Goal: Information Seeking & Learning: Learn about a topic

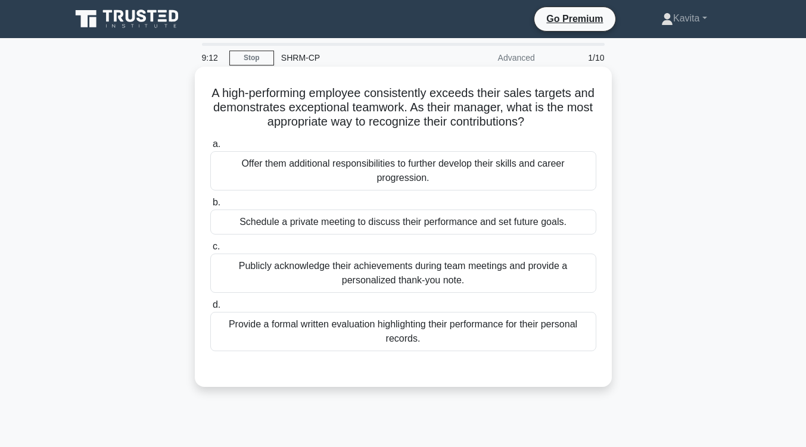
click at [529, 283] on div "Publicly acknowledge their achievements during team meetings and provide a pers…" at bounding box center [403, 273] width 386 height 39
click at [210, 251] on input "c. Publicly acknowledge their achievements during team meetings and provide a p…" at bounding box center [210, 247] width 0 height 8
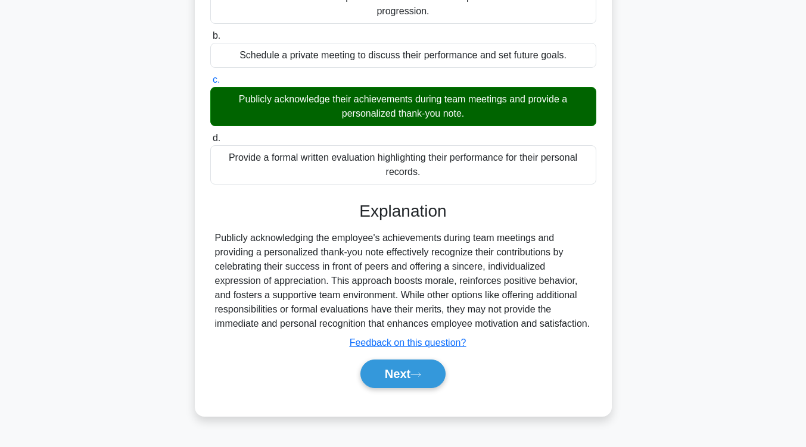
scroll to position [196, 0]
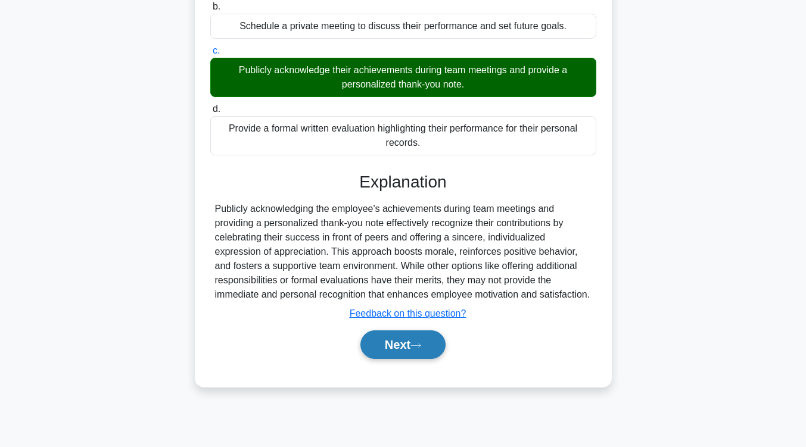
click at [392, 349] on button "Next" at bounding box center [402, 345] width 85 height 29
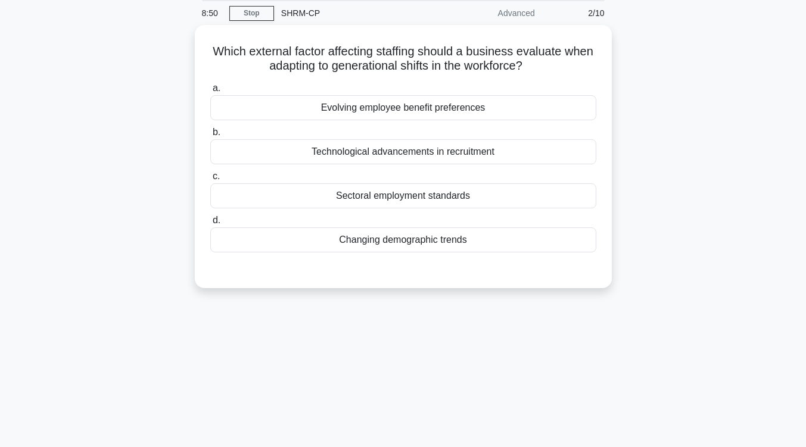
scroll to position [42, 0]
click at [432, 237] on div "Changing demographic trends" at bounding box center [403, 240] width 386 height 25
click at [210, 225] on input "d. Changing demographic trends" at bounding box center [210, 221] width 0 height 8
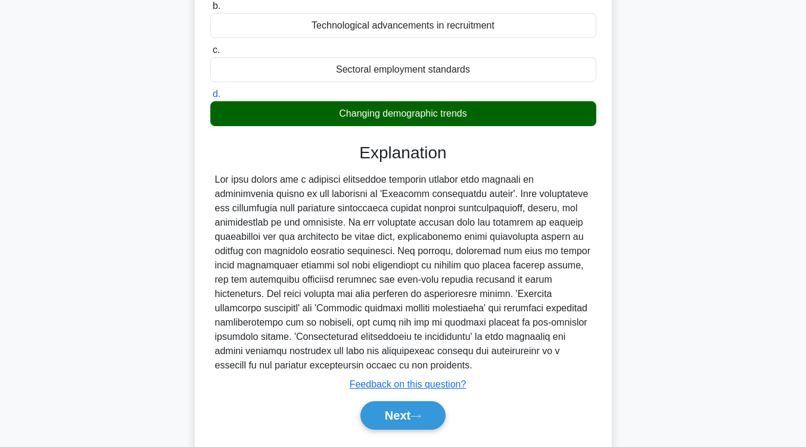
scroll to position [174, 0]
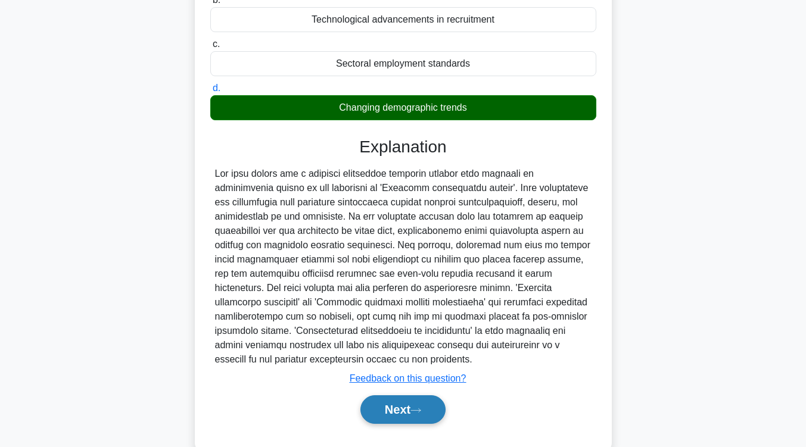
click at [390, 410] on button "Next" at bounding box center [402, 410] width 85 height 29
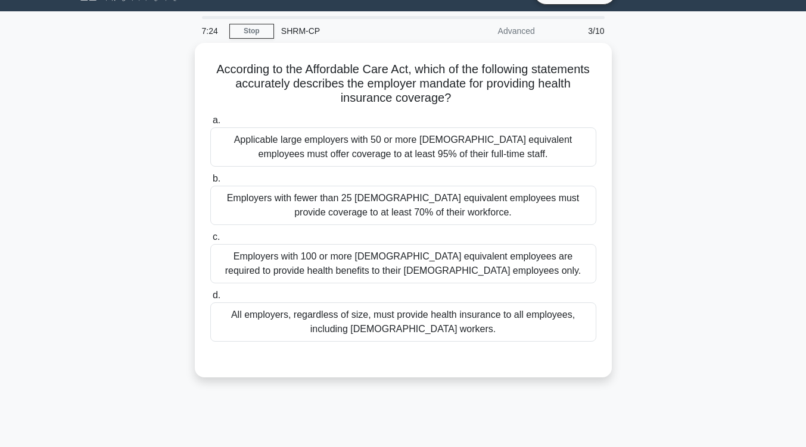
scroll to position [26, 0]
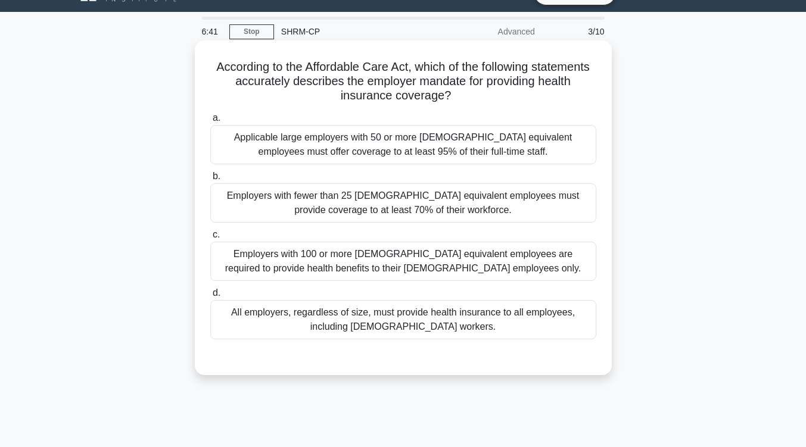
click at [469, 155] on div "Applicable large employers with 50 or more full-time equivalent employees must …" at bounding box center [403, 144] width 386 height 39
click at [210, 122] on input "a. Applicable large employers with 50 or more full-time equivalent employees mu…" at bounding box center [210, 118] width 0 height 8
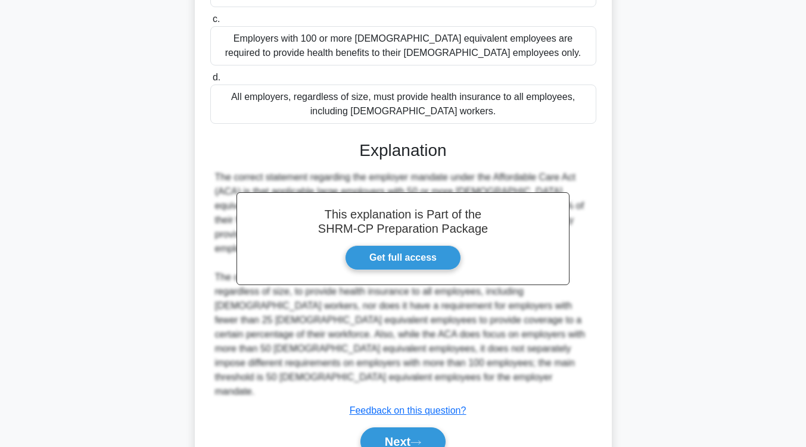
scroll to position [288, 0]
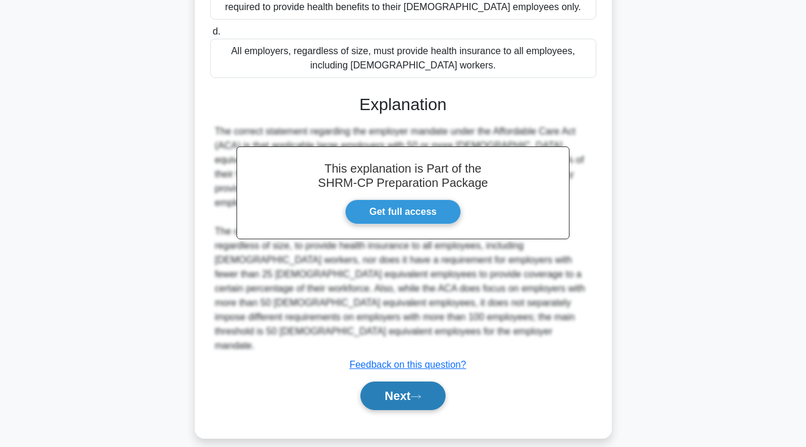
click at [396, 390] on button "Next" at bounding box center [402, 396] width 85 height 29
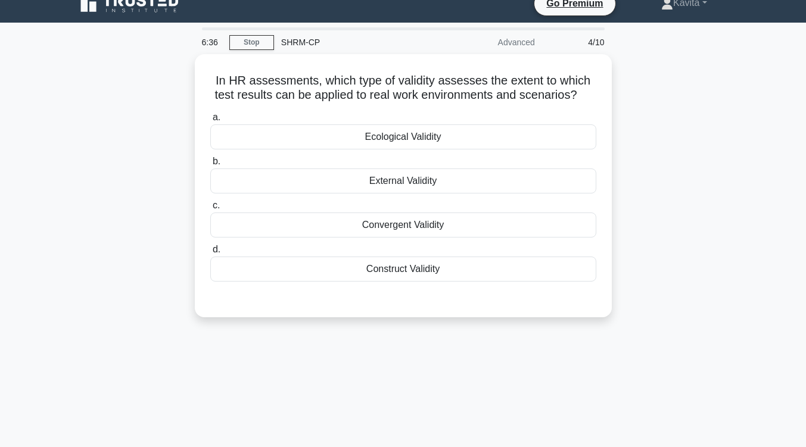
scroll to position [0, 0]
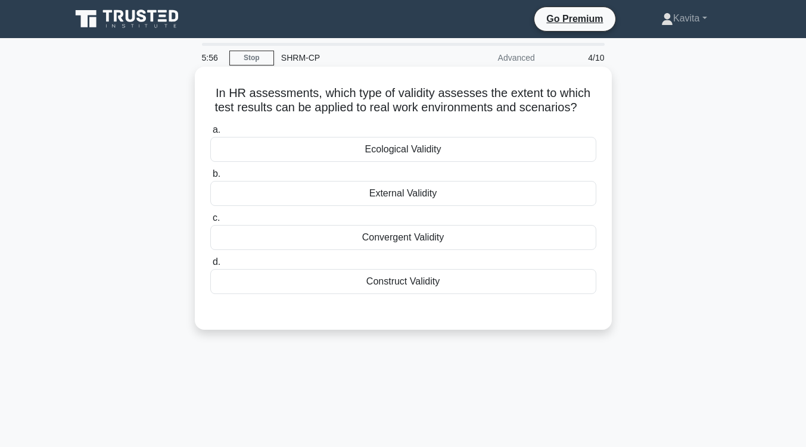
click at [418, 281] on div "Construct Validity" at bounding box center [403, 281] width 386 height 25
click at [210, 266] on input "d. Construct Validity" at bounding box center [210, 263] width 0 height 8
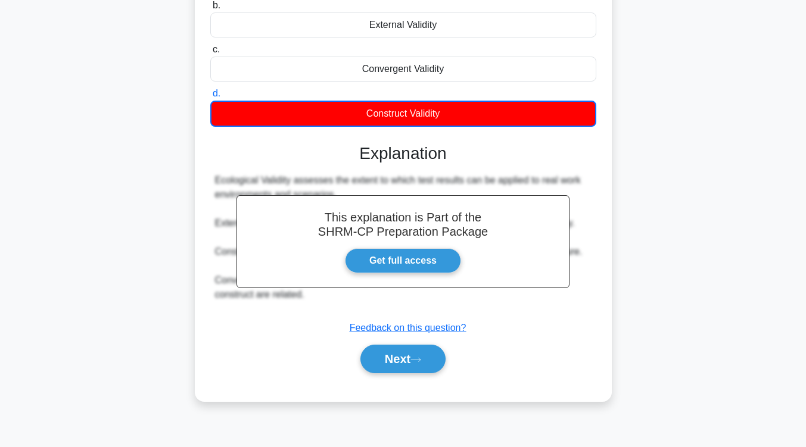
scroll to position [182, 0]
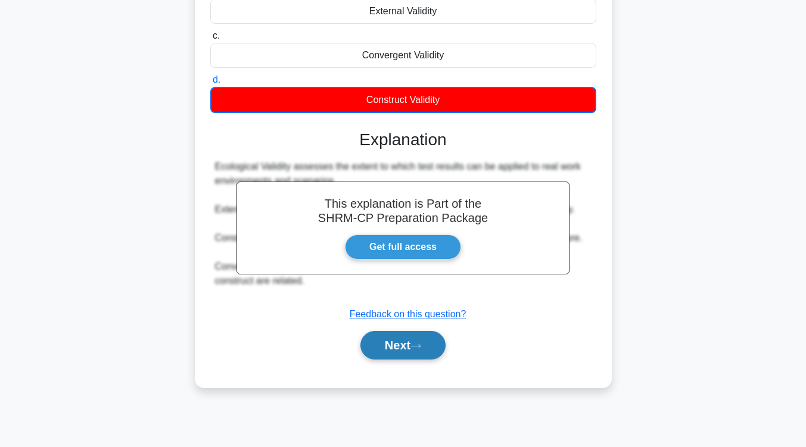
click at [410, 350] on button "Next" at bounding box center [402, 345] width 85 height 29
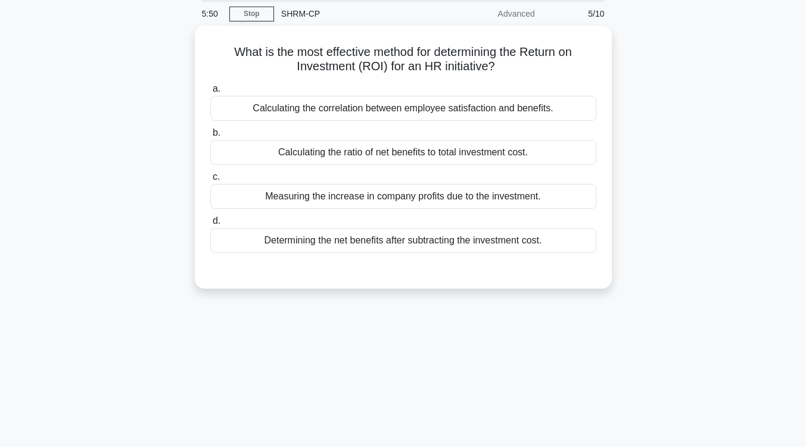
scroll to position [11, 0]
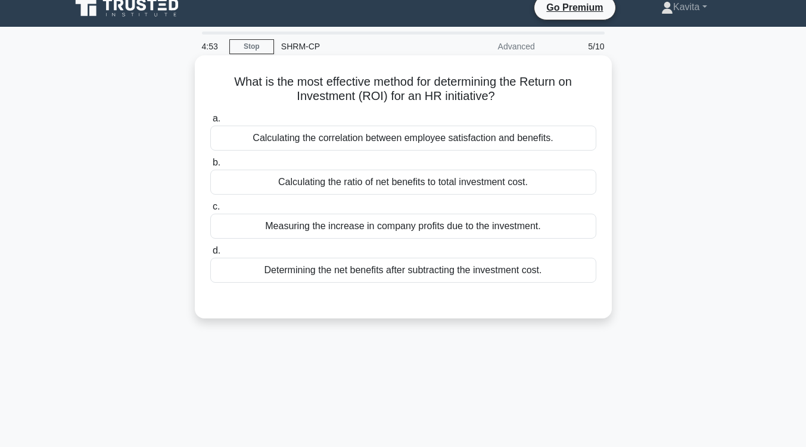
click at [541, 183] on div "Calculating the ratio of net benefits to total investment cost." at bounding box center [403, 182] width 386 height 25
click at [210, 167] on input "b. Calculating the ratio of net benefits to total investment cost." at bounding box center [210, 163] width 0 height 8
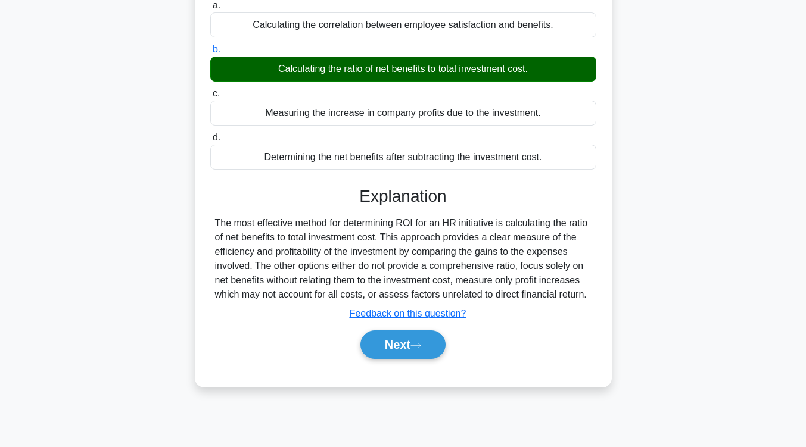
scroll to position [125, 0]
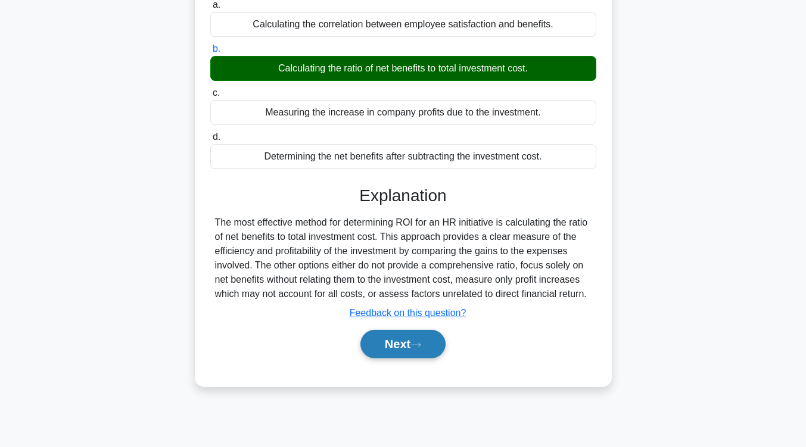
click at [398, 347] on button "Next" at bounding box center [402, 344] width 85 height 29
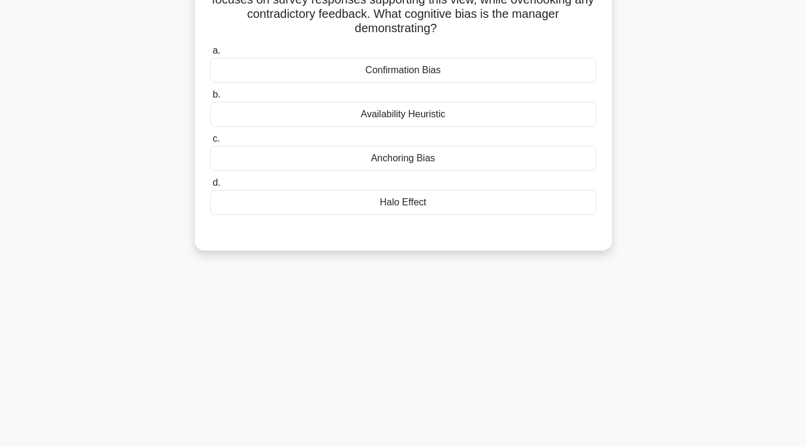
scroll to position [0, 0]
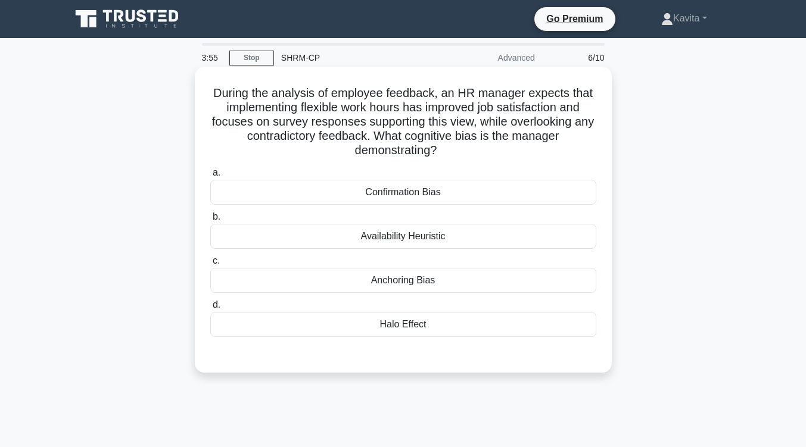
click at [411, 327] on div "Halo Effect" at bounding box center [403, 324] width 386 height 25
click at [210, 309] on input "d. Halo Effect" at bounding box center [210, 305] width 0 height 8
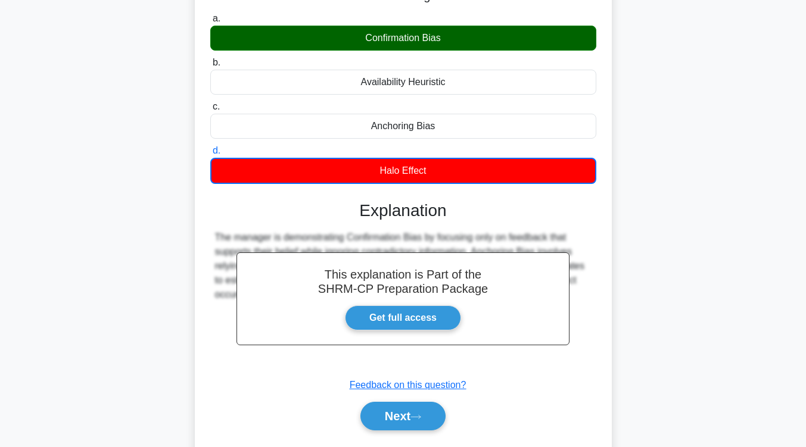
scroll to position [155, 0]
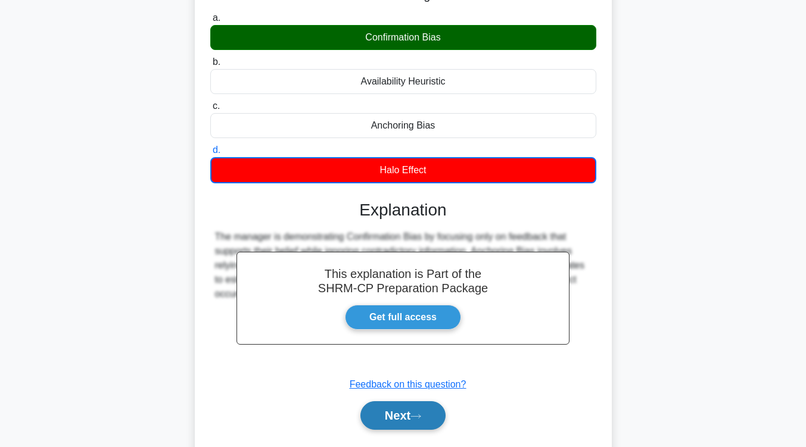
click at [420, 418] on icon at bounding box center [416, 417] width 10 height 4
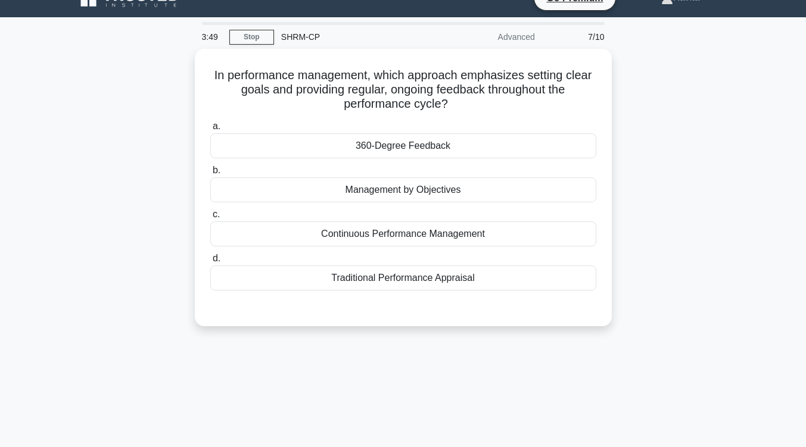
scroll to position [20, 0]
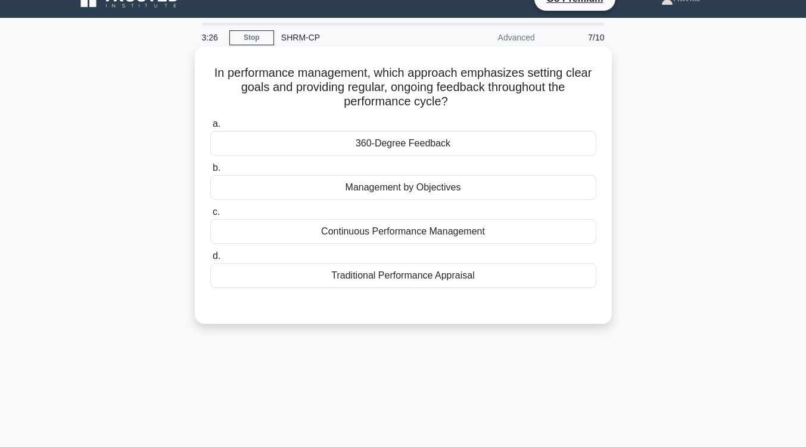
click at [452, 195] on div "Management by Objectives" at bounding box center [403, 187] width 386 height 25
click at [210, 172] on input "b. Management by Objectives" at bounding box center [210, 168] width 0 height 8
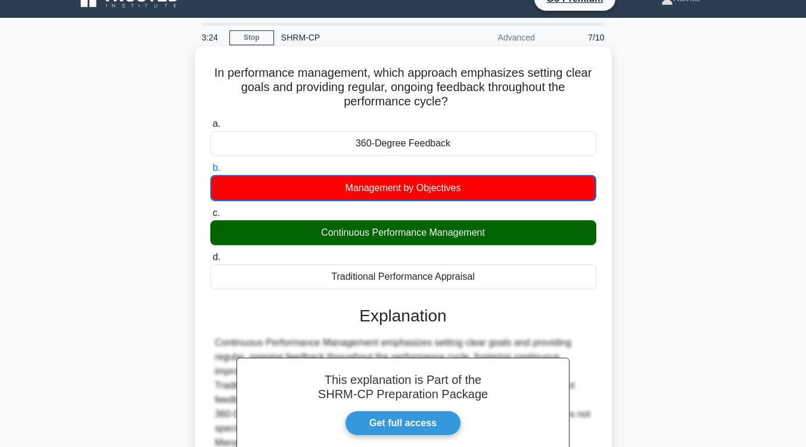
scroll to position [174, 0]
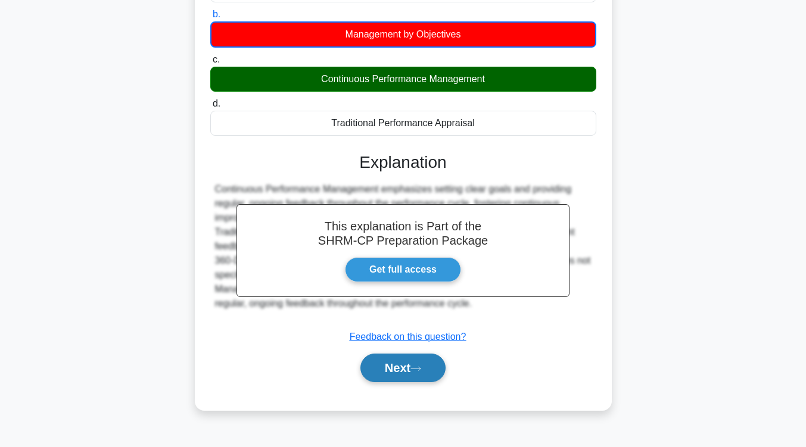
click at [412, 366] on button "Next" at bounding box center [402, 368] width 85 height 29
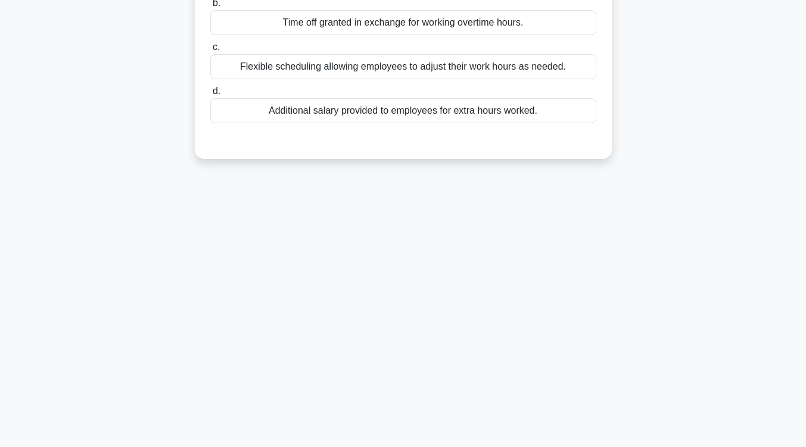
scroll to position [0, 0]
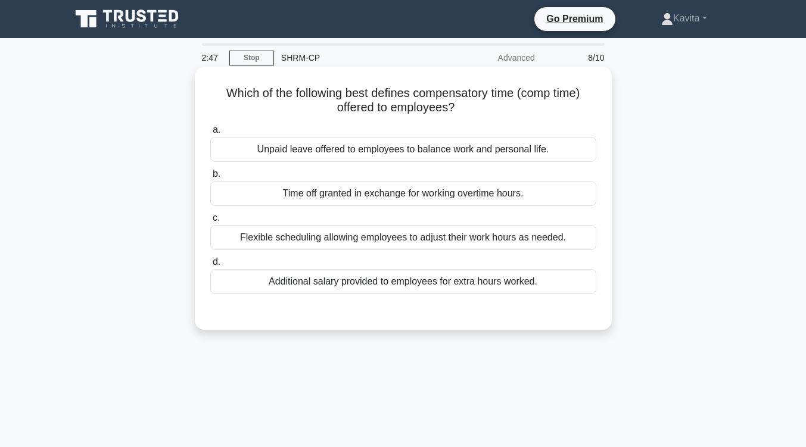
click at [426, 195] on div "Time off granted in exchange for working overtime hours." at bounding box center [403, 193] width 386 height 25
click at [210, 178] on input "b. Time off granted in exchange for working overtime hours." at bounding box center [210, 174] width 0 height 8
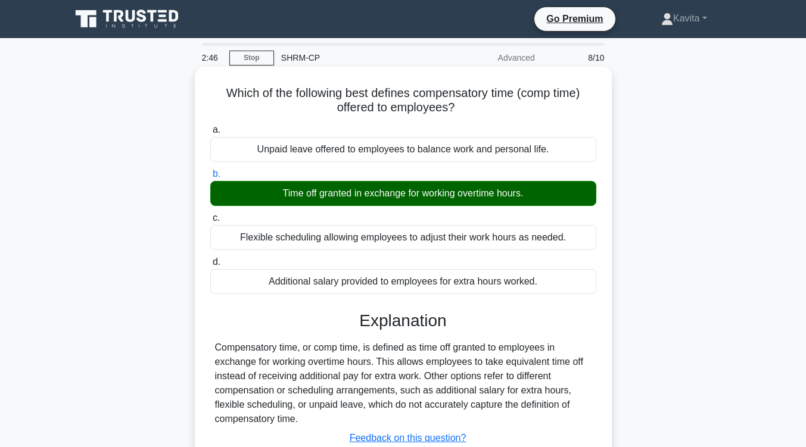
scroll to position [124, 0]
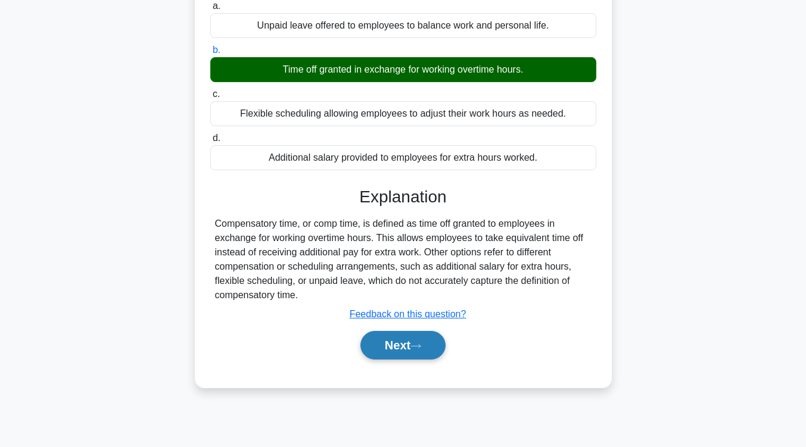
click at [393, 345] on button "Next" at bounding box center [402, 345] width 85 height 29
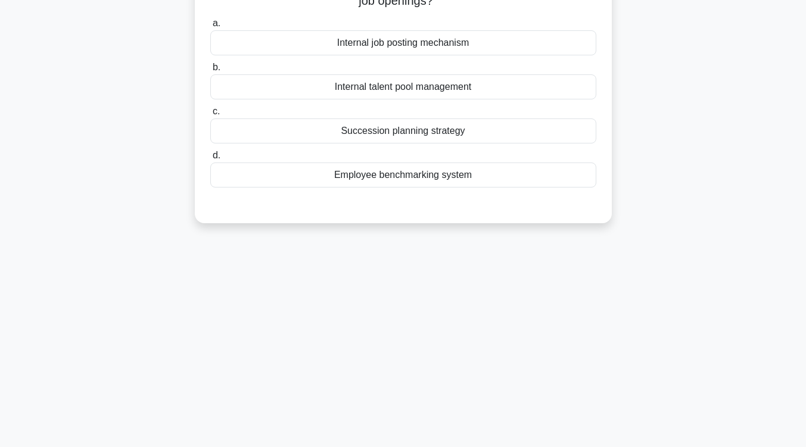
scroll to position [0, 0]
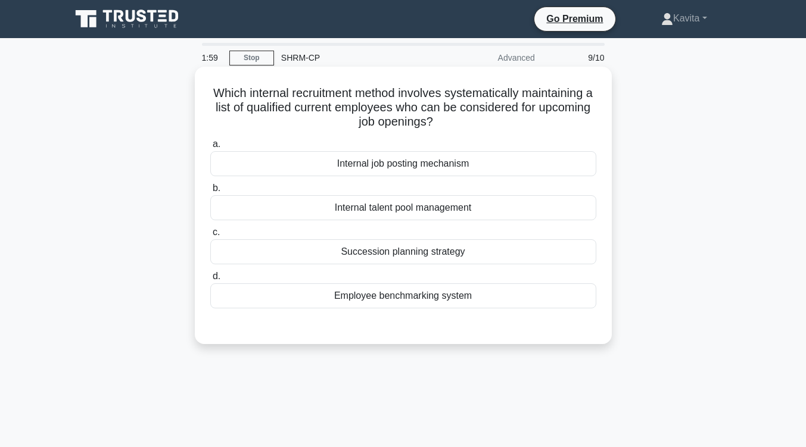
click at [438, 164] on div "Internal job posting mechanism" at bounding box center [403, 163] width 386 height 25
click at [210, 148] on input "a. Internal job posting mechanism" at bounding box center [210, 145] width 0 height 8
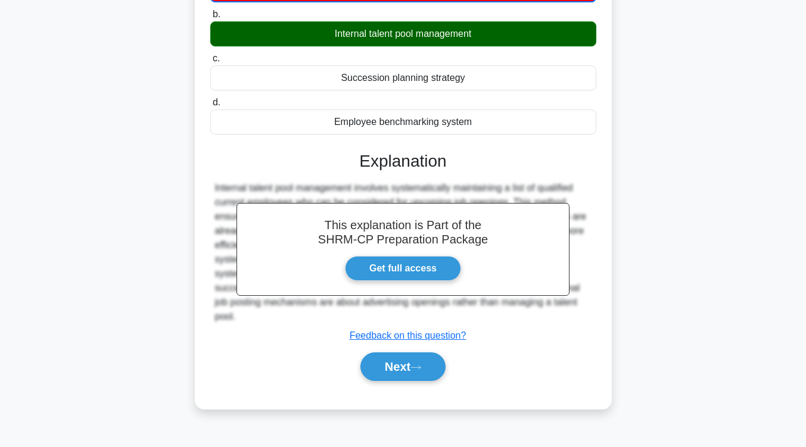
scroll to position [176, 0]
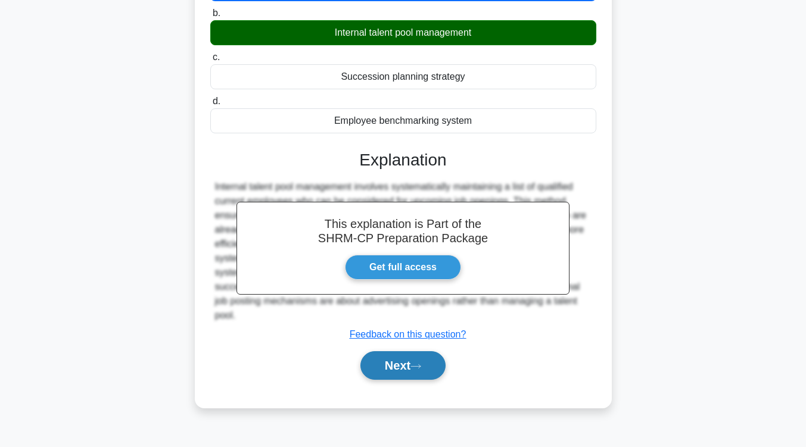
click at [426, 369] on button "Next" at bounding box center [402, 365] width 85 height 29
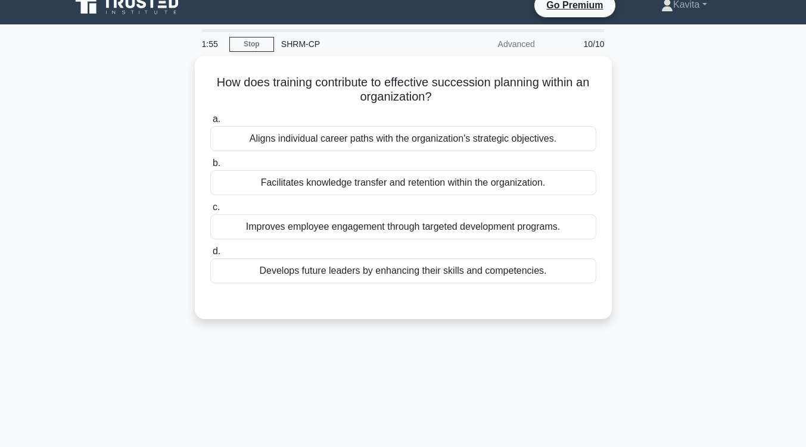
scroll to position [0, 0]
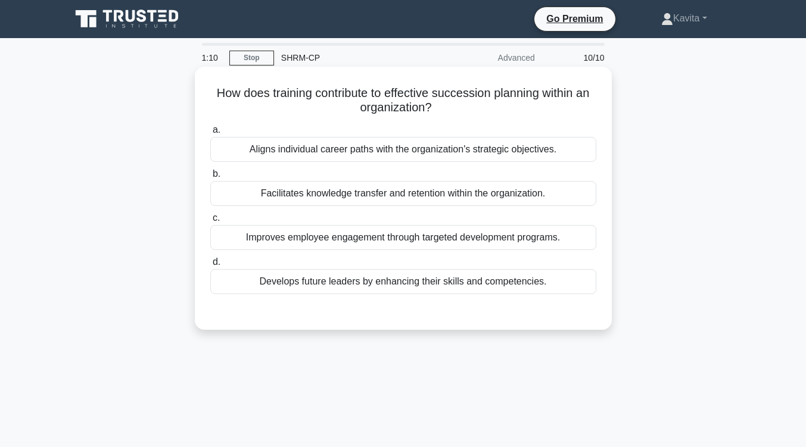
click at [462, 288] on div "Develops future leaders by enhancing their skills and competencies." at bounding box center [403, 281] width 386 height 25
click at [210, 266] on input "d. Develops future leaders by enhancing their skills and competencies." at bounding box center [210, 263] width 0 height 8
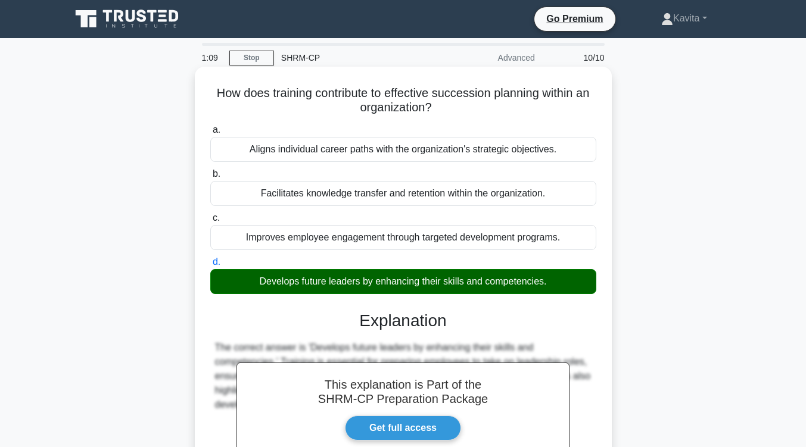
scroll to position [194, 0]
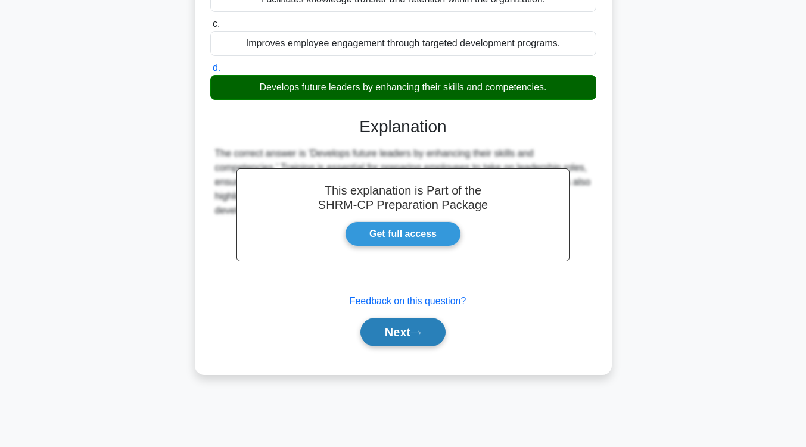
click at [425, 339] on button "Next" at bounding box center [402, 332] width 85 height 29
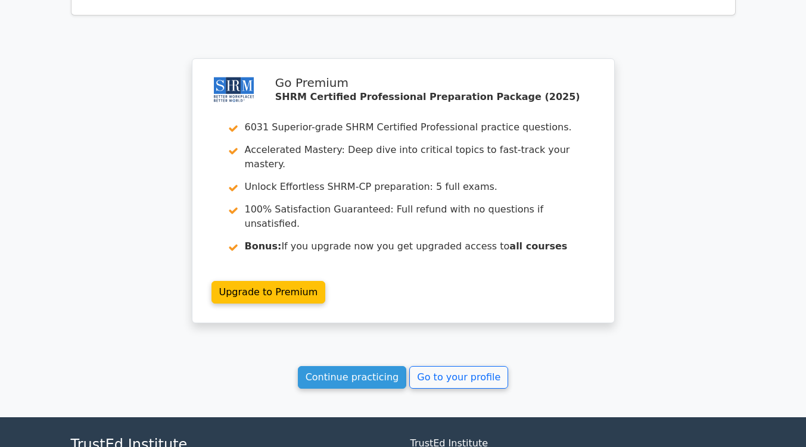
scroll to position [1857, 0]
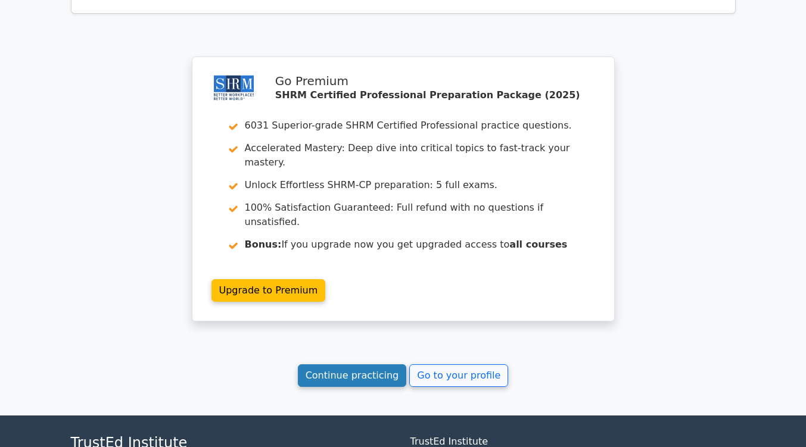
click at [363, 365] on link "Continue practicing" at bounding box center [352, 376] width 109 height 23
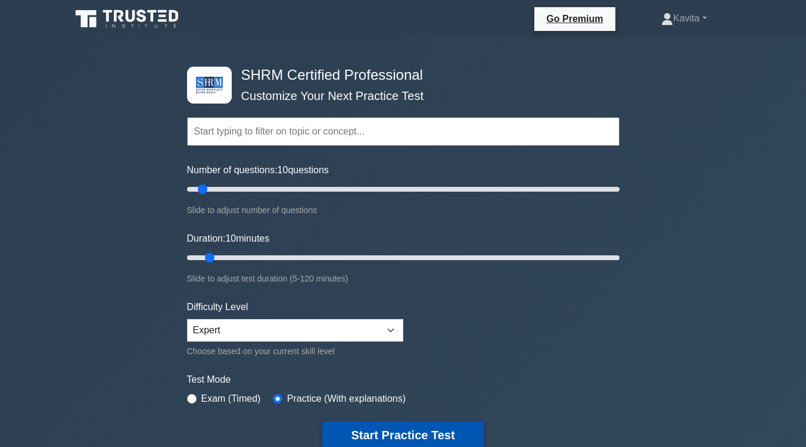
click at [393, 428] on button "Start Practice Test" at bounding box center [402, 435] width 161 height 27
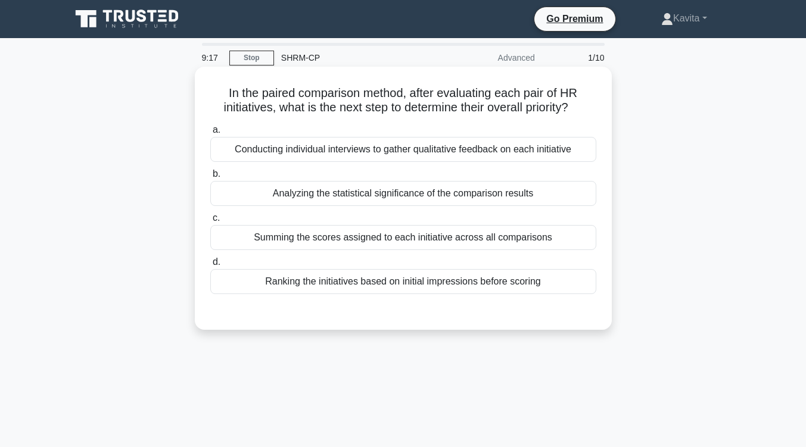
click at [443, 201] on div "Analyzing the statistical significance of the comparison results" at bounding box center [403, 193] width 386 height 25
click at [210, 178] on input "b. Analyzing the statistical significance of the comparison results" at bounding box center [210, 174] width 0 height 8
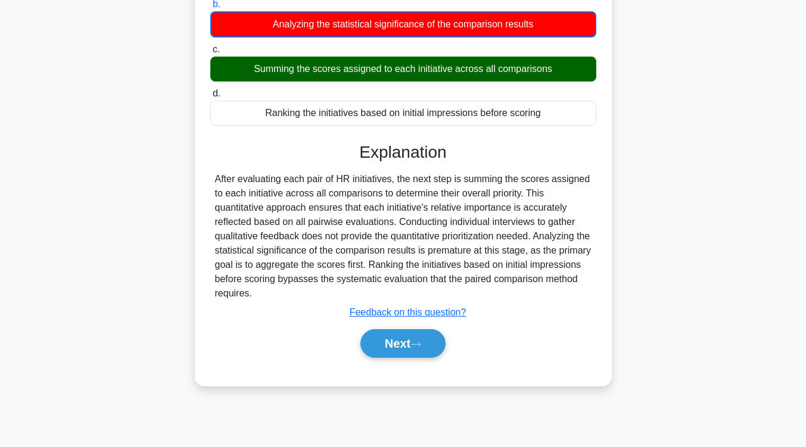
scroll to position [196, 0]
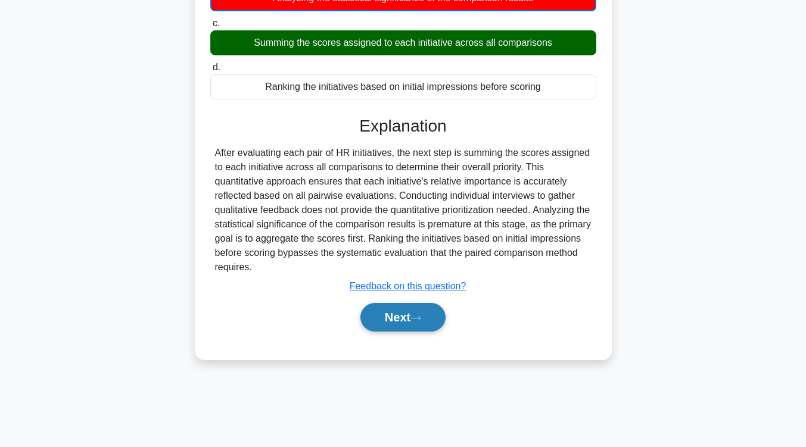
click at [404, 325] on button "Next" at bounding box center [402, 317] width 85 height 29
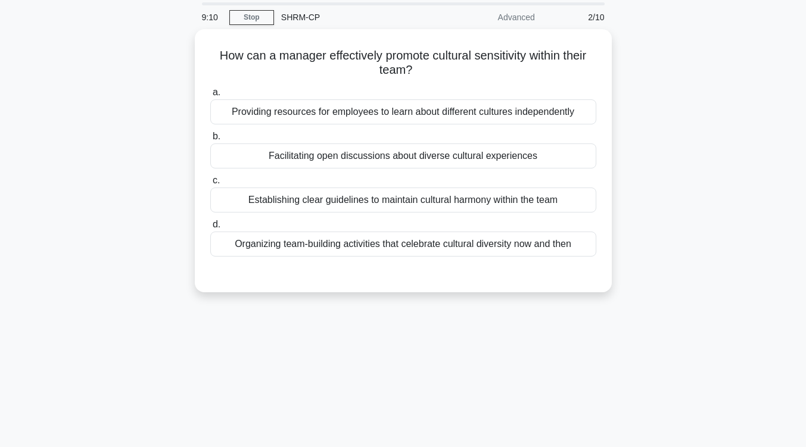
scroll to position [0, 0]
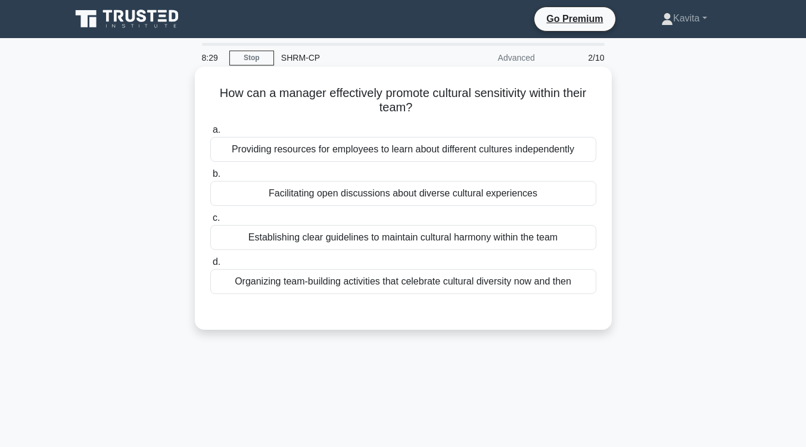
click at [421, 203] on div "Facilitating open discussions about diverse cultural experiences" at bounding box center [403, 193] width 386 height 25
click at [210, 178] on input "b. Facilitating open discussions about diverse cultural experiences" at bounding box center [210, 174] width 0 height 8
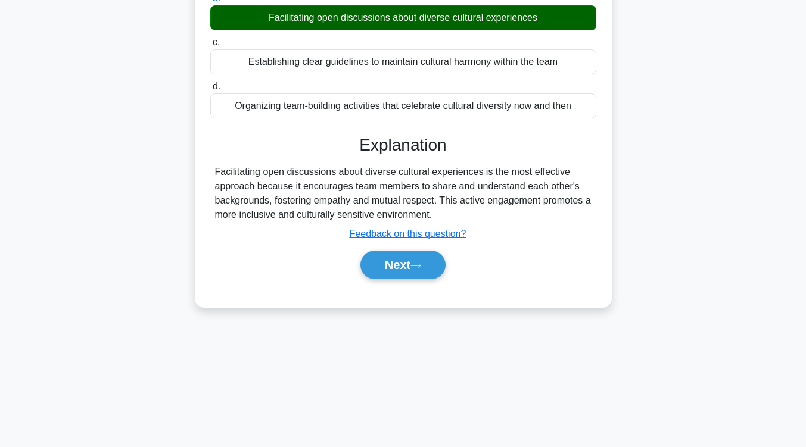
scroll to position [186, 0]
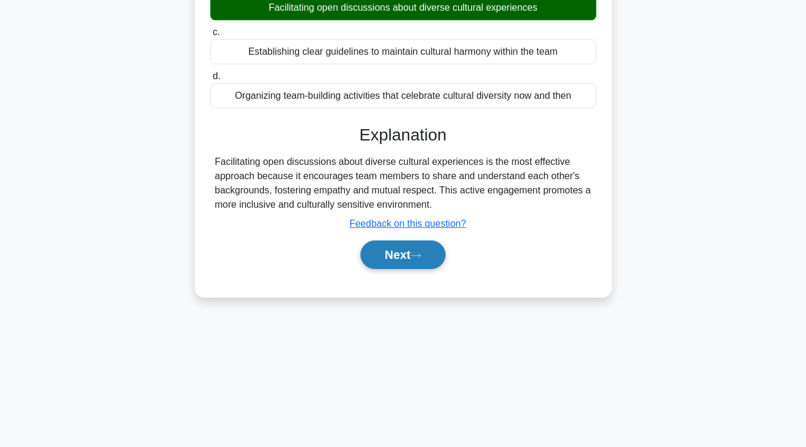
click at [412, 251] on button "Next" at bounding box center [402, 255] width 85 height 29
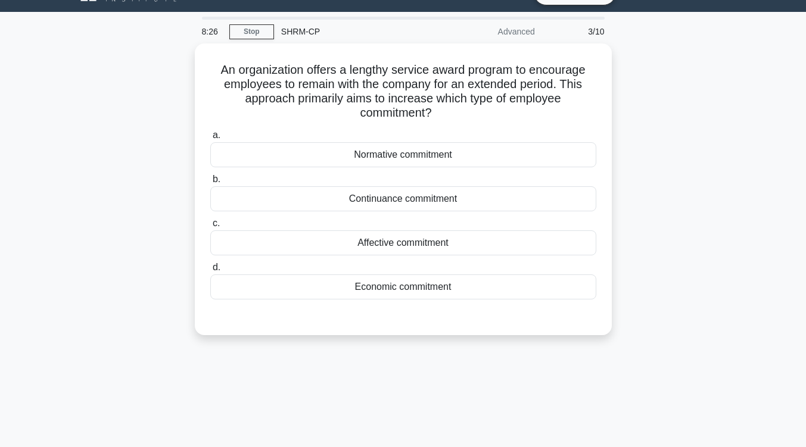
scroll to position [23, 0]
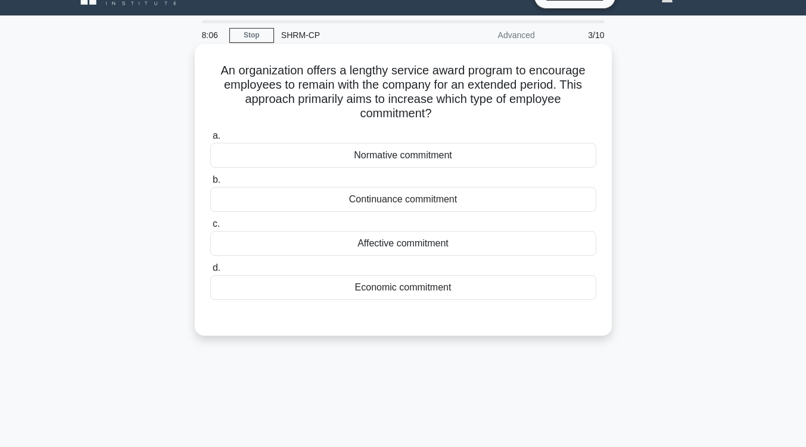
click at [419, 292] on div "Economic commitment" at bounding box center [403, 287] width 386 height 25
click at [210, 272] on input "d. Economic commitment" at bounding box center [210, 268] width 0 height 8
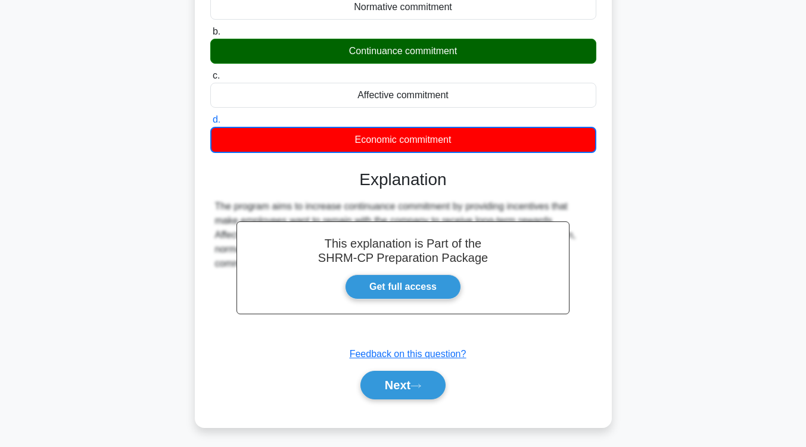
scroll to position [196, 0]
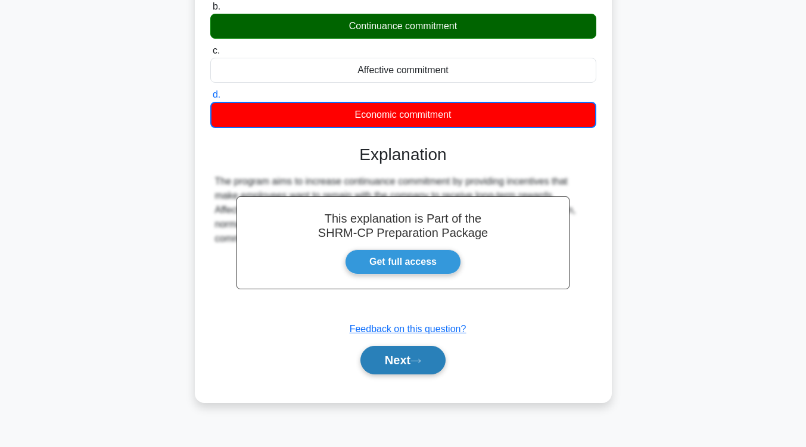
click at [396, 358] on button "Next" at bounding box center [402, 360] width 85 height 29
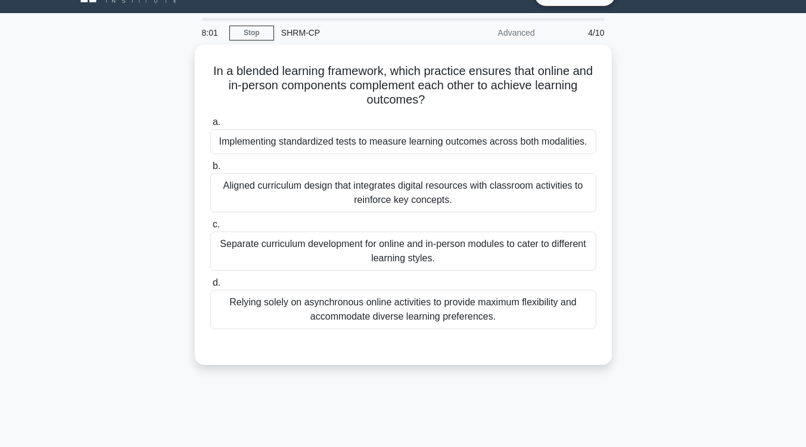
scroll to position [9, 0]
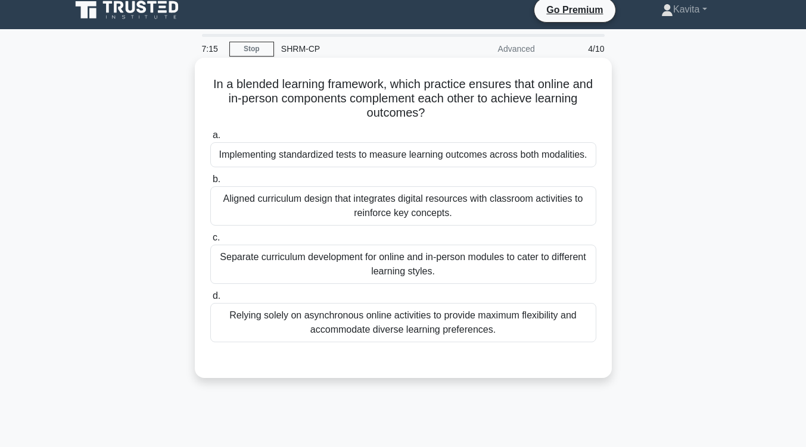
click at [426, 220] on div "Aligned curriculum design that integrates digital resources with classroom acti…" at bounding box center [403, 205] width 386 height 39
click at [210, 183] on input "b. Aligned curriculum design that integrates digital resources with classroom a…" at bounding box center [210, 180] width 0 height 8
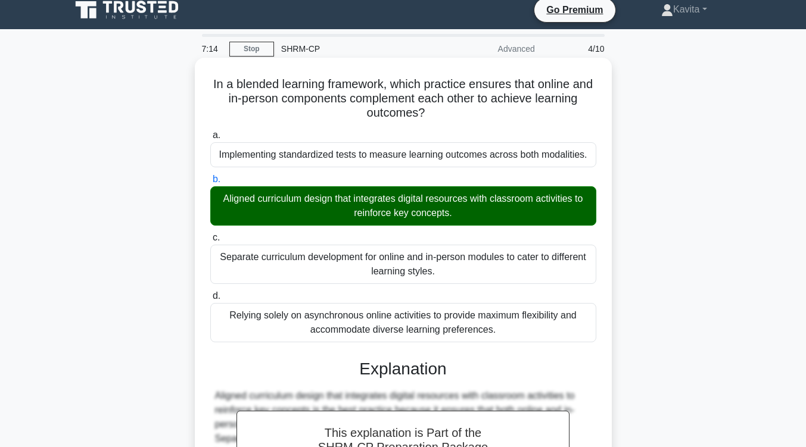
scroll to position [190, 0]
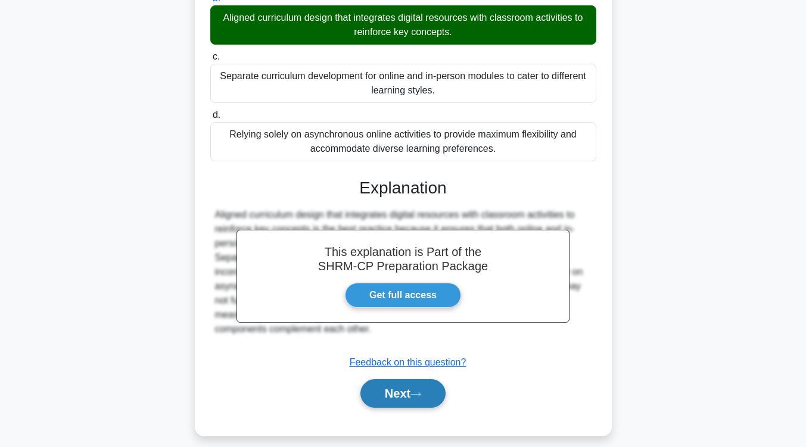
click at [413, 387] on button "Next" at bounding box center [402, 393] width 85 height 29
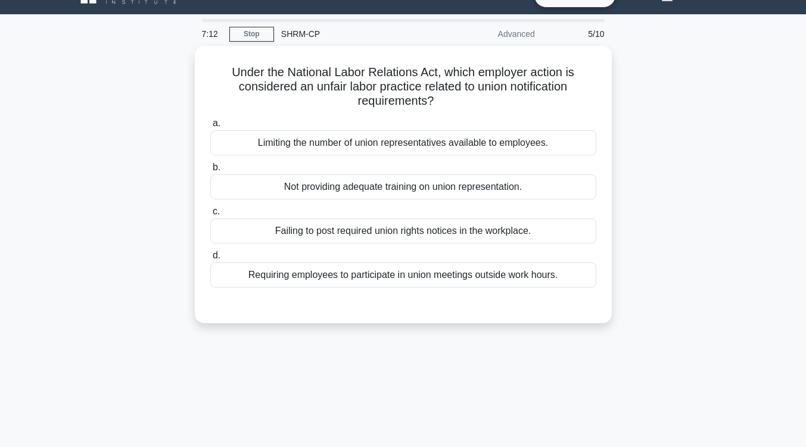
scroll to position [16, 0]
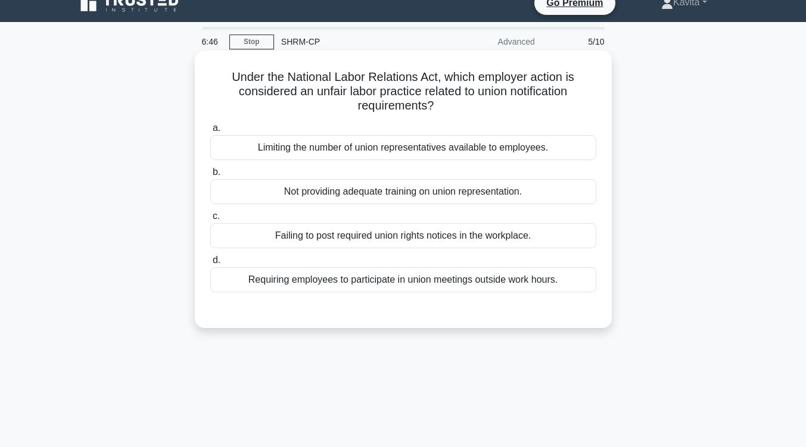
click at [450, 288] on div "Requiring employees to participate in union meetings outside work hours." at bounding box center [403, 279] width 386 height 25
click at [210, 264] on input "d. Requiring employees to participate in union meetings outside work hours." at bounding box center [210, 261] width 0 height 8
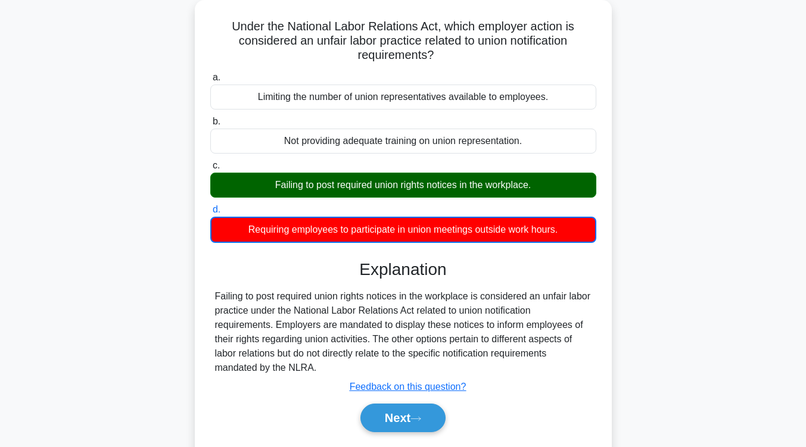
scroll to position [67, 0]
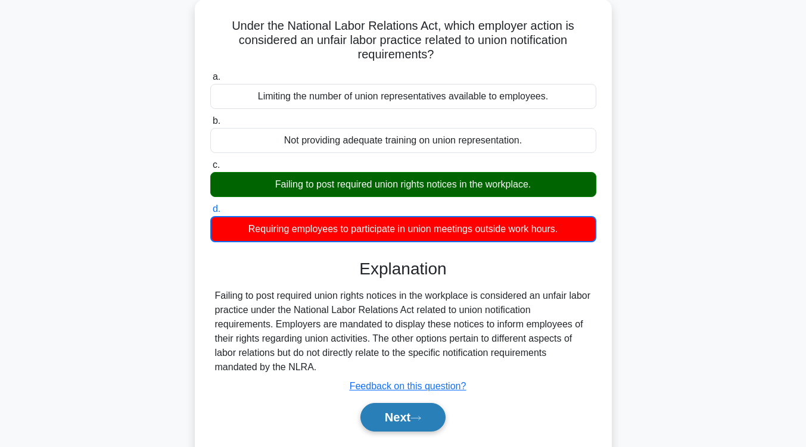
click at [422, 422] on button "Next" at bounding box center [402, 417] width 85 height 29
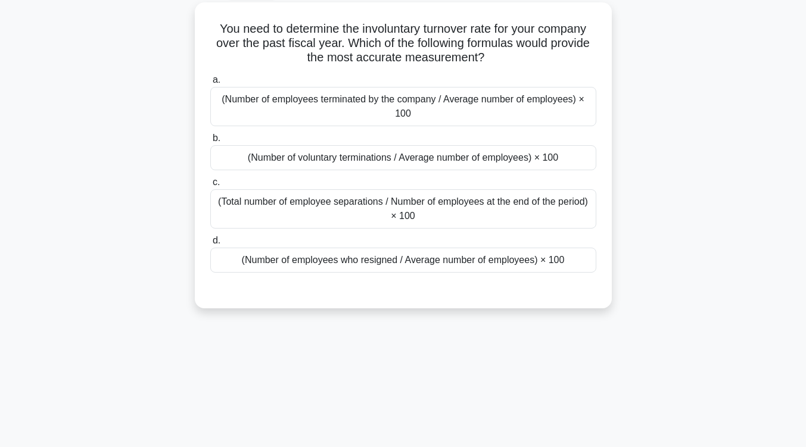
scroll to position [0, 0]
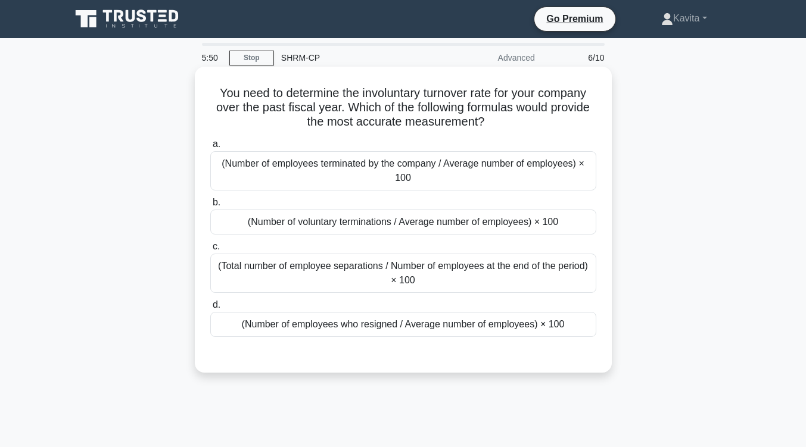
click at [495, 282] on div "(Total number of employee separations / Number of employees at the end of the p…" at bounding box center [403, 273] width 386 height 39
click at [210, 251] on input "c. (Total number of employee separations / Number of employees at the end of th…" at bounding box center [210, 247] width 0 height 8
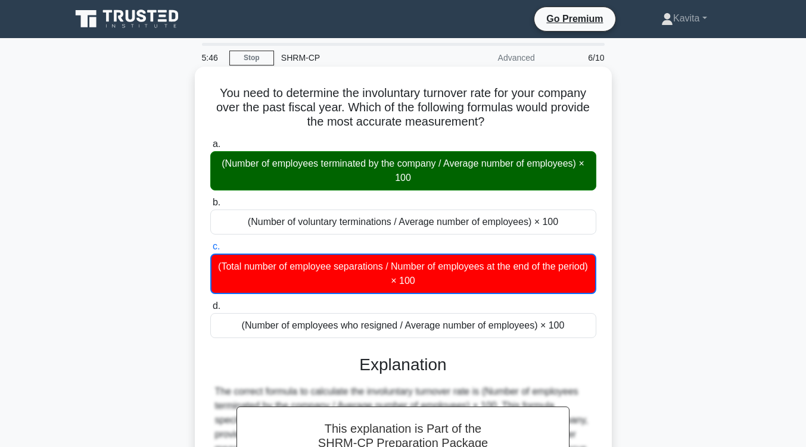
scroll to position [196, 0]
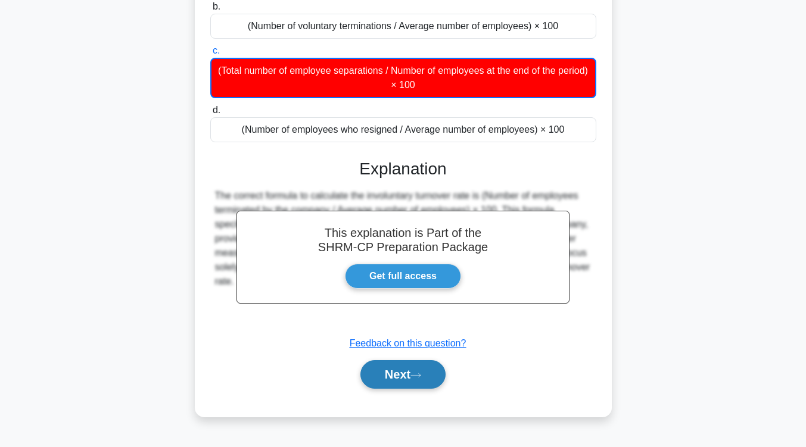
click at [419, 382] on button "Next" at bounding box center [402, 374] width 85 height 29
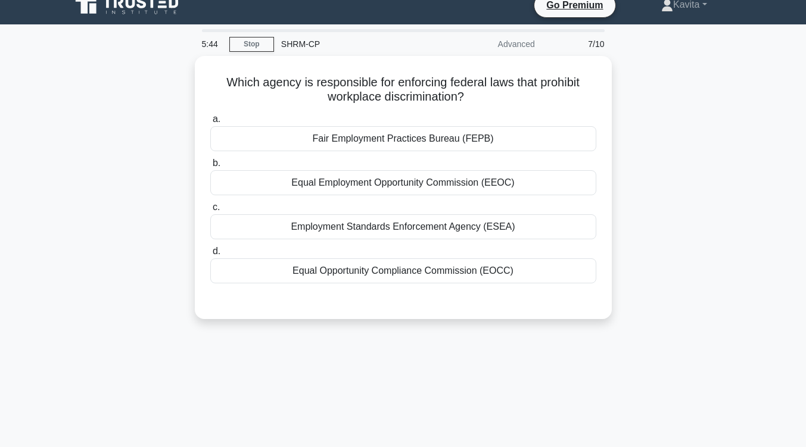
scroll to position [13, 0]
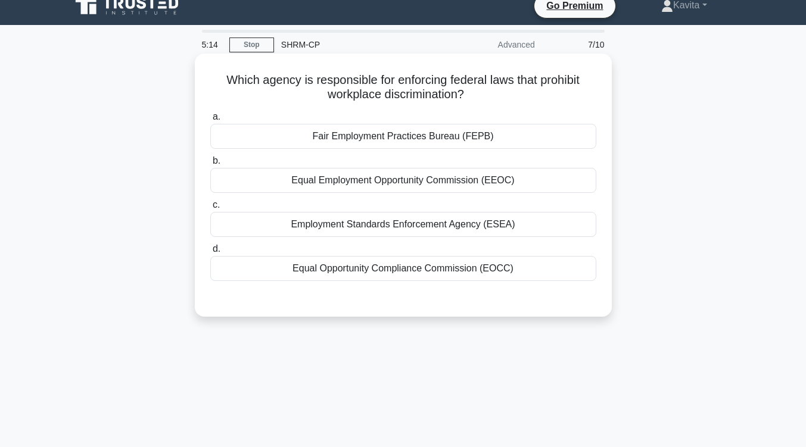
click at [473, 192] on div "Equal Employment Opportunity Commission (EEOC)" at bounding box center [403, 180] width 386 height 25
click at [210, 165] on input "b. Equal Employment Opportunity Commission (EEOC)" at bounding box center [210, 161] width 0 height 8
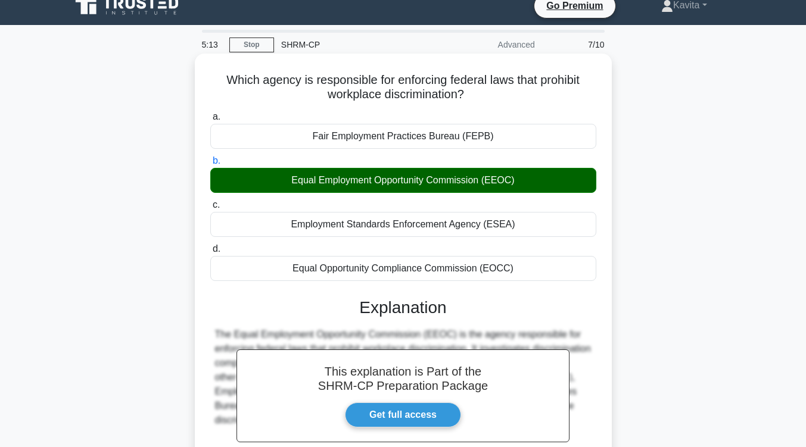
scroll to position [196, 0]
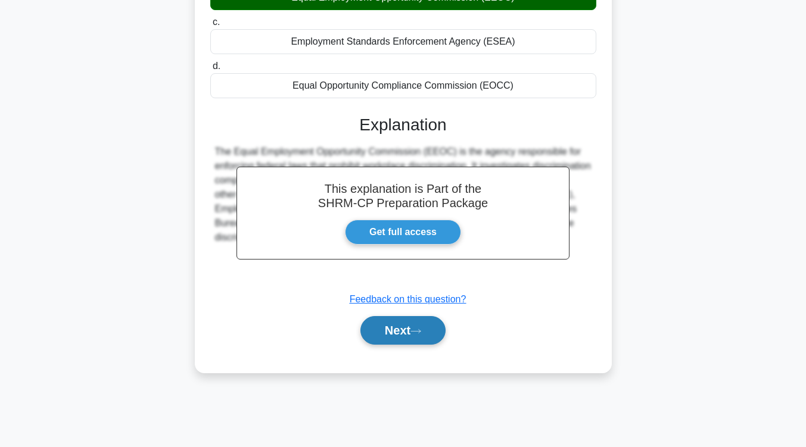
click at [421, 332] on icon at bounding box center [415, 331] width 11 height 7
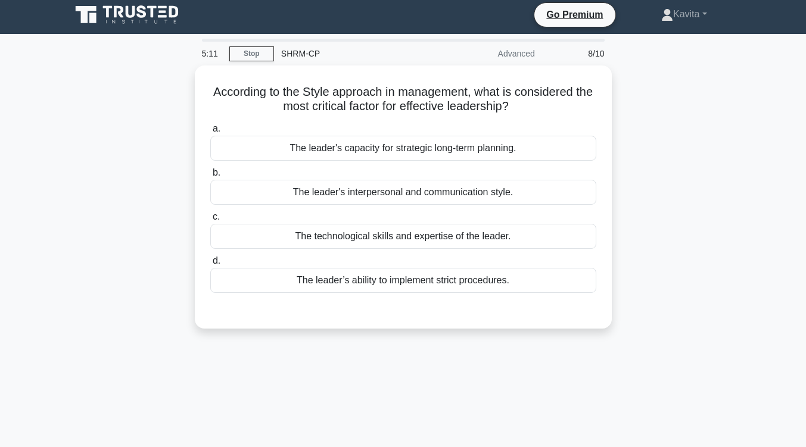
scroll to position [0, 0]
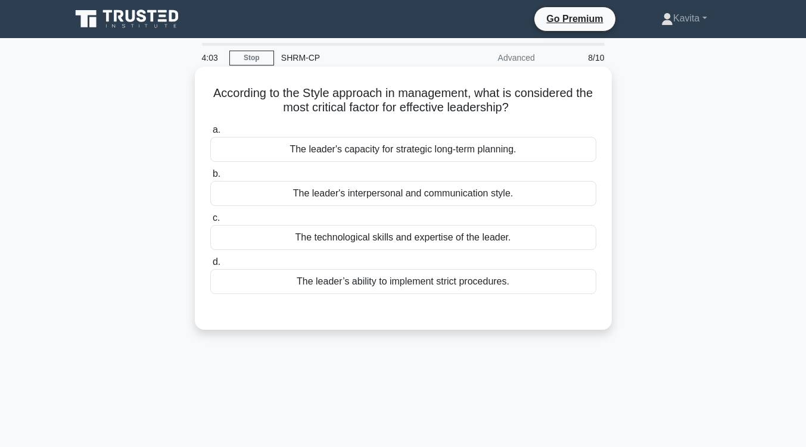
click at [478, 195] on div "The leader's interpersonal and communication style." at bounding box center [403, 193] width 386 height 25
click at [210, 178] on input "b. The leader's interpersonal and communication style." at bounding box center [210, 174] width 0 height 8
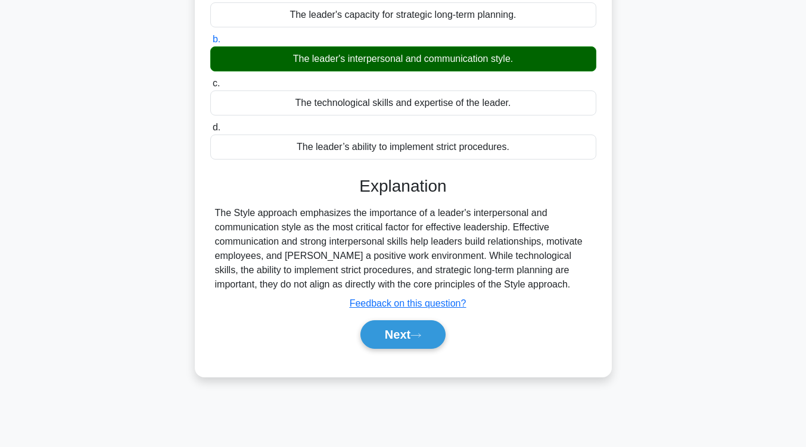
scroll to position [145, 0]
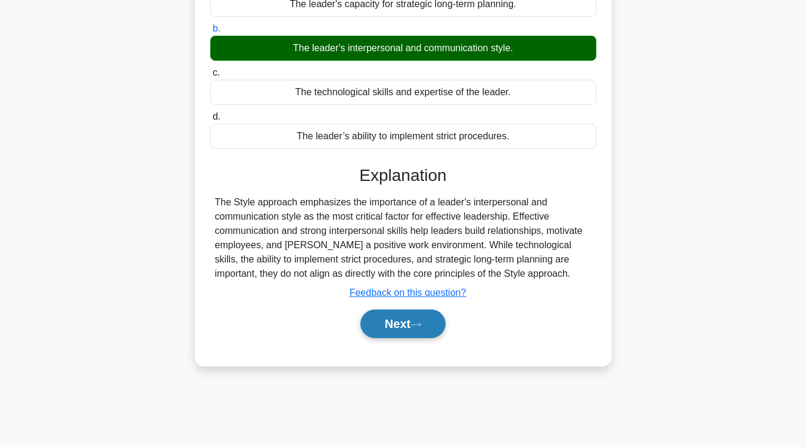
click at [396, 322] on button "Next" at bounding box center [402, 324] width 85 height 29
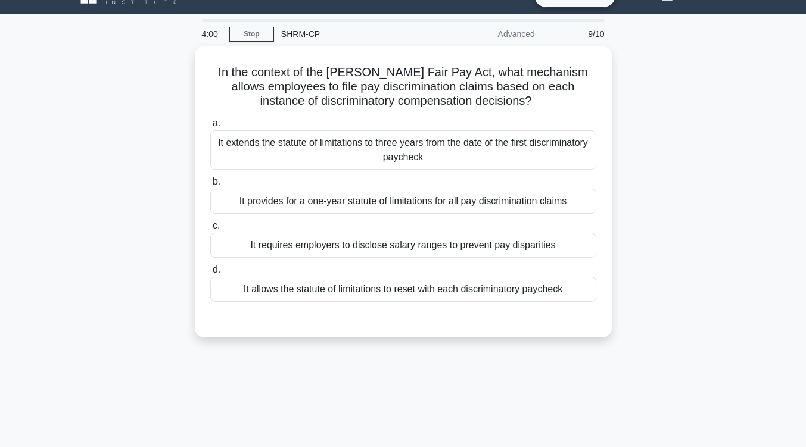
scroll to position [0, 0]
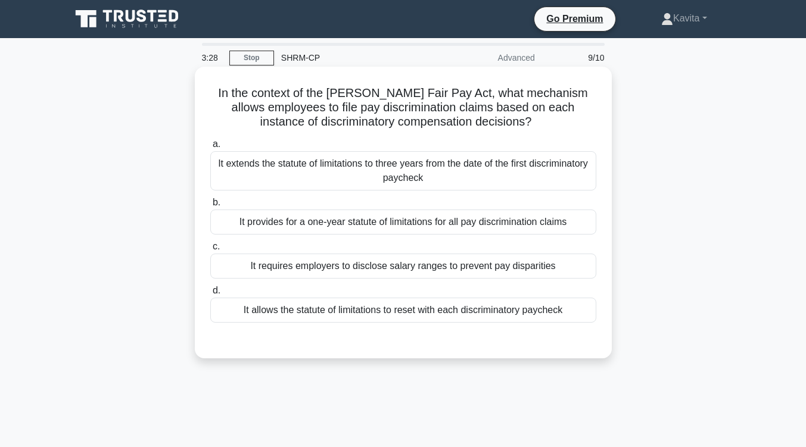
click at [438, 173] on div "It extends the statute of limitations to three years from the date of the first…" at bounding box center [403, 170] width 386 height 39
click at [210, 148] on input "a. It extends the statute of limitations to three years from the date of the fi…" at bounding box center [210, 145] width 0 height 8
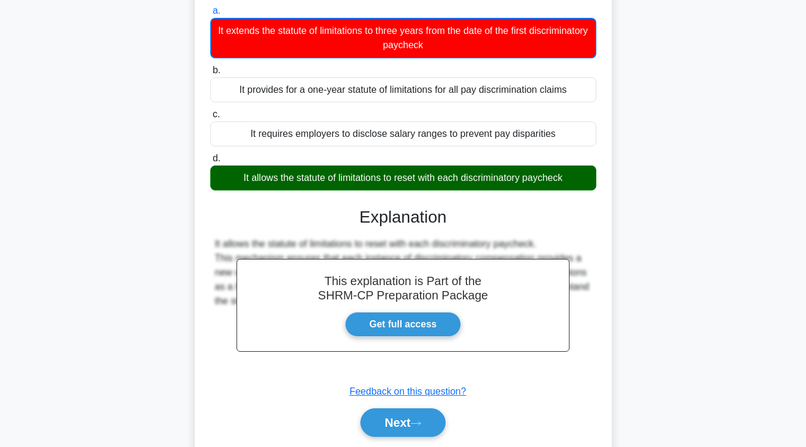
scroll to position [137, 0]
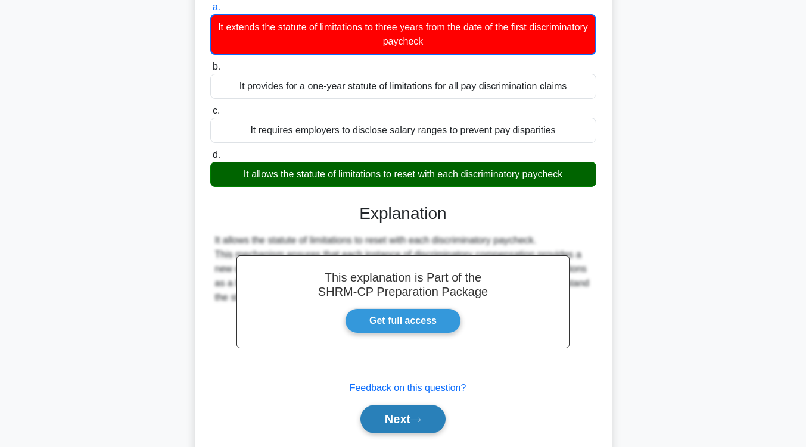
click at [418, 425] on button "Next" at bounding box center [402, 419] width 85 height 29
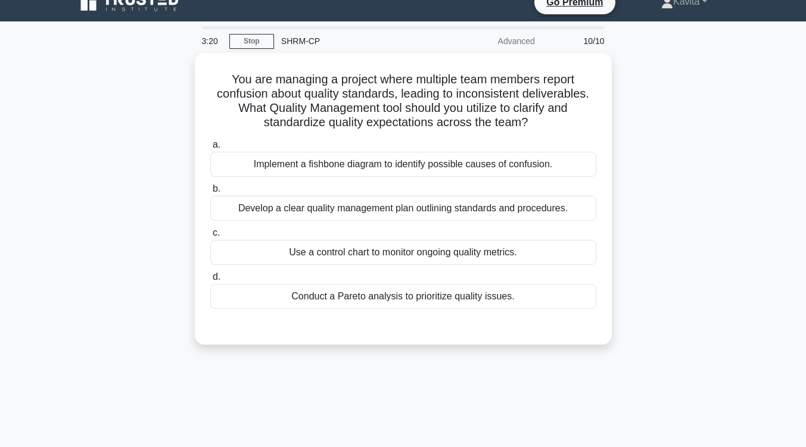
scroll to position [0, 0]
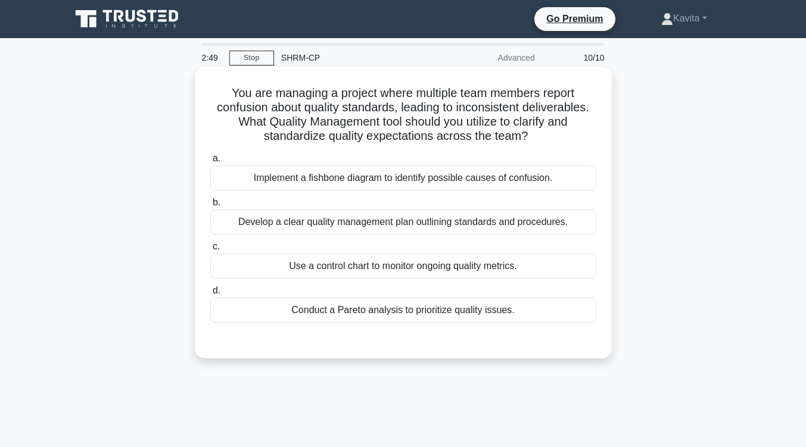
click at [471, 220] on div "Develop a clear quality management plan outlining standards and procedures." at bounding box center [403, 222] width 386 height 25
click at [210, 207] on input "b. Develop a clear quality management plan outlining standards and procedures." at bounding box center [210, 203] width 0 height 8
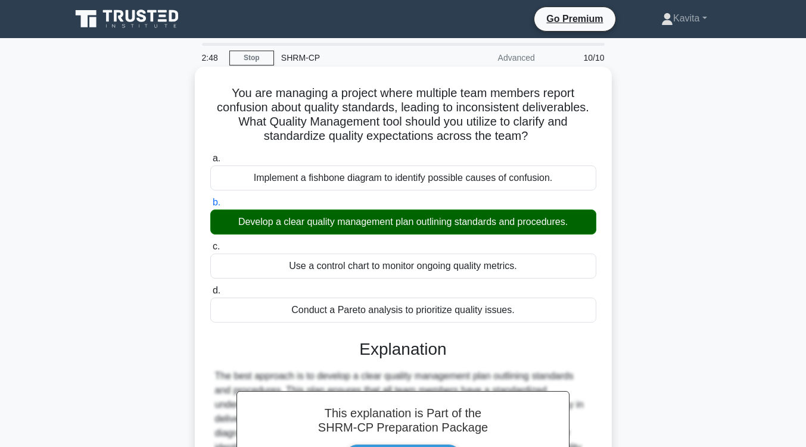
scroll to position [196, 0]
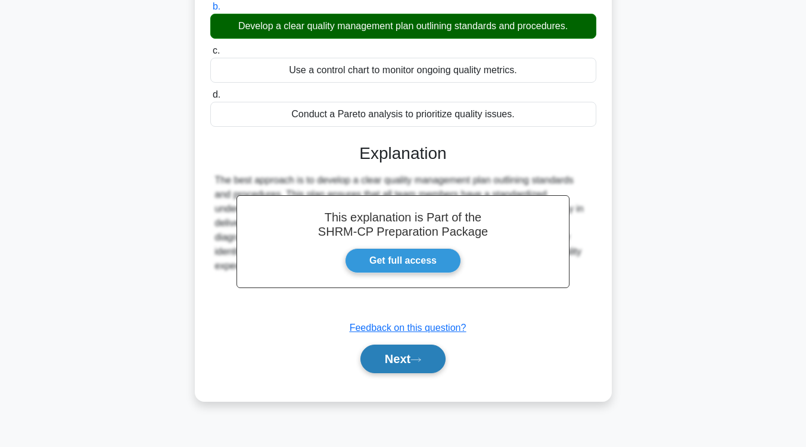
click at [434, 371] on button "Next" at bounding box center [402, 359] width 85 height 29
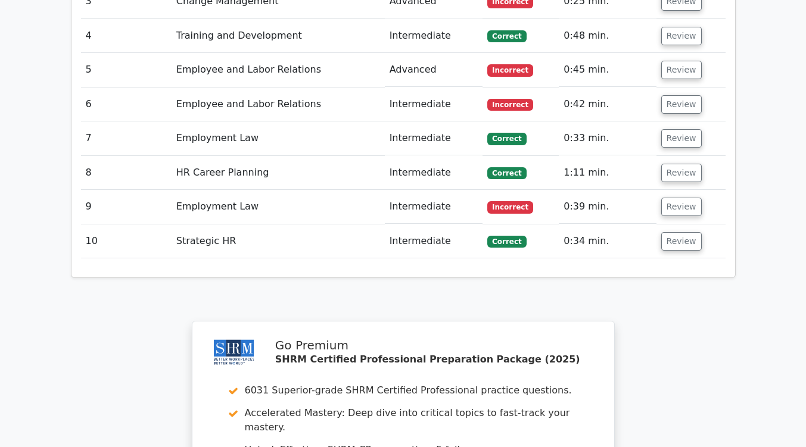
scroll to position [1885, 0]
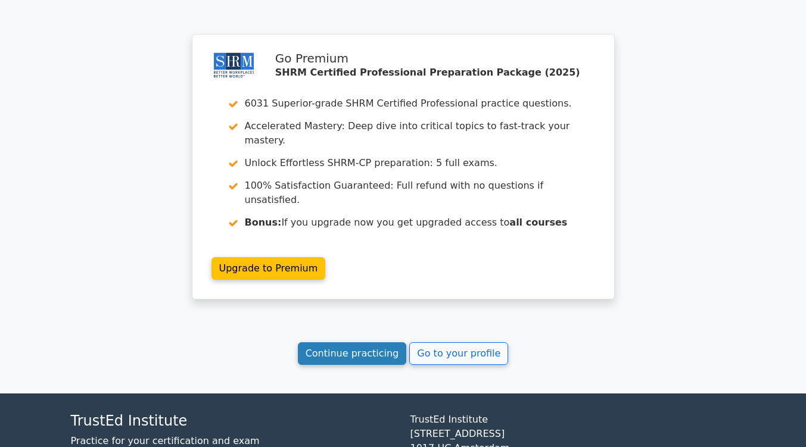
click at [322, 342] on link "Continue practicing" at bounding box center [352, 353] width 109 height 23
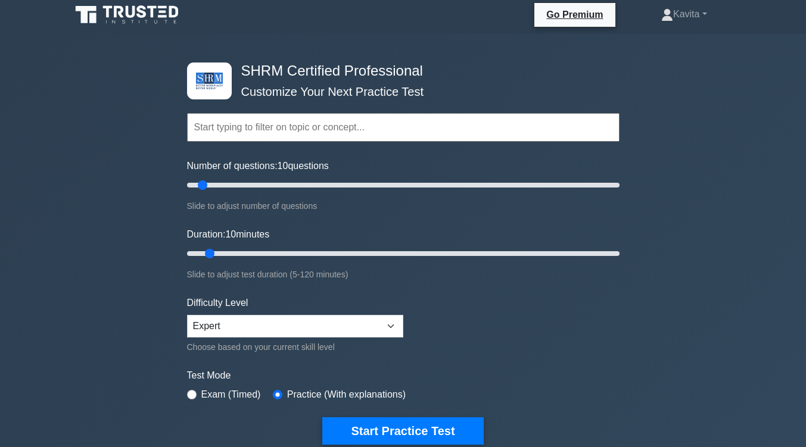
scroll to position [4, 0]
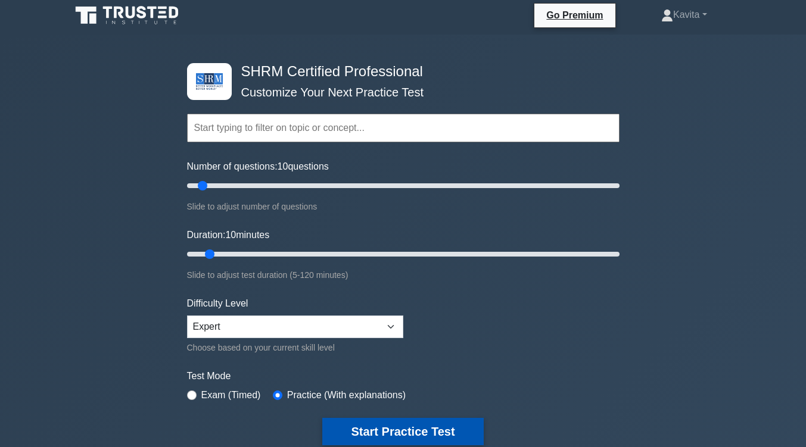
click at [369, 423] on button "Start Practice Test" at bounding box center [402, 431] width 161 height 27
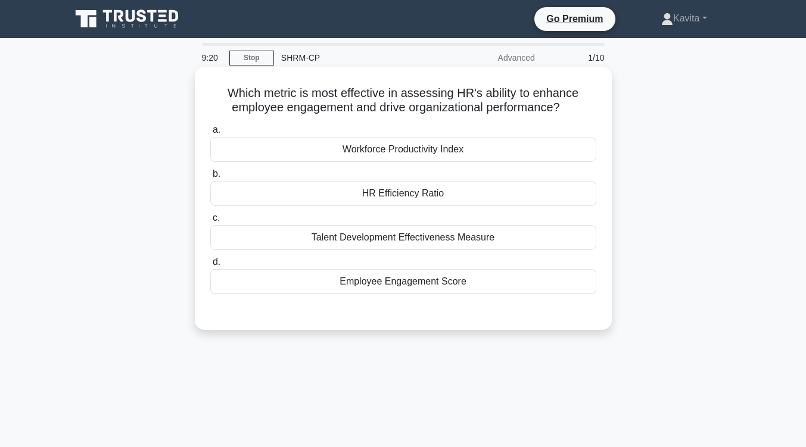
click at [435, 285] on div "Employee Engagement Score" at bounding box center [403, 281] width 386 height 25
click at [210, 266] on input "d. Employee Engagement Score" at bounding box center [210, 263] width 0 height 8
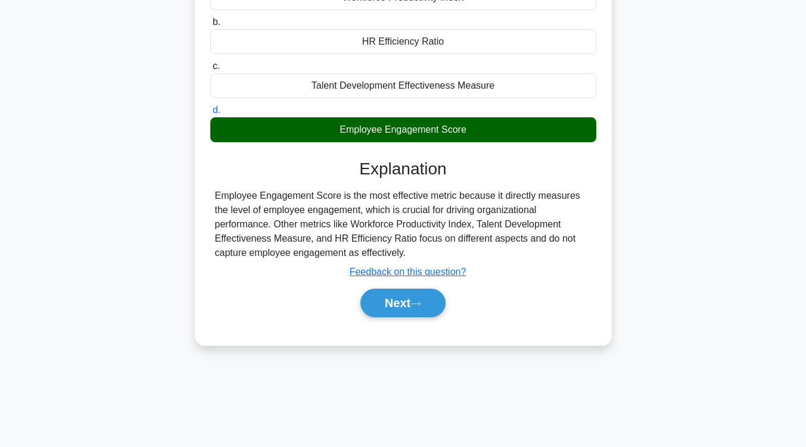
scroll to position [152, 0]
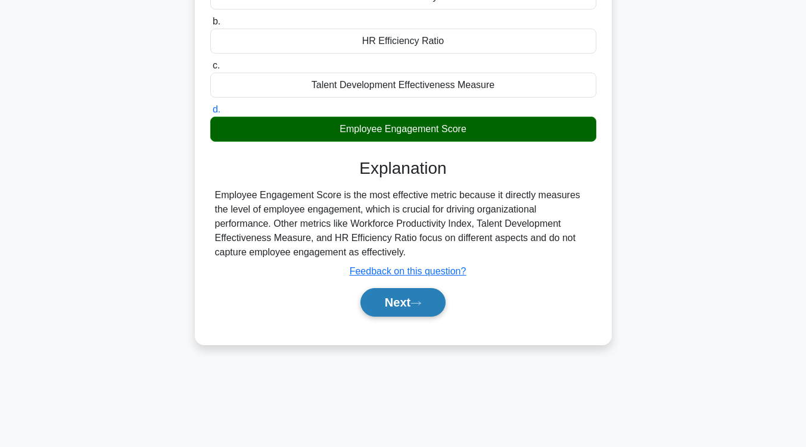
click at [422, 296] on button "Next" at bounding box center [402, 302] width 85 height 29
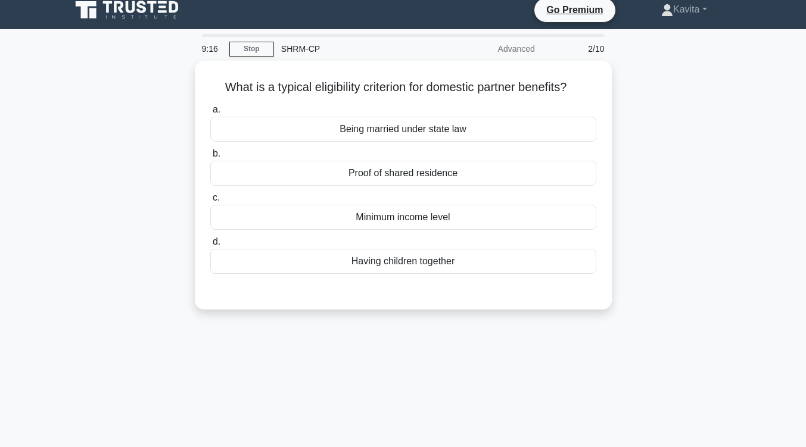
scroll to position [7, 0]
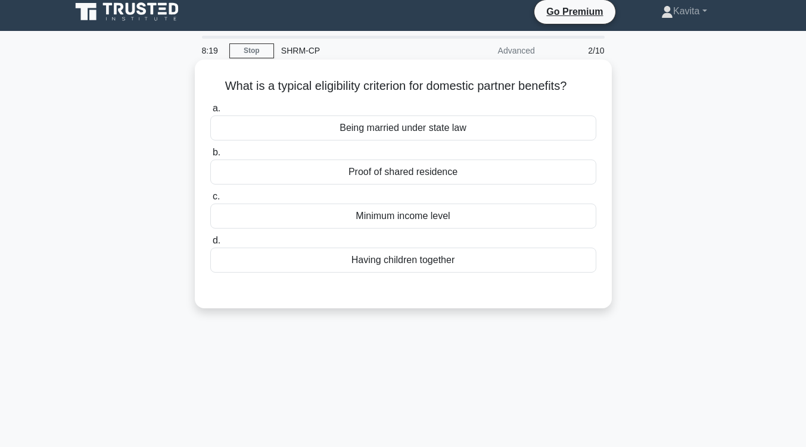
click at [456, 269] on div "Having children together" at bounding box center [403, 260] width 386 height 25
click at [210, 245] on input "d. Having children together" at bounding box center [210, 241] width 0 height 8
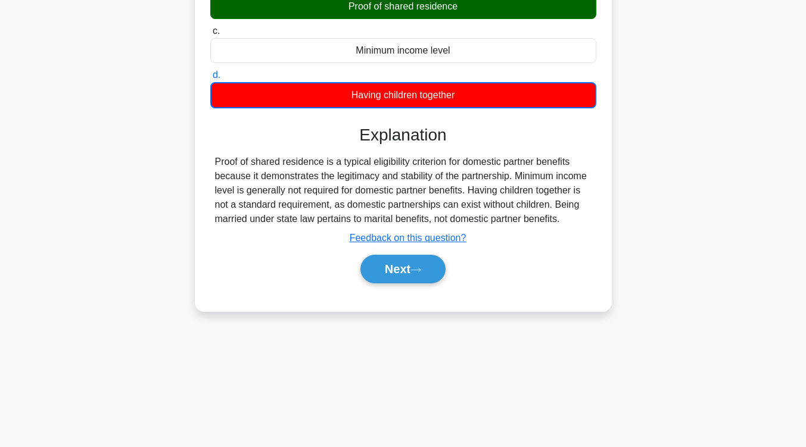
scroll to position [173, 0]
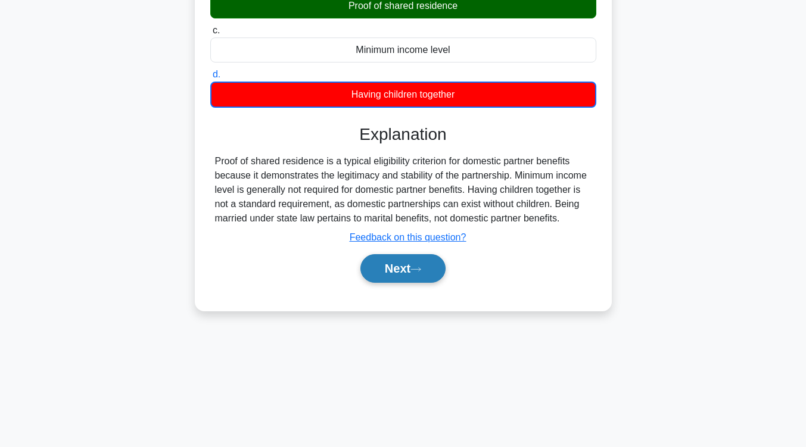
click at [421, 272] on icon at bounding box center [415, 269] width 11 height 7
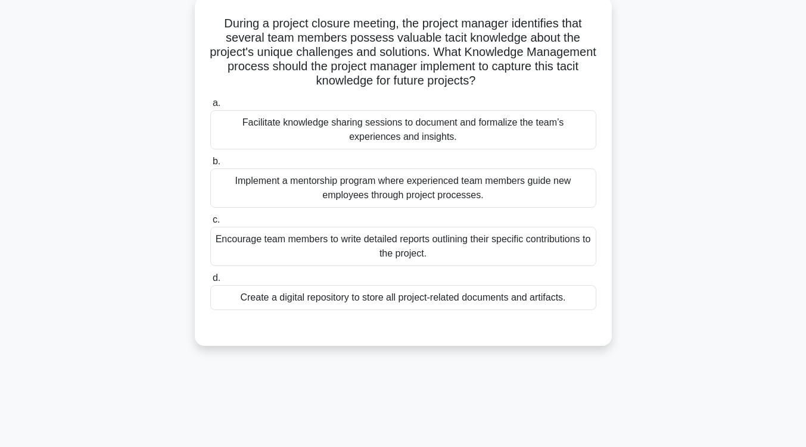
scroll to position [72, 0]
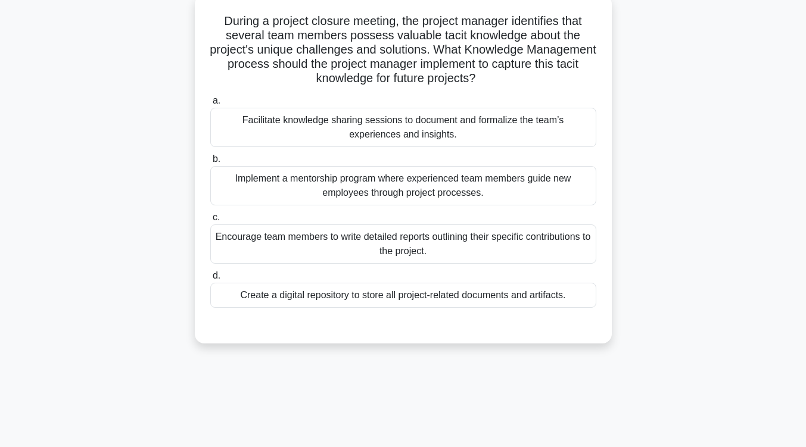
click at [426, 133] on div "Facilitate knowledge sharing sessions to document and formalize the team’s expe…" at bounding box center [403, 127] width 386 height 39
click at [210, 105] on input "a. Facilitate knowledge sharing sessions to document and formalize the team’s e…" at bounding box center [210, 101] width 0 height 8
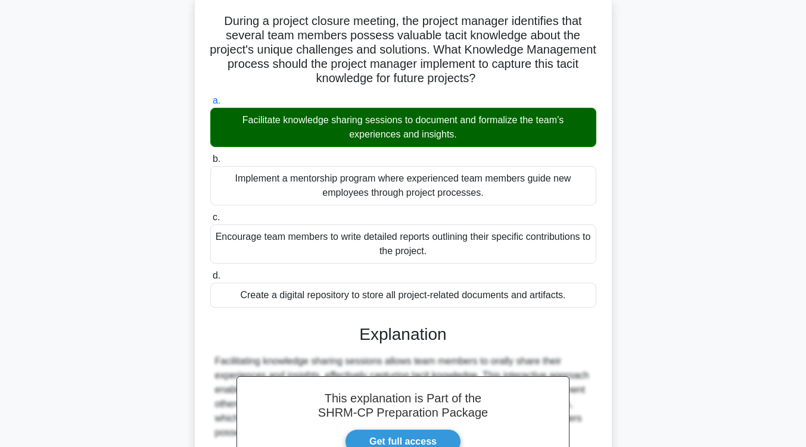
scroll to position [231, 0]
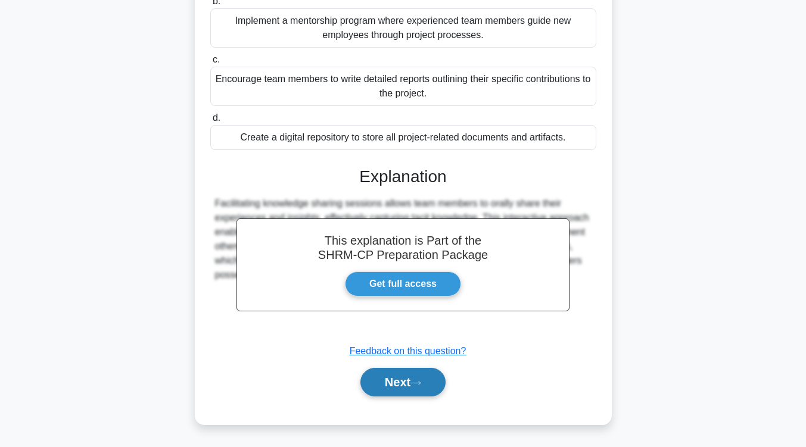
click at [376, 385] on button "Next" at bounding box center [402, 382] width 85 height 29
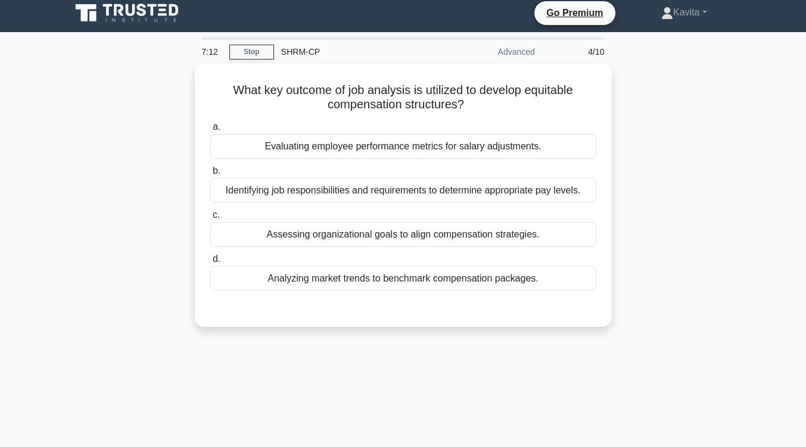
scroll to position [3, 0]
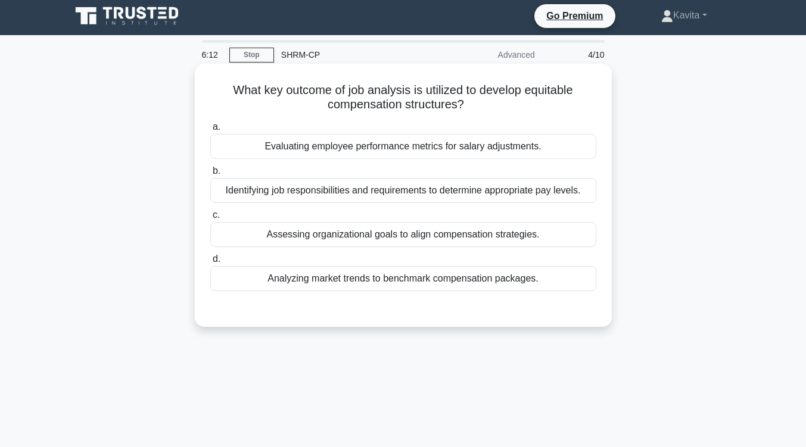
click at [405, 194] on div "Identifying job responsibilities and requirements to determine appropriate pay …" at bounding box center [403, 190] width 386 height 25
click at [210, 175] on input "b. Identifying job responsibilities and requirements to determine appropriate p…" at bounding box center [210, 171] width 0 height 8
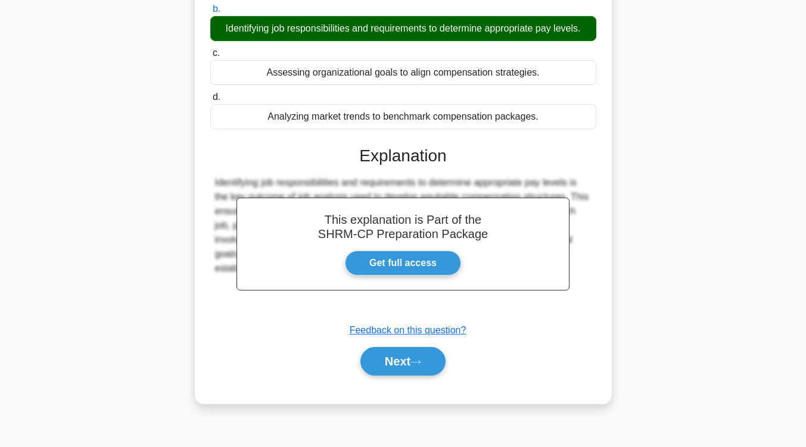
scroll to position [173, 0]
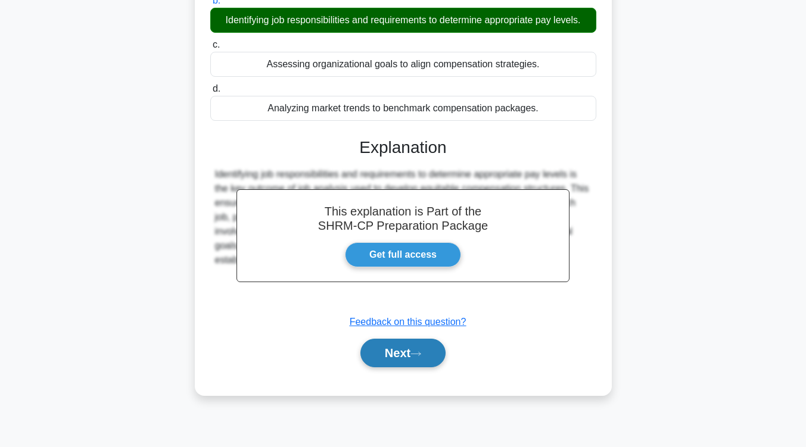
click at [406, 359] on button "Next" at bounding box center [402, 353] width 85 height 29
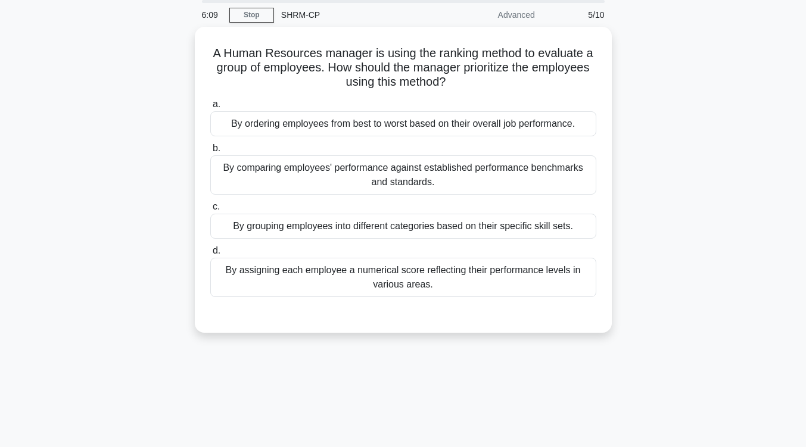
scroll to position [38, 0]
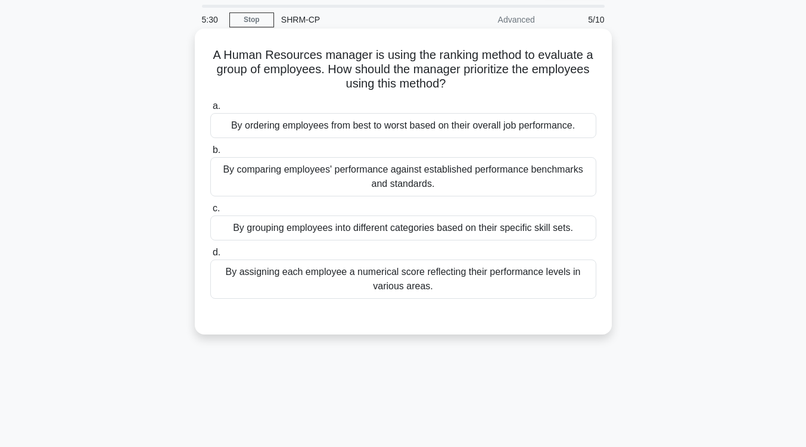
click at [434, 282] on div "By assigning each employee a numerical score reflecting their performance level…" at bounding box center [403, 279] width 386 height 39
click at [210, 257] on input "d. By assigning each employee a numerical score reflecting their performance le…" at bounding box center [210, 253] width 0 height 8
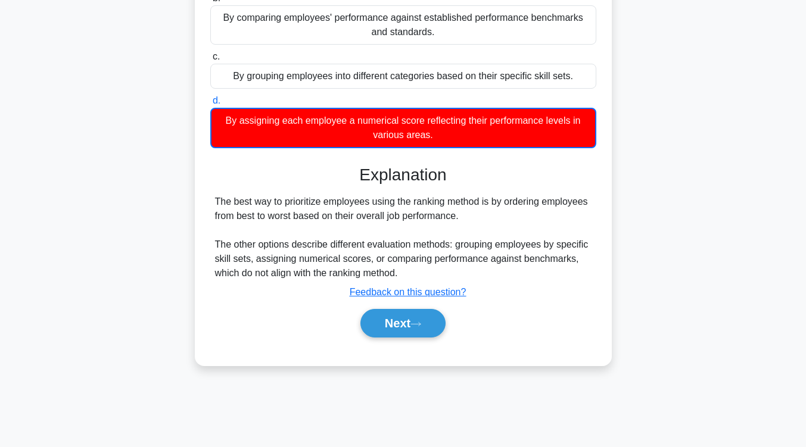
scroll to position [196, 0]
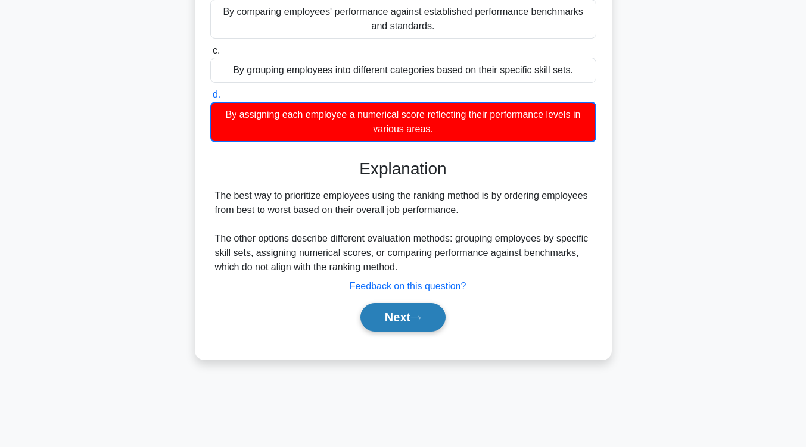
click at [420, 328] on button "Next" at bounding box center [402, 317] width 85 height 29
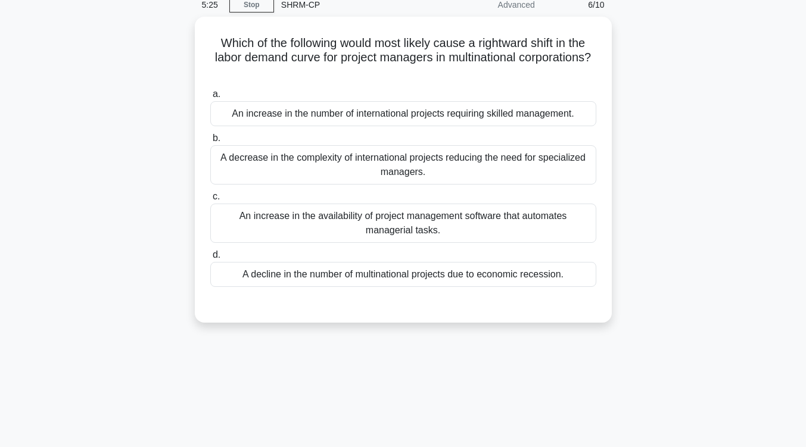
scroll to position [0, 0]
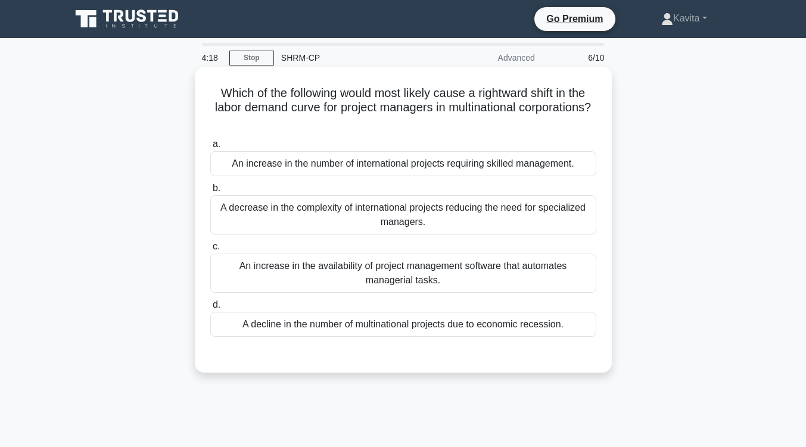
click at [456, 168] on div "An increase in the number of international projects requiring skilled managemen…" at bounding box center [403, 163] width 386 height 25
click at [210, 148] on input "a. An increase in the number of international projects requiring skilled manage…" at bounding box center [210, 145] width 0 height 8
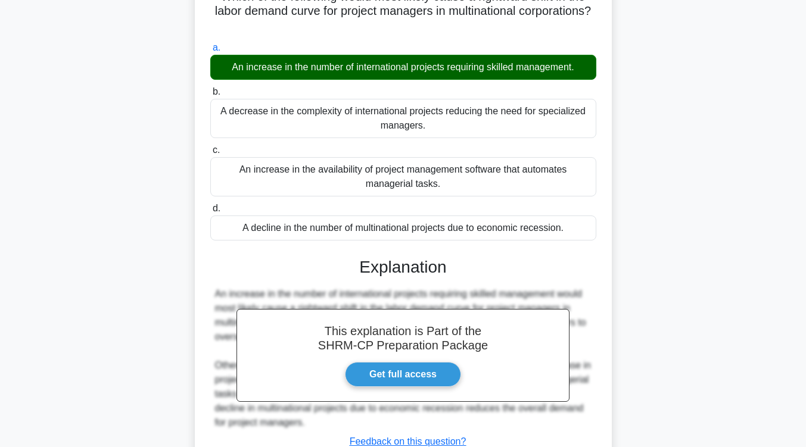
scroll to position [196, 0]
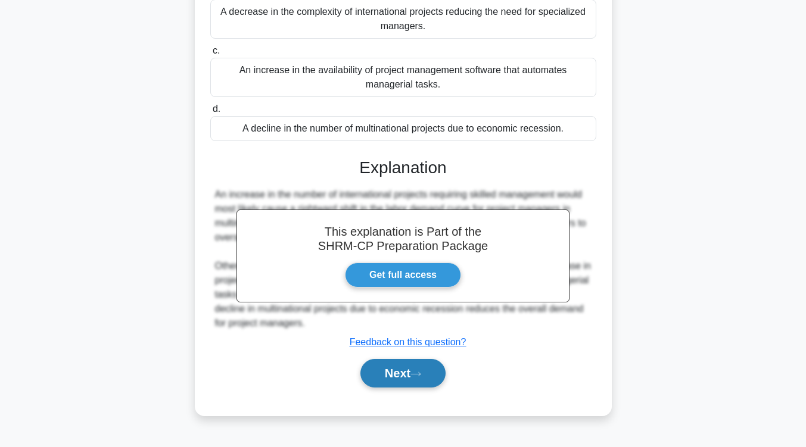
click at [412, 381] on button "Next" at bounding box center [402, 373] width 85 height 29
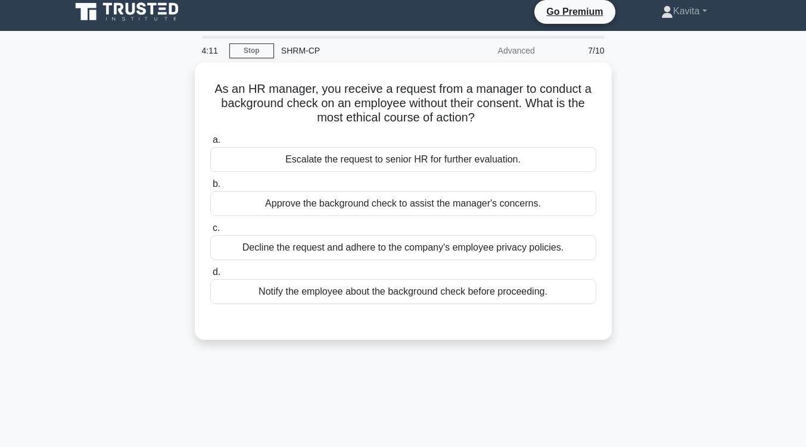
scroll to position [0, 0]
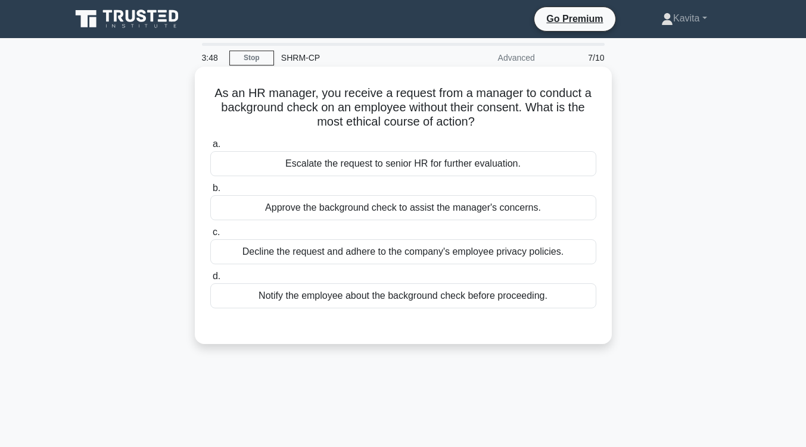
click at [450, 260] on div "Decline the request and adhere to the company's employee privacy policies." at bounding box center [403, 251] width 386 height 25
click at [210, 236] on input "c. Decline the request and adhere to the company's employee privacy policies." at bounding box center [210, 233] width 0 height 8
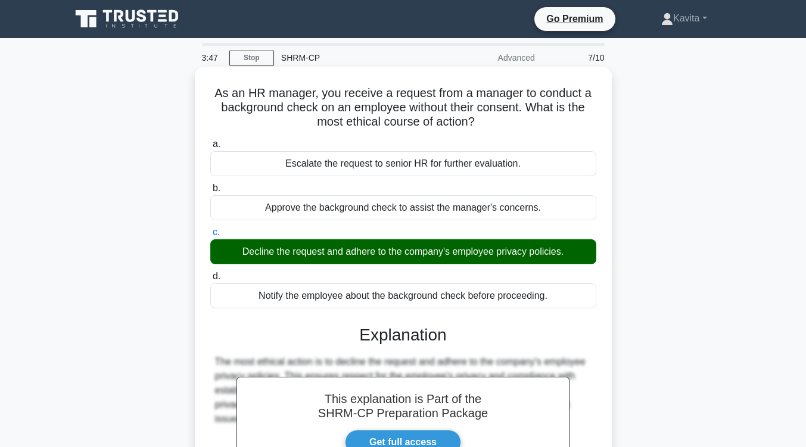
scroll to position [196, 0]
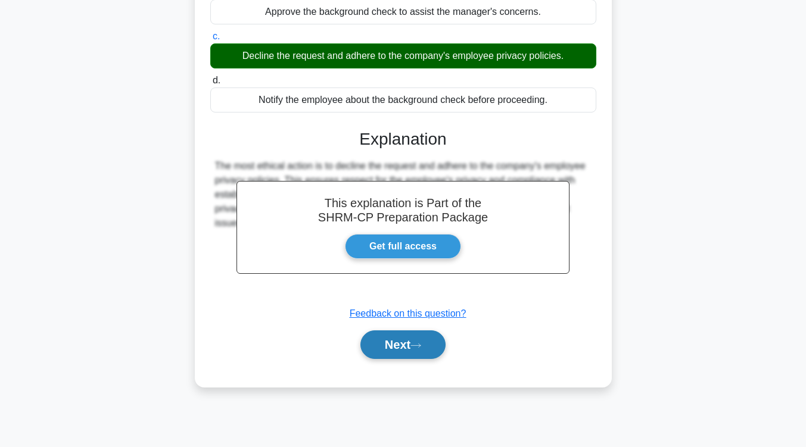
click at [416, 343] on icon at bounding box center [415, 345] width 11 height 7
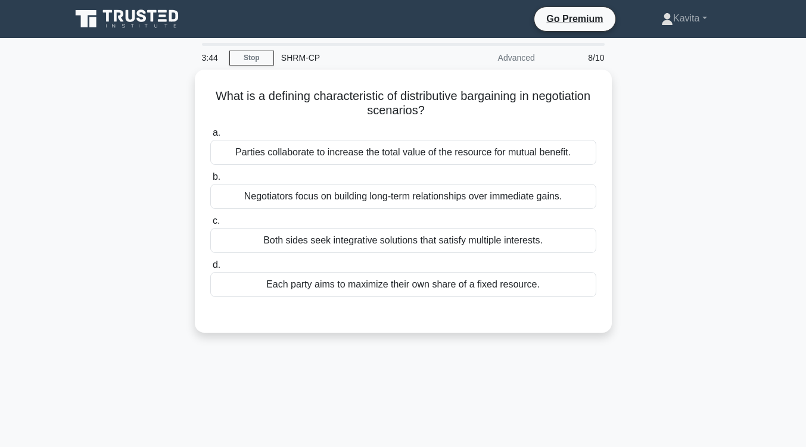
scroll to position [1, 0]
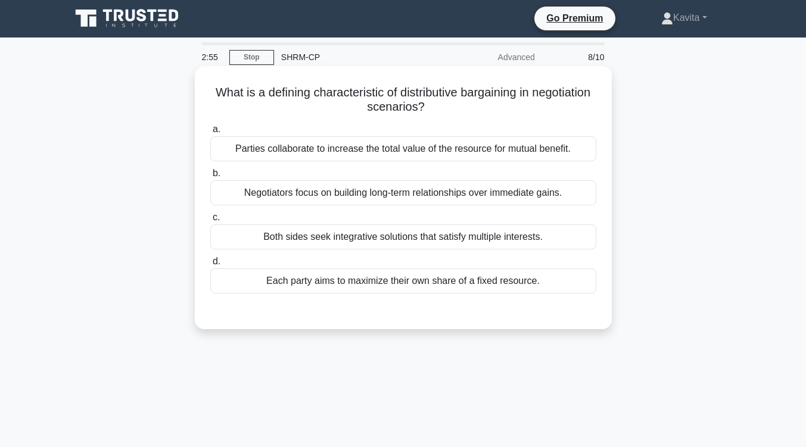
click at [466, 158] on div "Parties collaborate to increase the total value of the resource for mutual bene…" at bounding box center [403, 148] width 386 height 25
click at [210, 133] on input "a. Parties collaborate to increase the total value of the resource for mutual b…" at bounding box center [210, 130] width 0 height 8
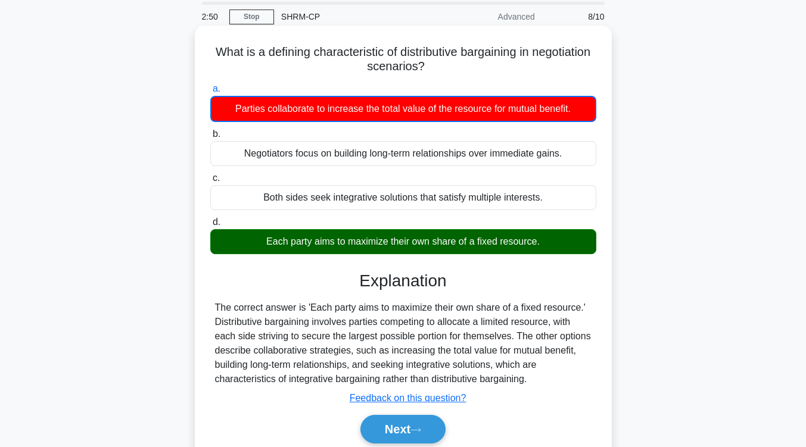
scroll to position [94, 0]
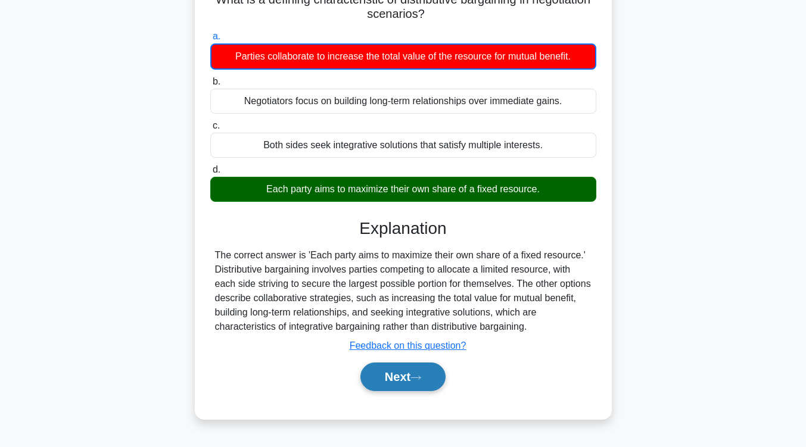
click at [389, 380] on button "Next" at bounding box center [402, 377] width 85 height 29
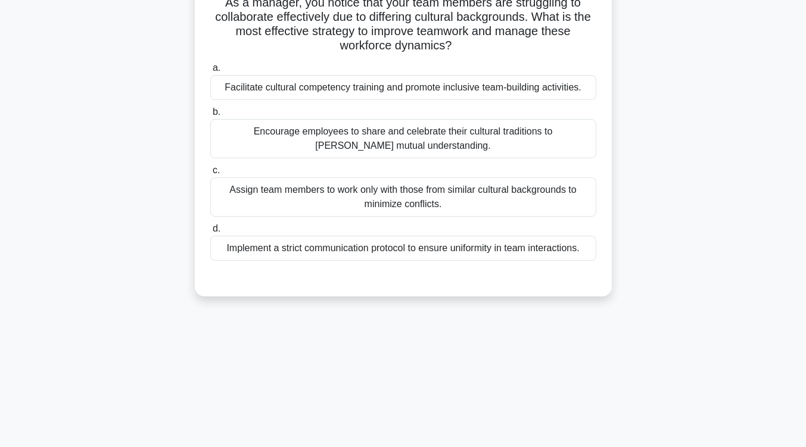
scroll to position [0, 0]
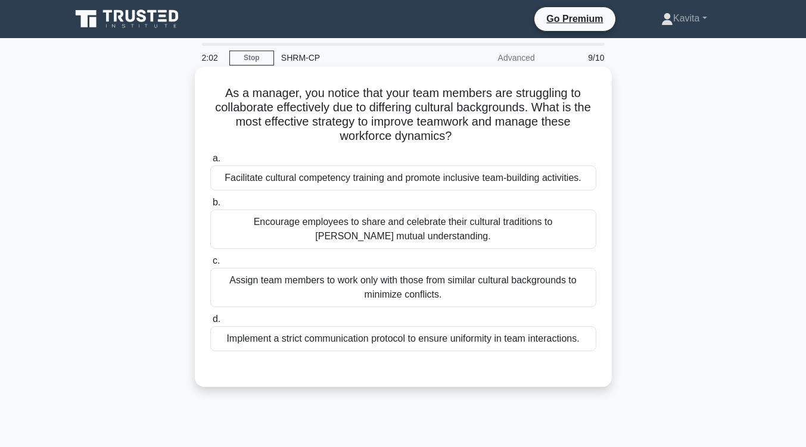
click at [462, 177] on div "Facilitate cultural competency training and promote inclusive team-building act…" at bounding box center [403, 178] width 386 height 25
click at [210, 163] on input "a. Facilitate cultural competency training and promote inclusive team-building …" at bounding box center [210, 159] width 0 height 8
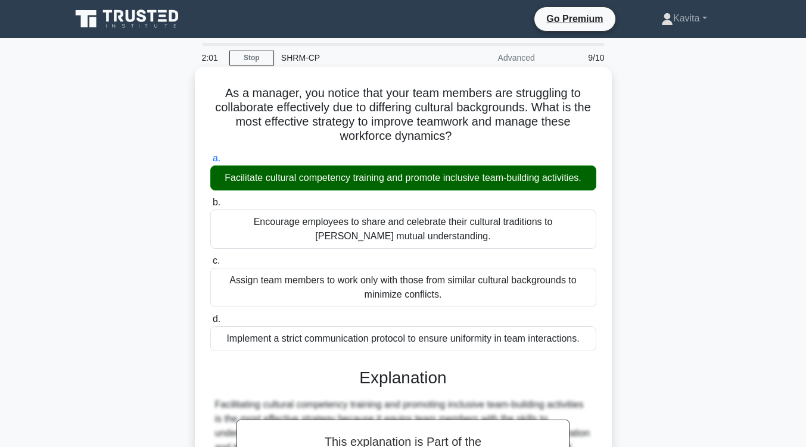
scroll to position [202, 0]
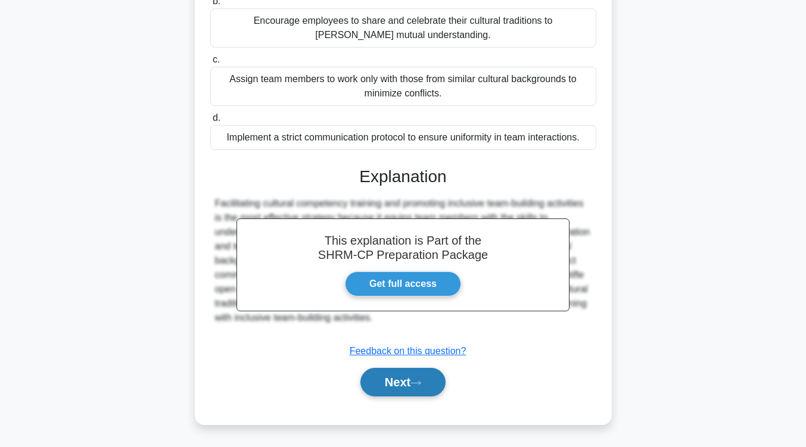
click at [414, 381] on button "Next" at bounding box center [402, 382] width 85 height 29
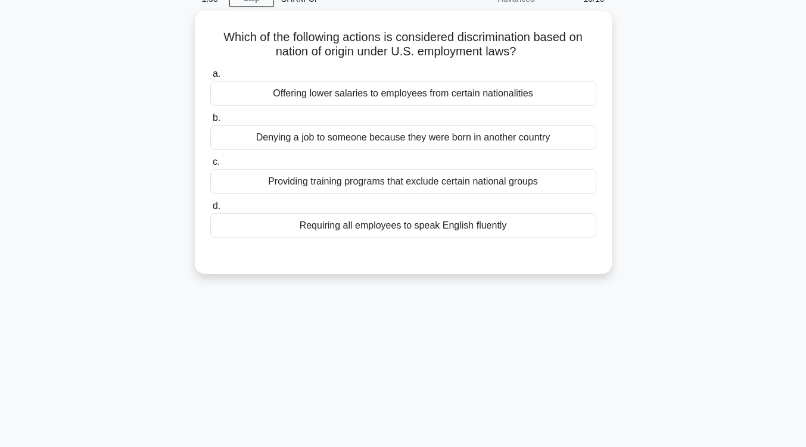
scroll to position [0, 0]
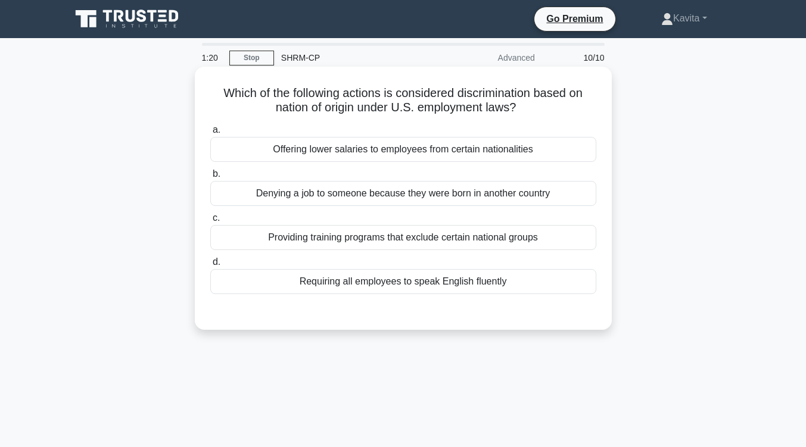
click at [482, 157] on div "Offering lower salaries to employees from certain nationalities" at bounding box center [403, 149] width 386 height 25
click at [210, 134] on input "a. Offering lower salaries to employees from certain nationalities" at bounding box center [210, 130] width 0 height 8
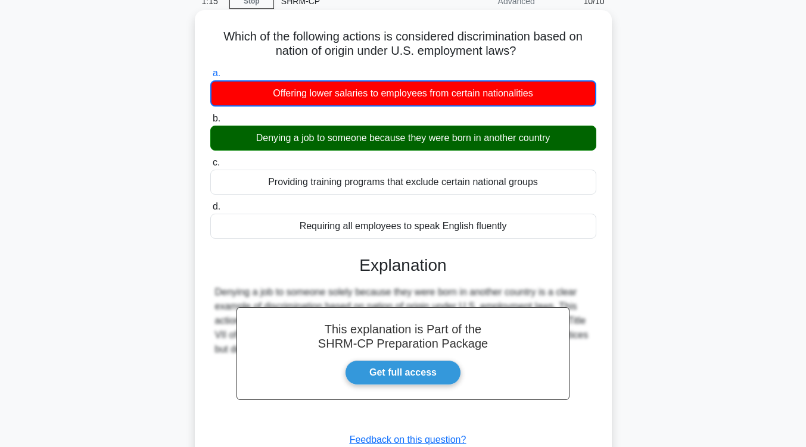
scroll to position [62, 0]
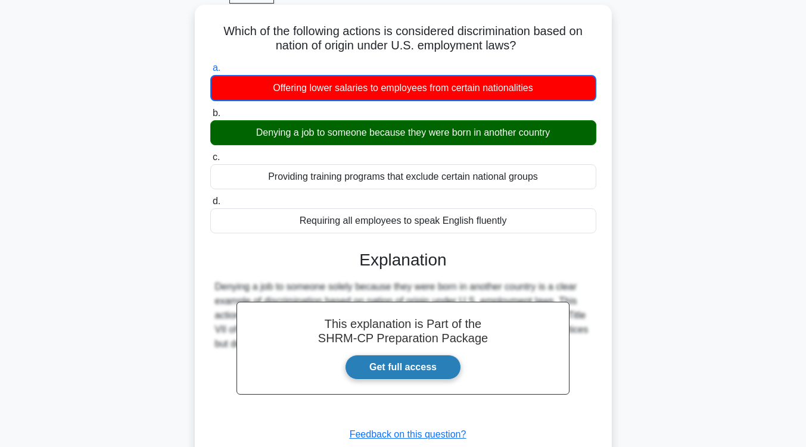
click at [418, 360] on link "Get full access" at bounding box center [403, 367] width 116 height 25
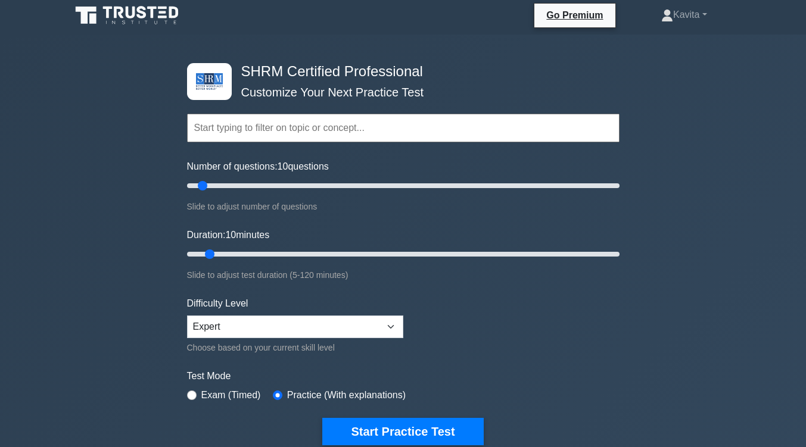
scroll to position [142, 0]
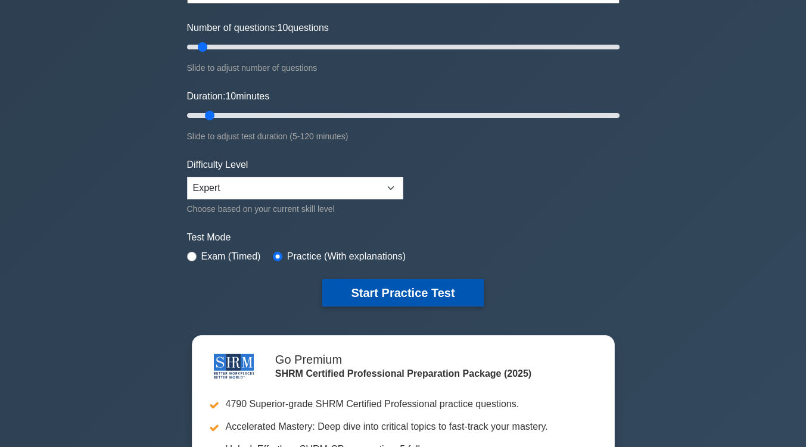
click at [463, 289] on button "Start Practice Test" at bounding box center [402, 292] width 161 height 27
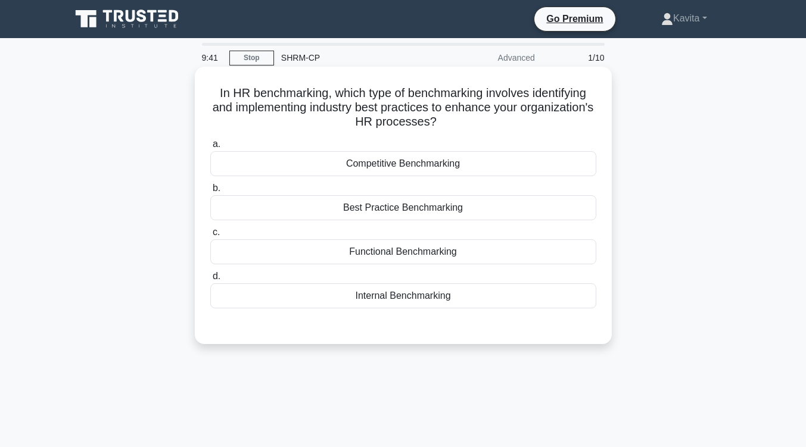
click at [449, 216] on div "Best Practice Benchmarking" at bounding box center [403, 207] width 386 height 25
click at [210, 192] on input "b. Best Practice Benchmarking" at bounding box center [210, 189] width 0 height 8
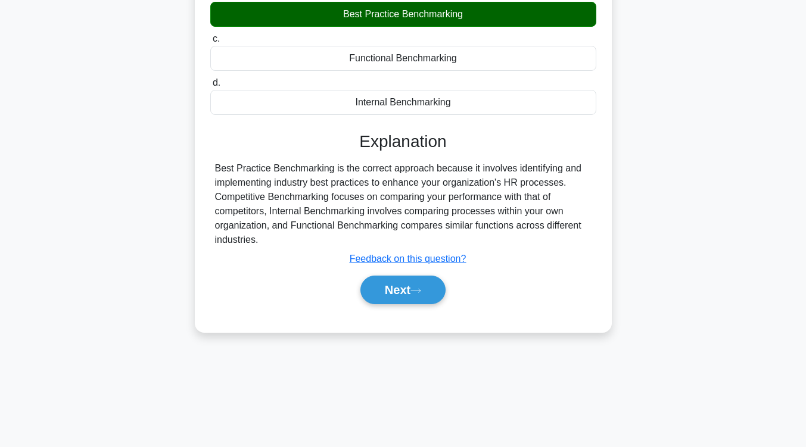
scroll to position [196, 0]
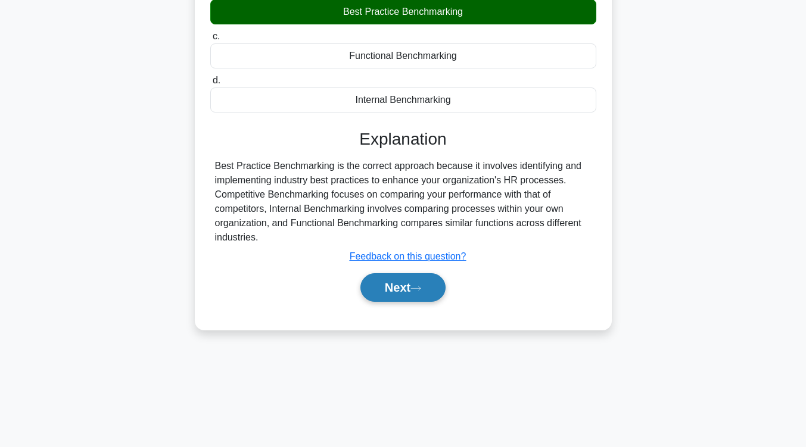
click at [422, 294] on button "Next" at bounding box center [402, 287] width 85 height 29
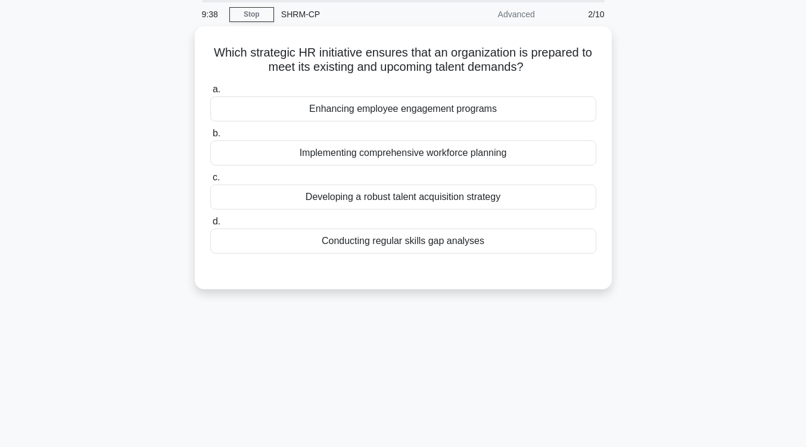
scroll to position [0, 0]
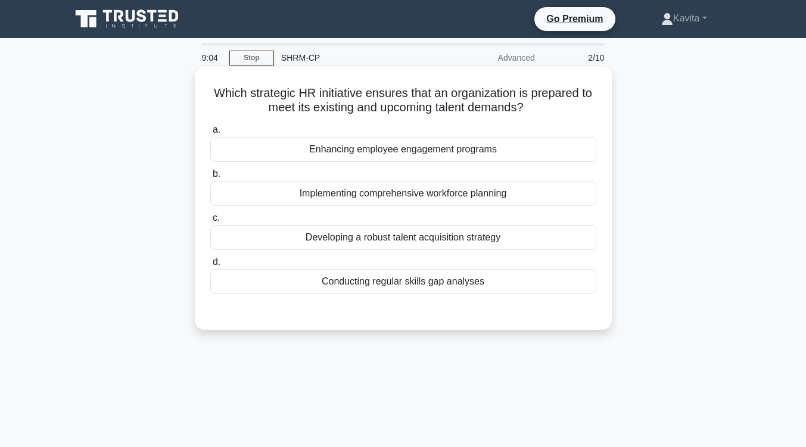
click at [422, 285] on div "Conducting regular skills gap analyses" at bounding box center [403, 281] width 386 height 25
click at [210, 266] on input "d. Conducting regular skills gap analyses" at bounding box center [210, 263] width 0 height 8
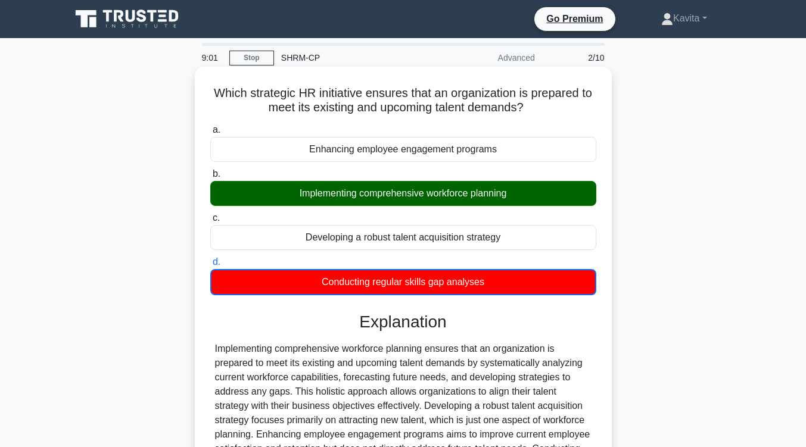
scroll to position [152, 0]
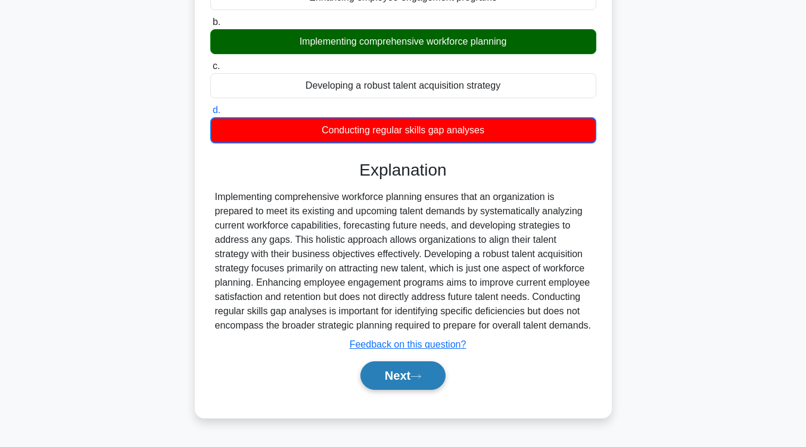
click at [413, 390] on button "Next" at bounding box center [402, 376] width 85 height 29
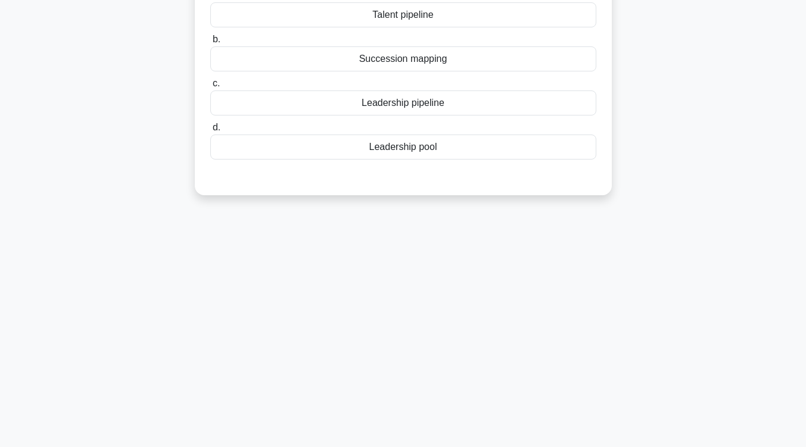
scroll to position [0, 0]
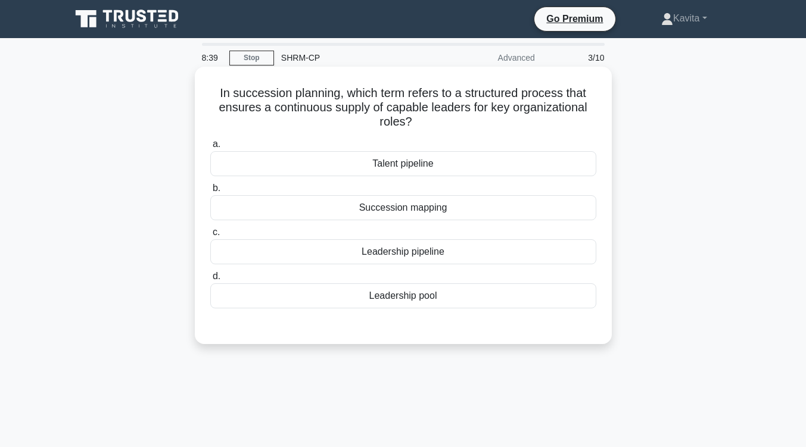
click at [412, 254] on div "Leadership pipeline" at bounding box center [403, 251] width 386 height 25
click at [210, 236] on input "c. Leadership pipeline" at bounding box center [210, 233] width 0 height 8
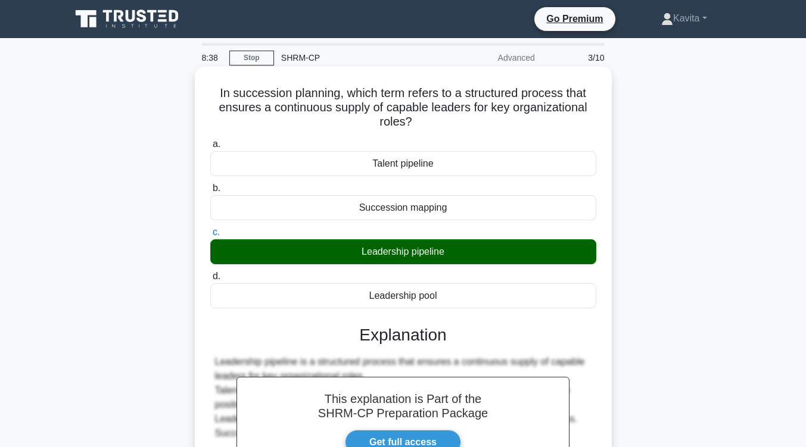
scroll to position [196, 0]
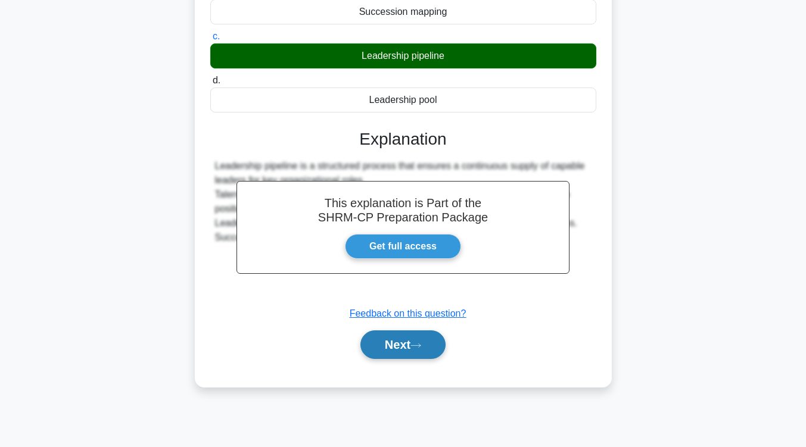
click at [401, 342] on button "Next" at bounding box center [402, 345] width 85 height 29
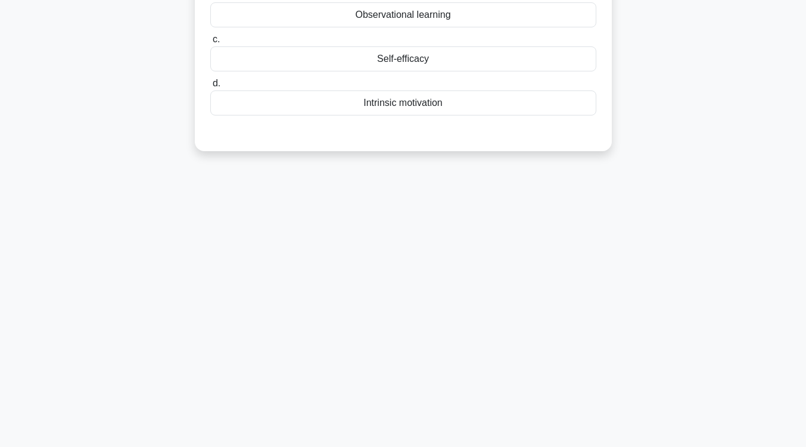
scroll to position [24, 0]
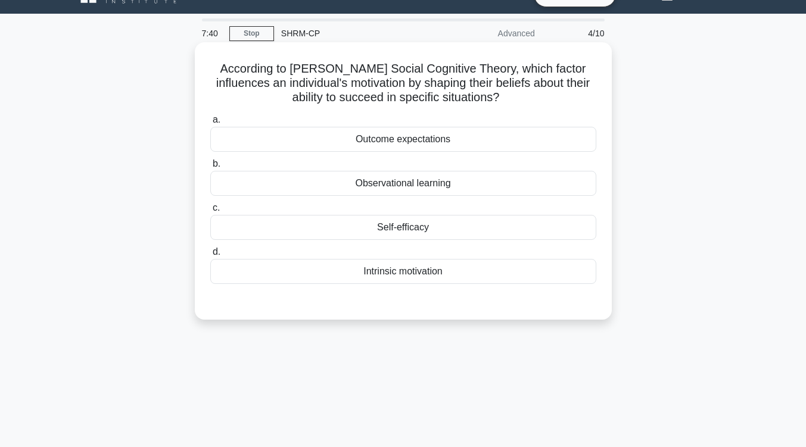
click at [428, 180] on div "Observational learning" at bounding box center [403, 183] width 386 height 25
click at [210, 168] on input "b. Observational learning" at bounding box center [210, 164] width 0 height 8
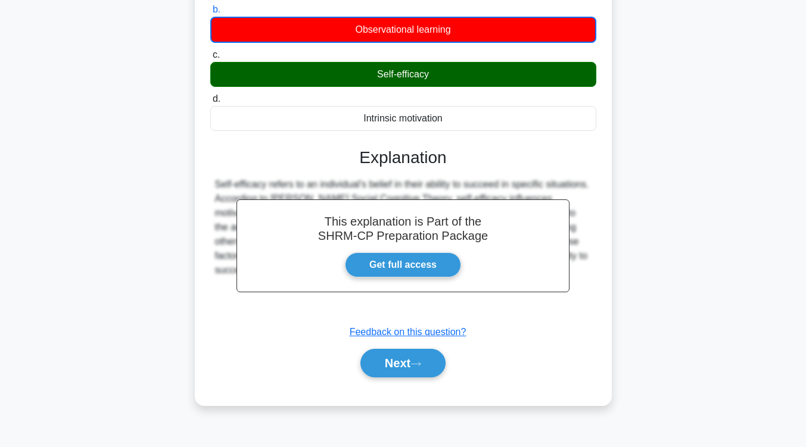
scroll to position [183, 0]
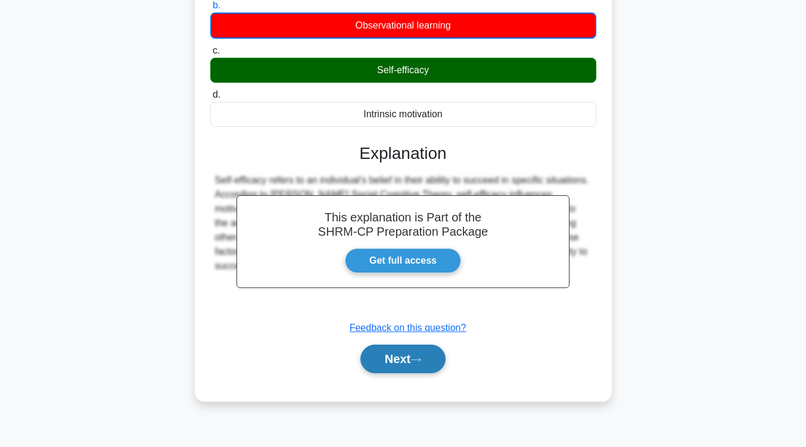
click at [410, 359] on button "Next" at bounding box center [402, 359] width 85 height 29
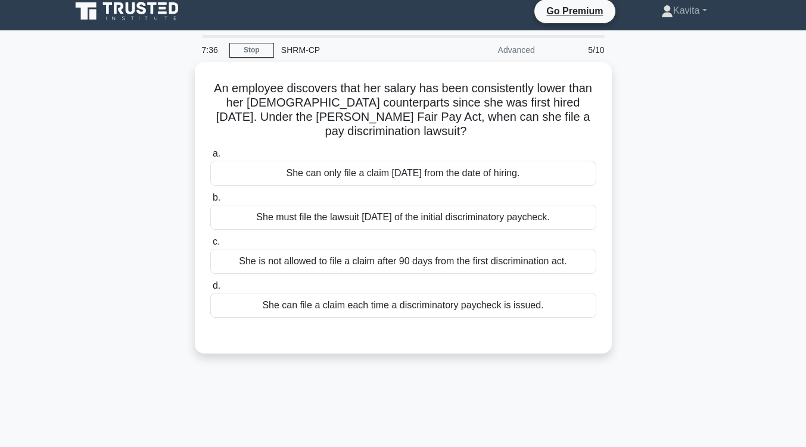
scroll to position [4, 0]
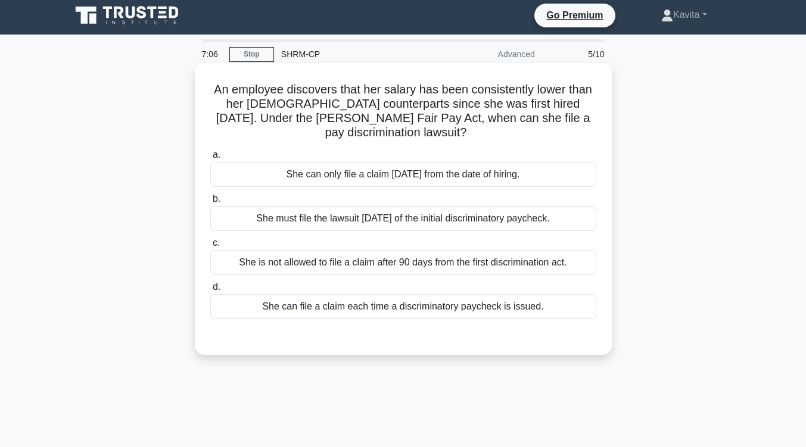
click at [449, 312] on div "She can file a claim each time a discriminatory paycheck is issued." at bounding box center [403, 306] width 386 height 25
click at [210, 291] on input "d. She can file a claim each time a discriminatory paycheck is issued." at bounding box center [210, 288] width 0 height 8
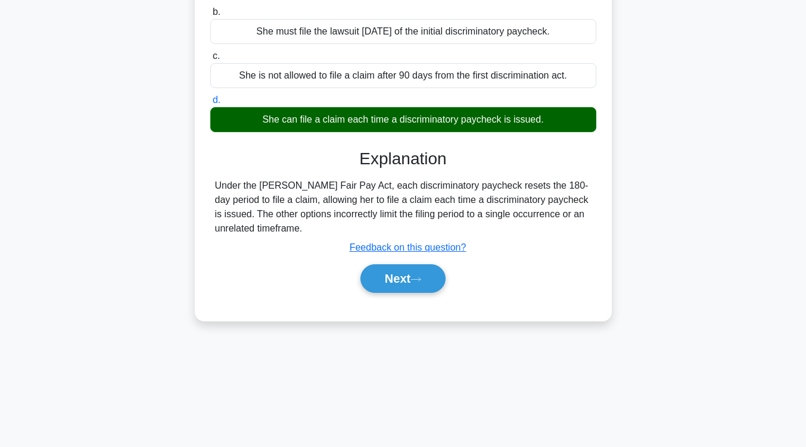
scroll to position [191, 0]
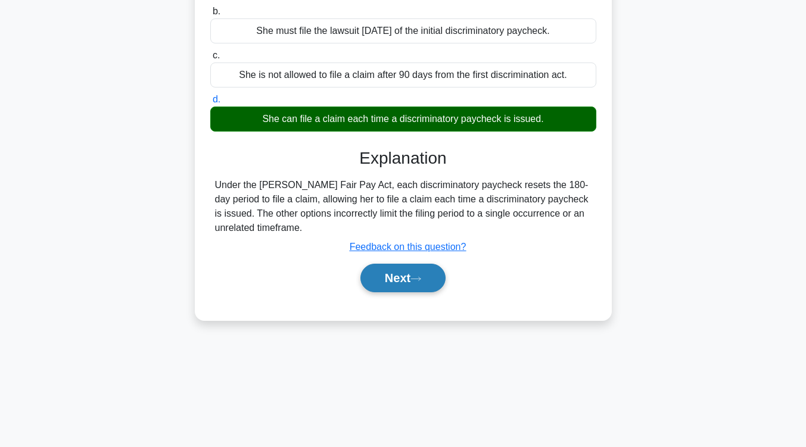
click at [424, 285] on button "Next" at bounding box center [402, 278] width 85 height 29
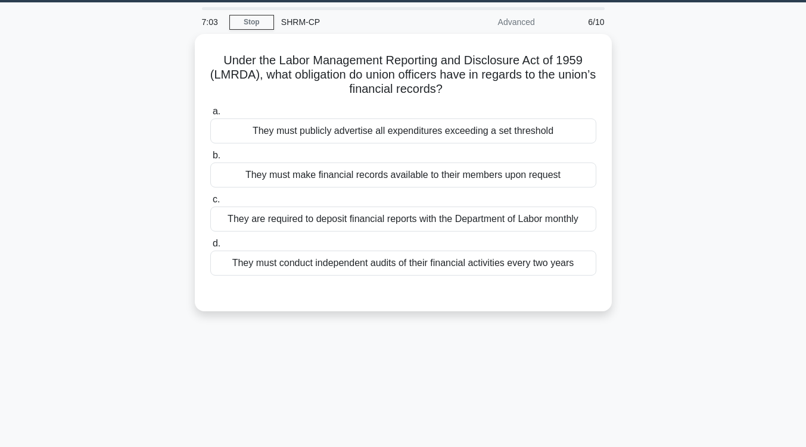
scroll to position [0, 0]
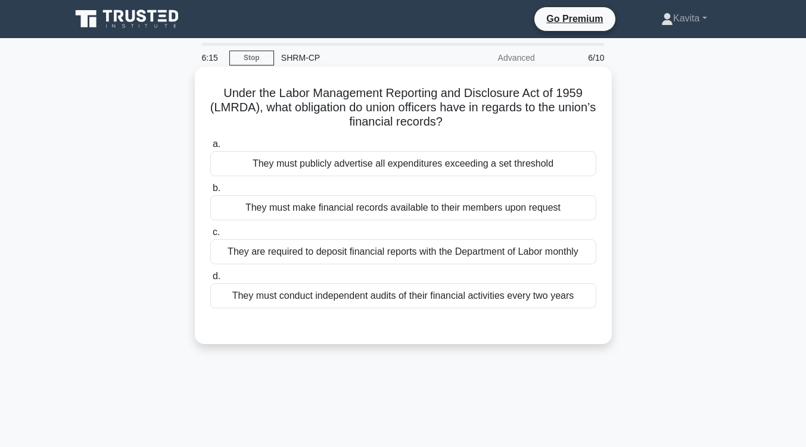
click at [443, 207] on div "They must make financial records available to their members upon request" at bounding box center [403, 207] width 386 height 25
click at [210, 192] on input "b. They must make financial records available to their members upon request" at bounding box center [210, 189] width 0 height 8
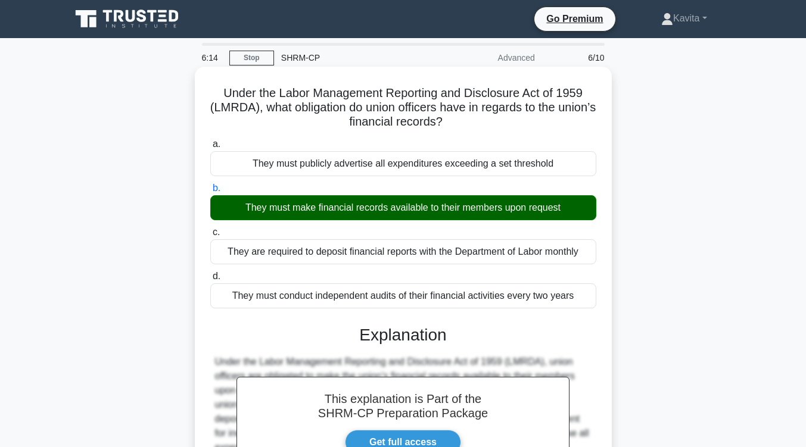
scroll to position [196, 0]
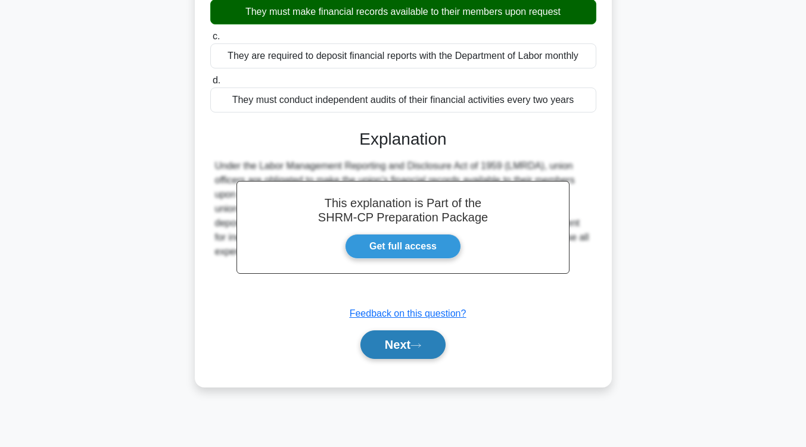
click at [425, 338] on button "Next" at bounding box center [402, 345] width 85 height 29
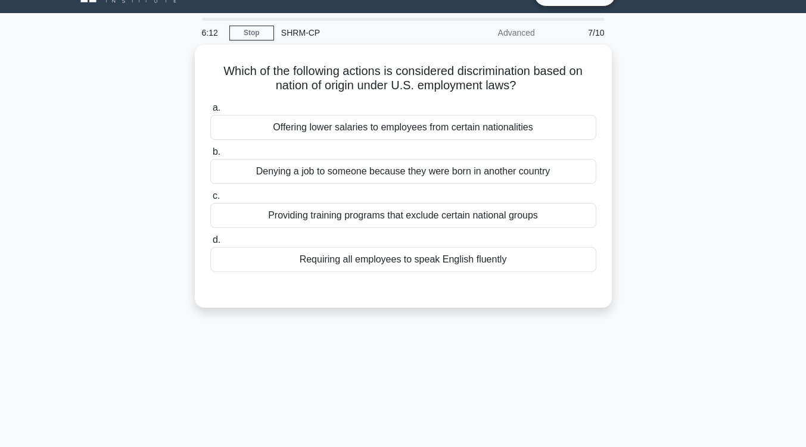
scroll to position [0, 0]
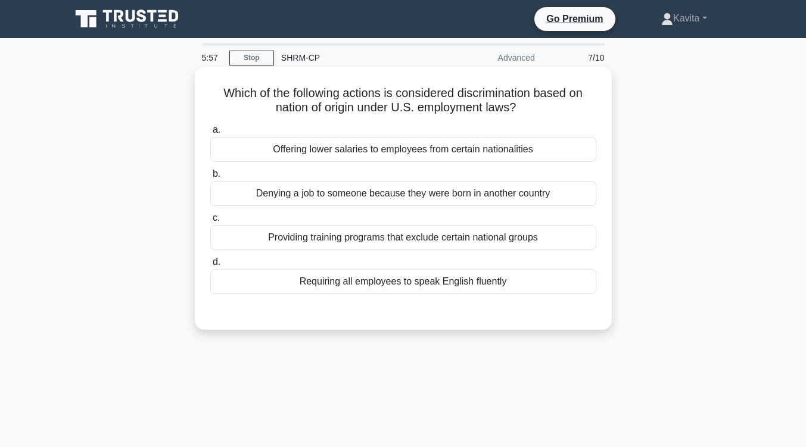
click at [478, 197] on div "Denying a job to someone because they were born in another country" at bounding box center [403, 193] width 386 height 25
click at [210, 178] on input "b. Denying a job to someone because they were born in another country" at bounding box center [210, 174] width 0 height 8
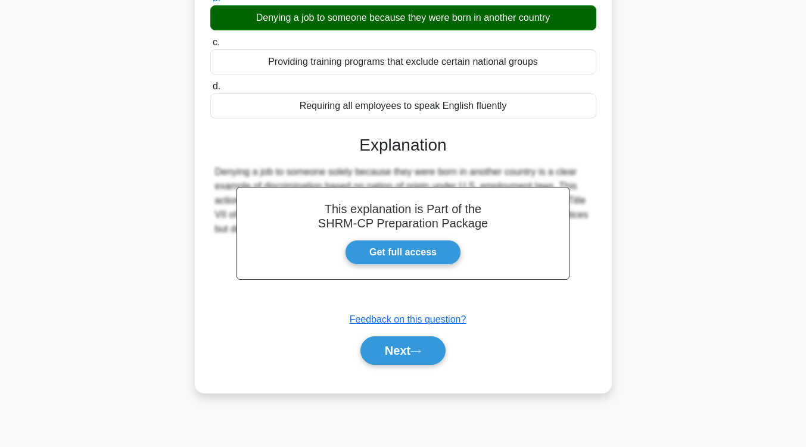
scroll to position [176, 0]
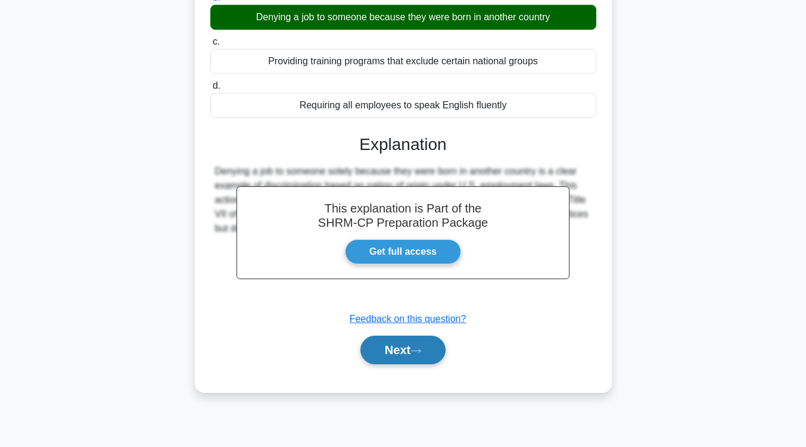
click at [428, 348] on button "Next" at bounding box center [402, 350] width 85 height 29
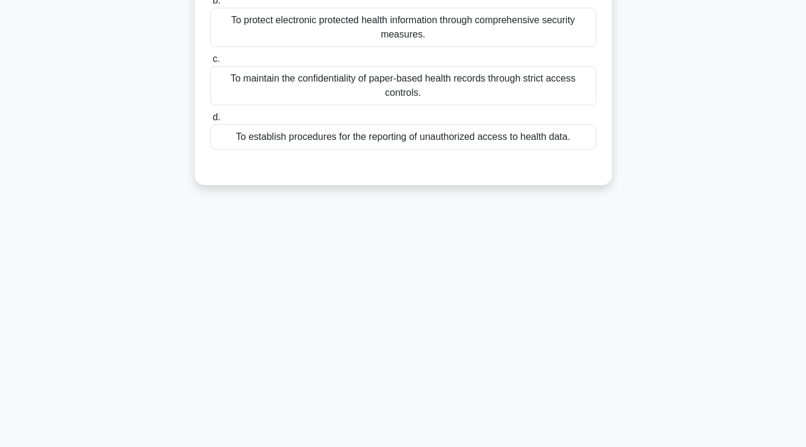
scroll to position [2, 0]
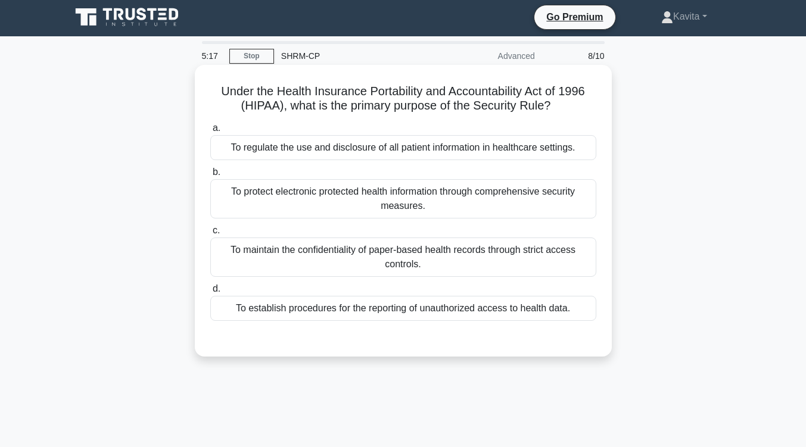
click at [453, 211] on div "To protect electronic protected health information through comprehensive securi…" at bounding box center [403, 198] width 386 height 39
click at [210, 176] on input "b. To protect electronic protected health information through comprehensive sec…" at bounding box center [210, 173] width 0 height 8
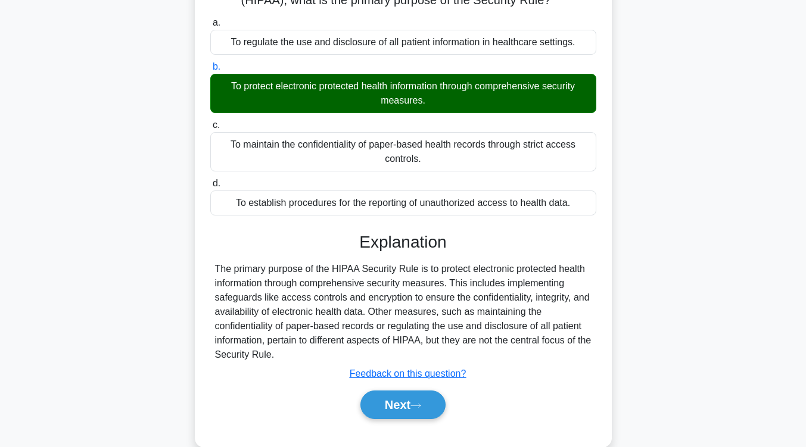
scroll to position [117, 0]
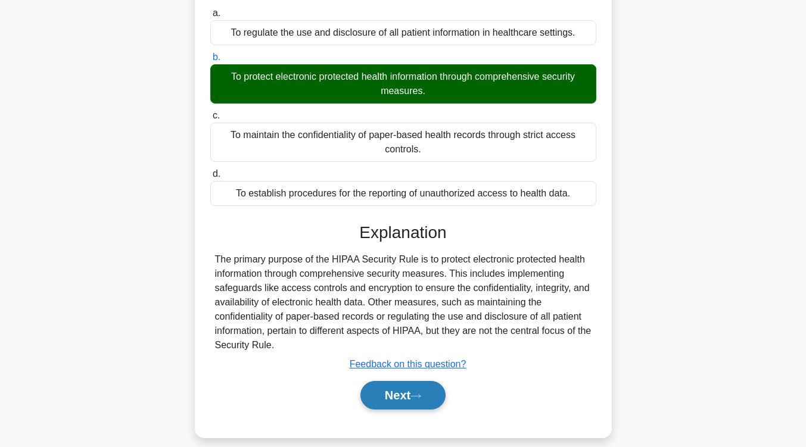
click at [419, 394] on icon at bounding box center [415, 396] width 11 height 7
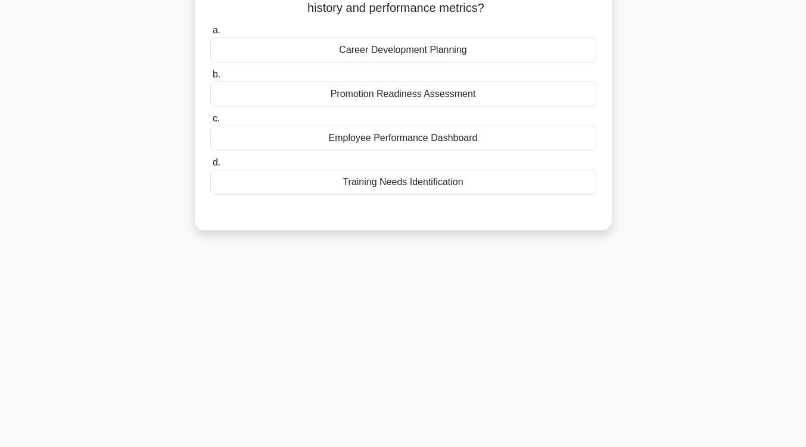
scroll to position [0, 0]
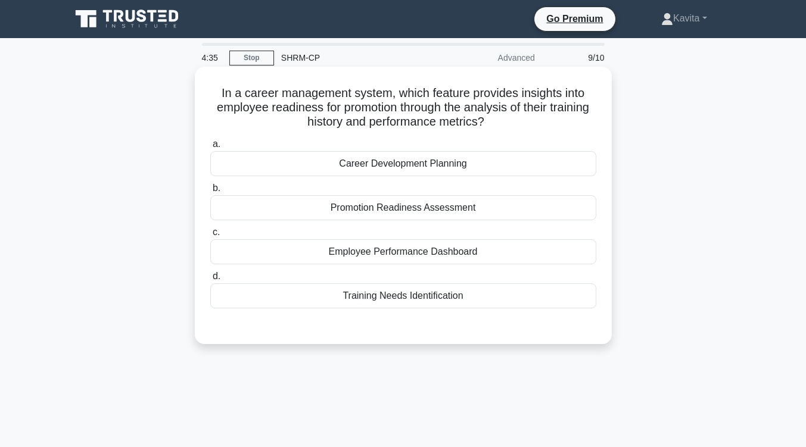
click at [466, 169] on div "Career Development Planning" at bounding box center [403, 163] width 386 height 25
click at [210, 148] on input "a. Career Development Planning" at bounding box center [210, 145] width 0 height 8
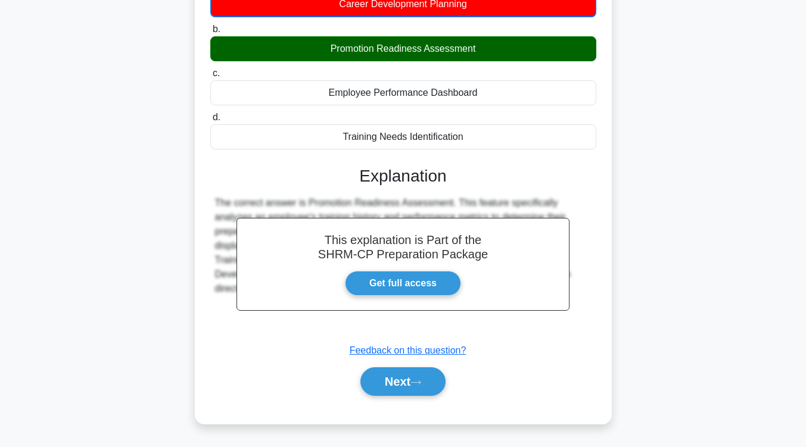
scroll to position [161, 0]
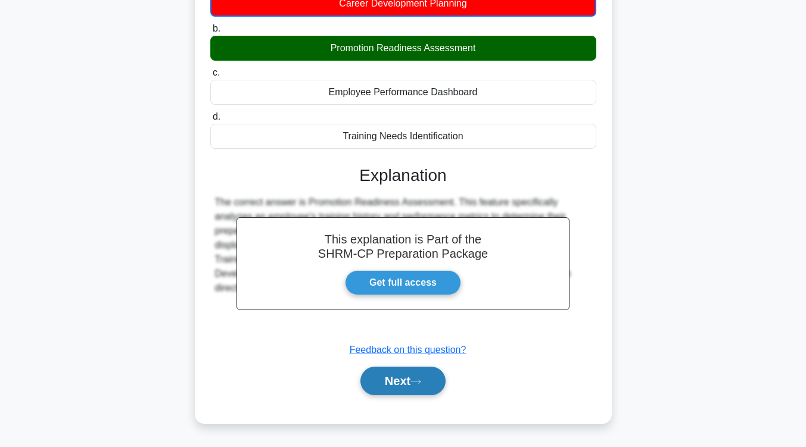
click at [416, 391] on button "Next" at bounding box center [402, 381] width 85 height 29
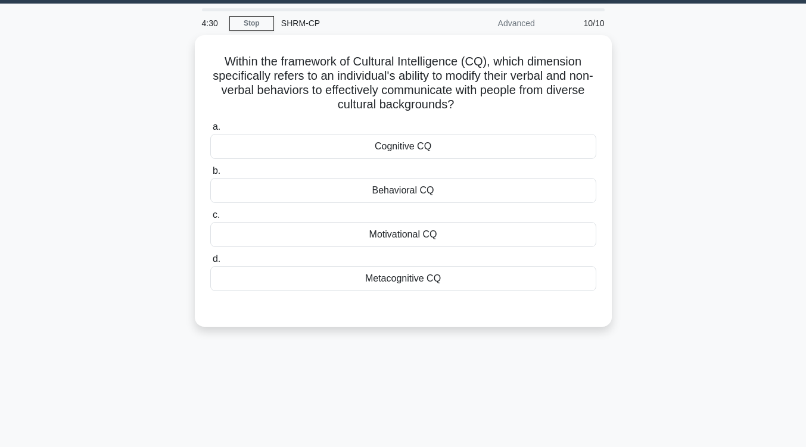
scroll to position [34, 0]
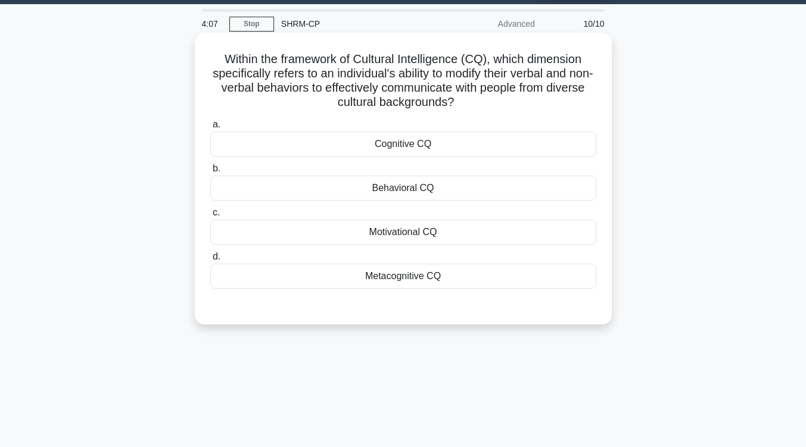
click at [524, 147] on div "Cognitive CQ" at bounding box center [403, 144] width 386 height 25
click at [210, 129] on input "a. Cognitive CQ" at bounding box center [210, 125] width 0 height 8
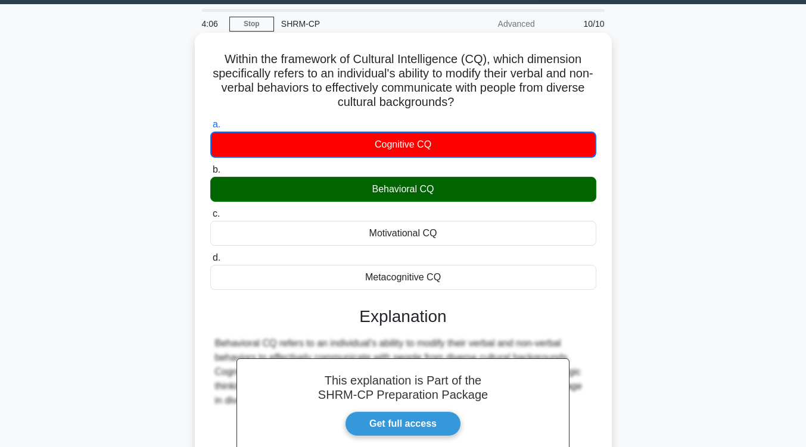
scroll to position [196, 0]
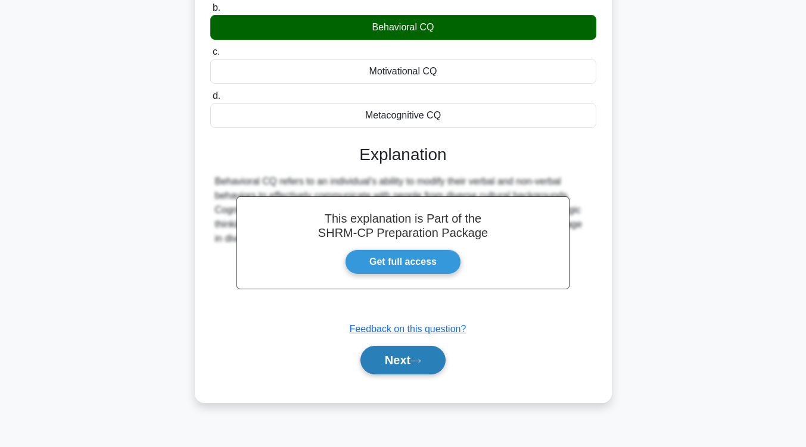
click at [409, 360] on button "Next" at bounding box center [402, 360] width 85 height 29
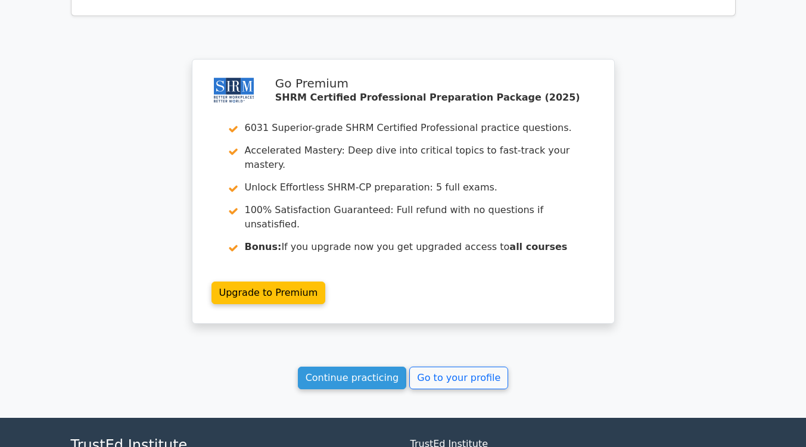
scroll to position [1797, 0]
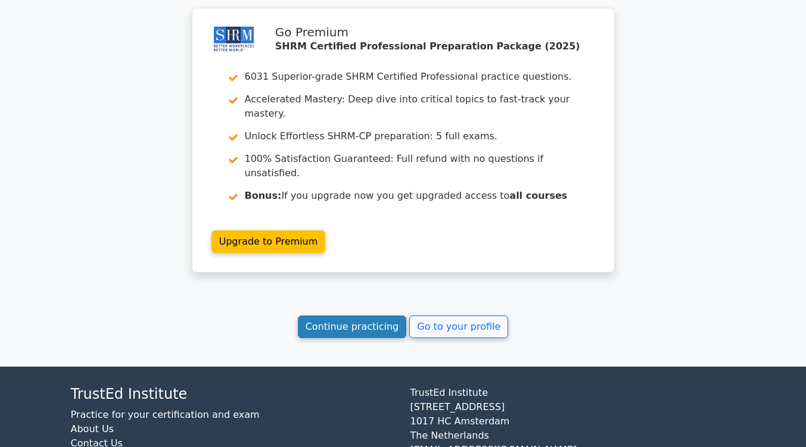
click at [362, 316] on link "Continue practicing" at bounding box center [352, 327] width 109 height 23
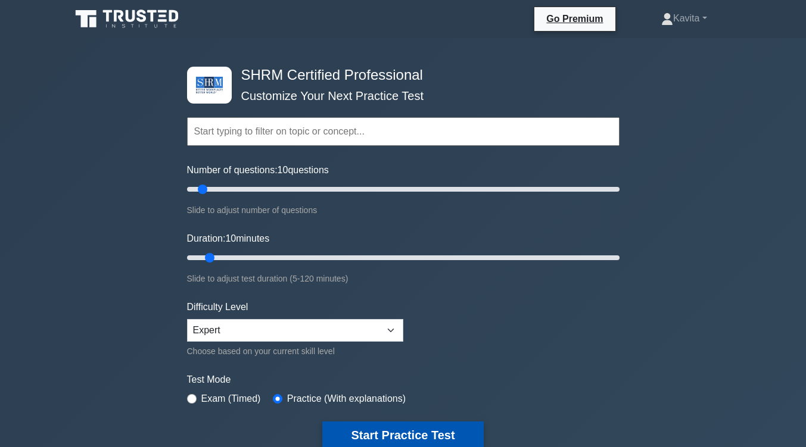
click at [418, 427] on button "Start Practice Test" at bounding box center [402, 435] width 161 height 27
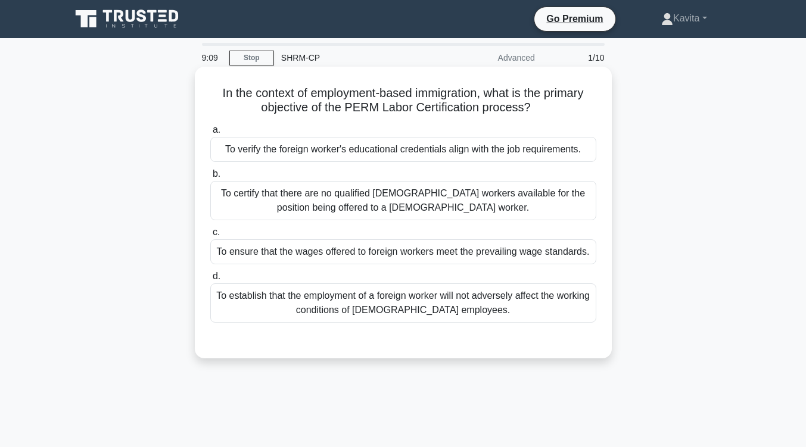
click at [437, 211] on div "To certify that there are no qualified [DEMOGRAPHIC_DATA] workers available for…" at bounding box center [403, 200] width 386 height 39
click at [210, 178] on input "b. To certify that there are no qualified [DEMOGRAPHIC_DATA] workers available …" at bounding box center [210, 174] width 0 height 8
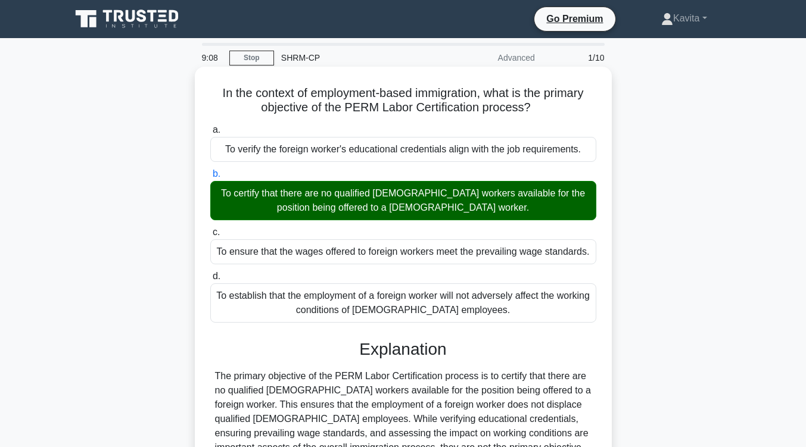
scroll to position [161, 0]
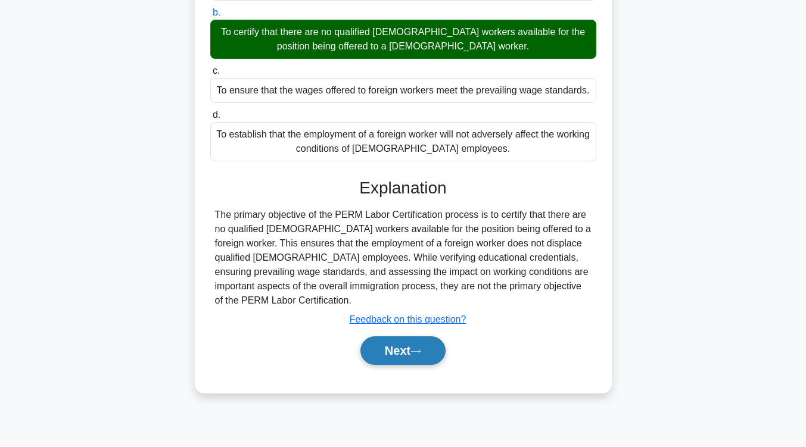
click at [421, 348] on icon at bounding box center [415, 351] width 11 height 7
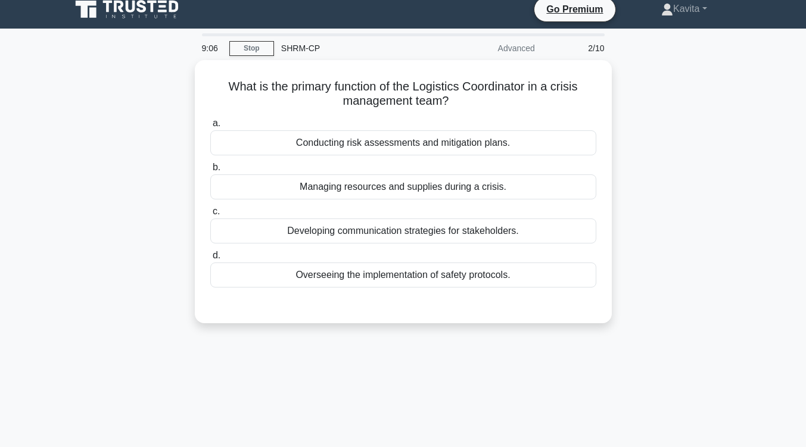
scroll to position [0, 0]
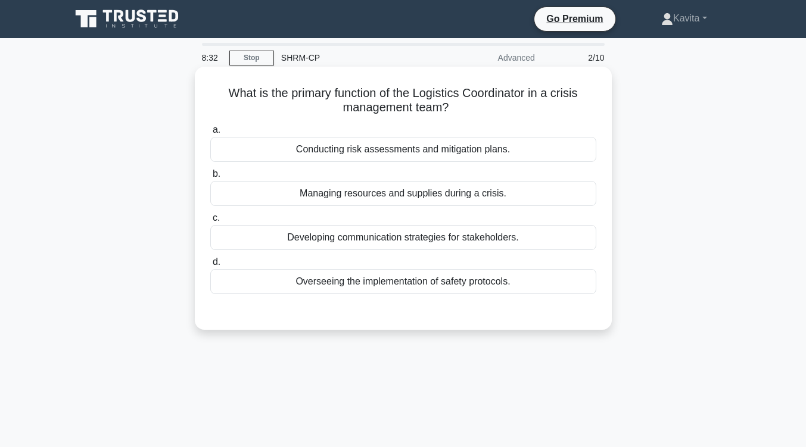
click at [444, 152] on div "Conducting risk assessments and mitigation plans." at bounding box center [403, 149] width 386 height 25
click at [210, 134] on input "a. Conducting risk assessments and mitigation plans." at bounding box center [210, 130] width 0 height 8
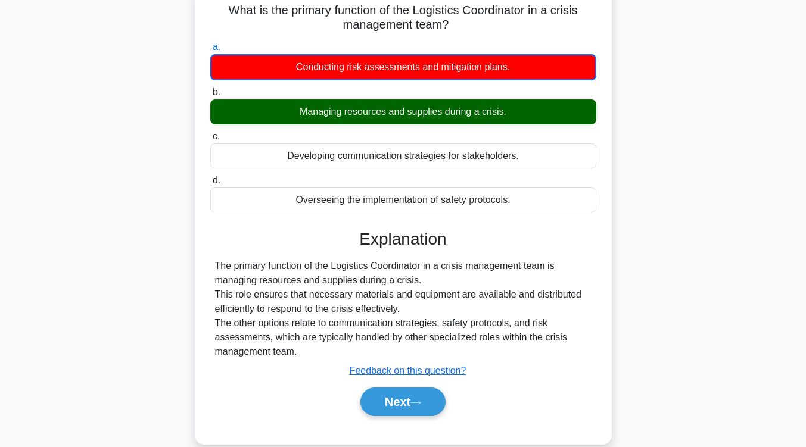
scroll to position [83, 0]
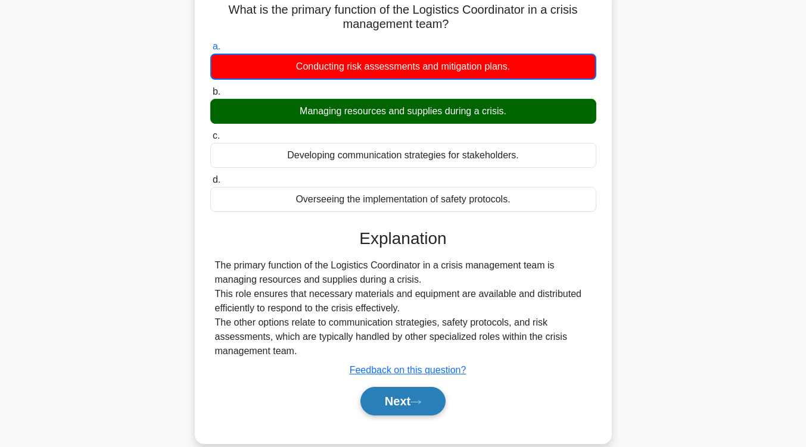
click at [419, 403] on icon at bounding box center [416, 402] width 10 height 4
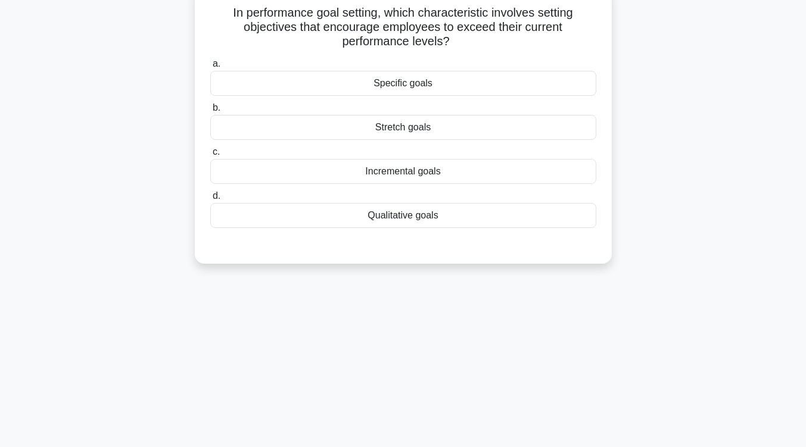
scroll to position [5, 0]
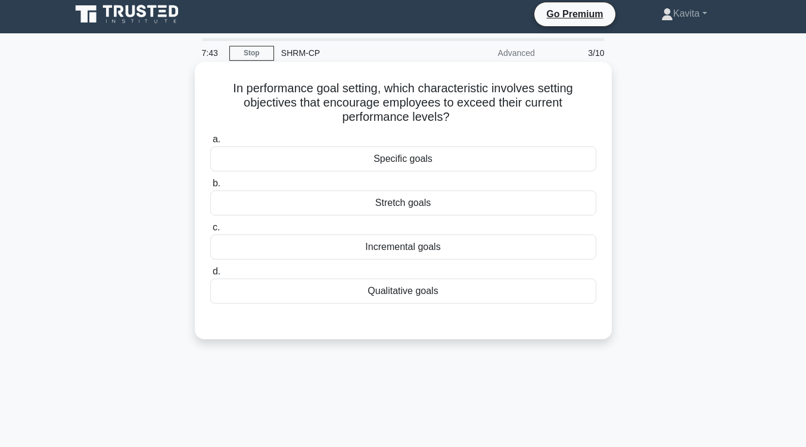
click at [444, 291] on div "Qualitative goals" at bounding box center [403, 291] width 386 height 25
click at [210, 276] on input "d. Qualitative goals" at bounding box center [210, 272] width 0 height 8
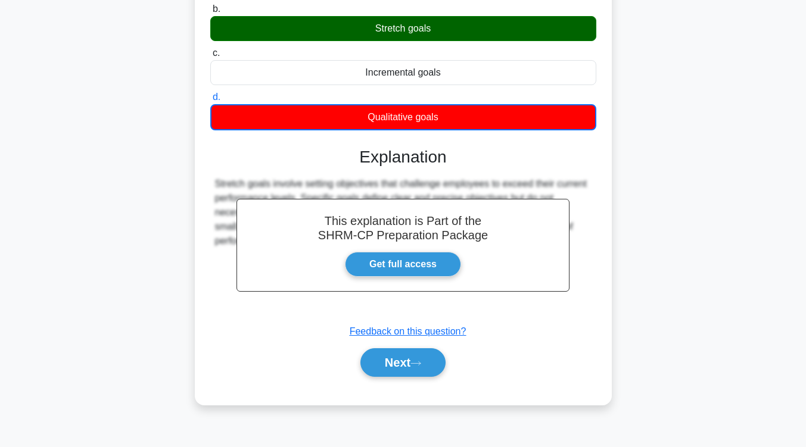
scroll to position [182, 0]
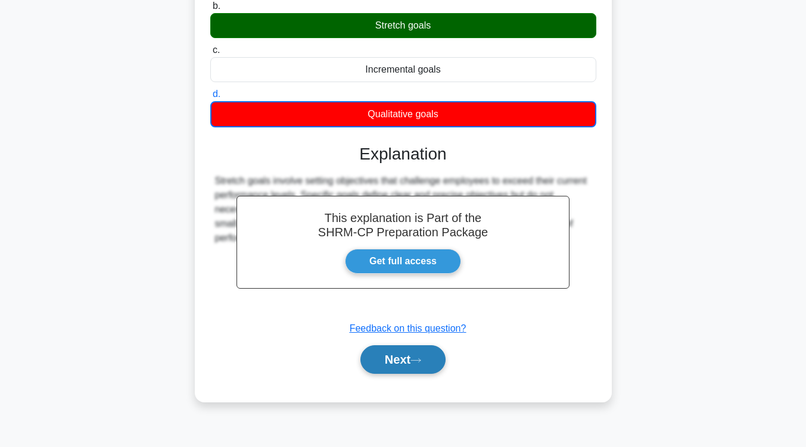
click at [434, 364] on button "Next" at bounding box center [402, 359] width 85 height 29
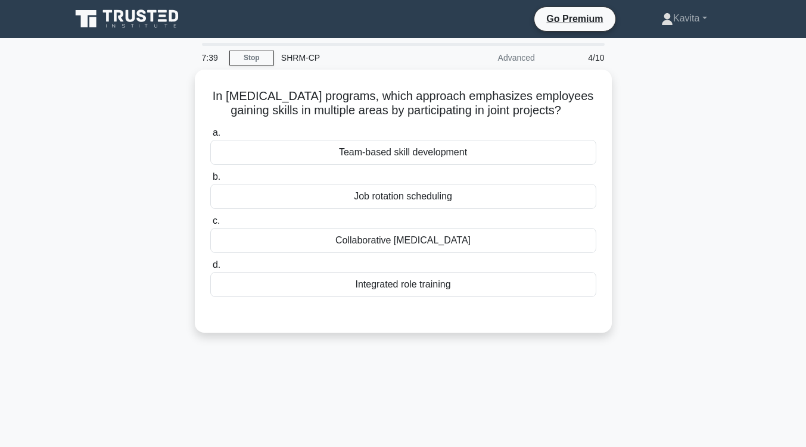
scroll to position [1, 0]
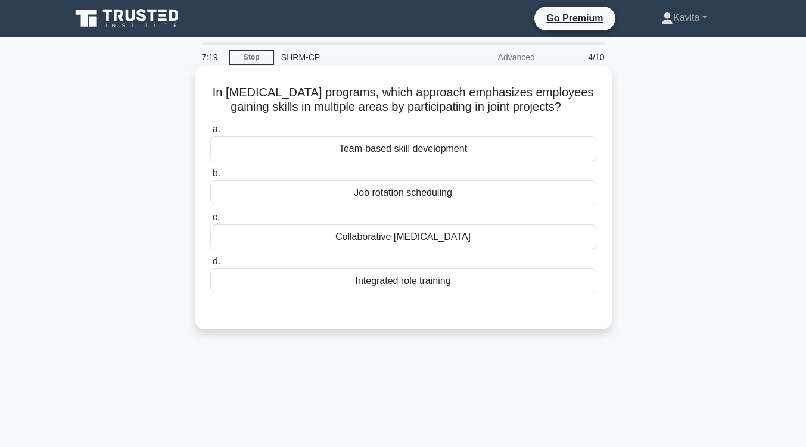
click at [446, 201] on div "Job rotation scheduling" at bounding box center [403, 192] width 386 height 25
click at [210, 178] on input "b. Job rotation scheduling" at bounding box center [210, 174] width 0 height 8
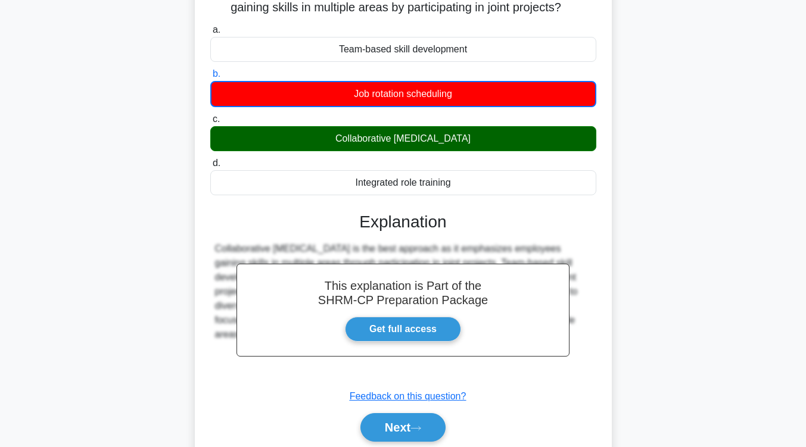
scroll to position [196, 0]
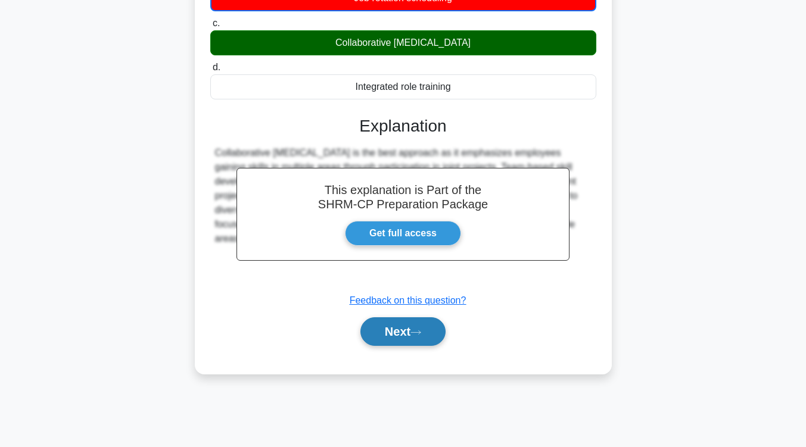
click at [423, 328] on button "Next" at bounding box center [402, 331] width 85 height 29
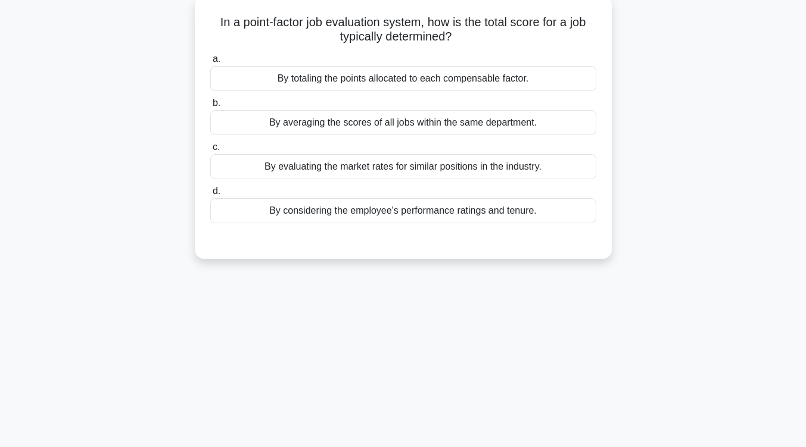
scroll to position [61, 0]
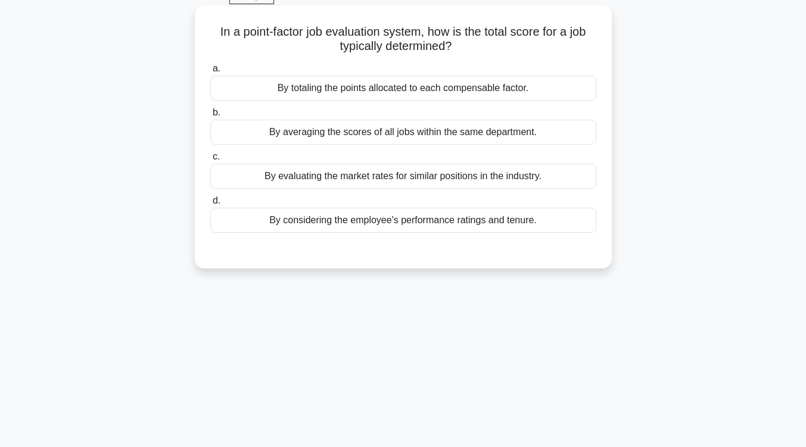
click at [415, 137] on div "By averaging the scores of all jobs within the same department." at bounding box center [403, 132] width 386 height 25
click at [210, 117] on input "b. By averaging the scores of all jobs within the same department." at bounding box center [210, 113] width 0 height 8
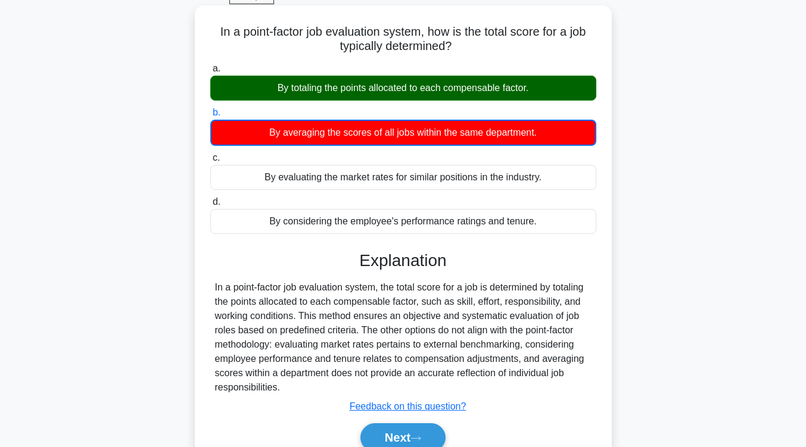
scroll to position [182, 0]
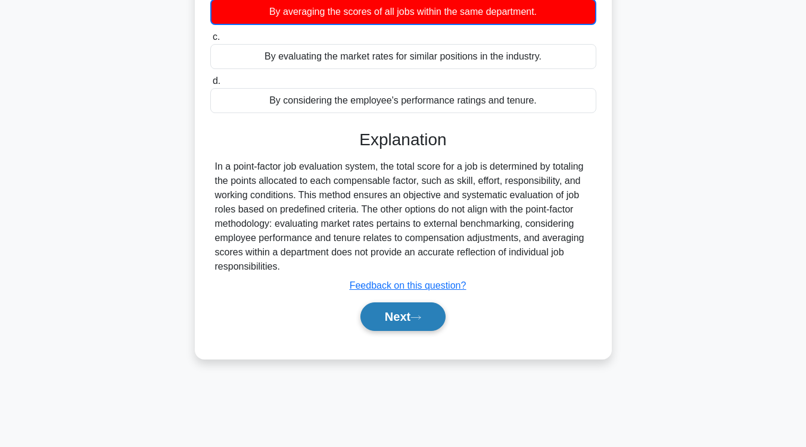
click at [390, 316] on button "Next" at bounding box center [402, 317] width 85 height 29
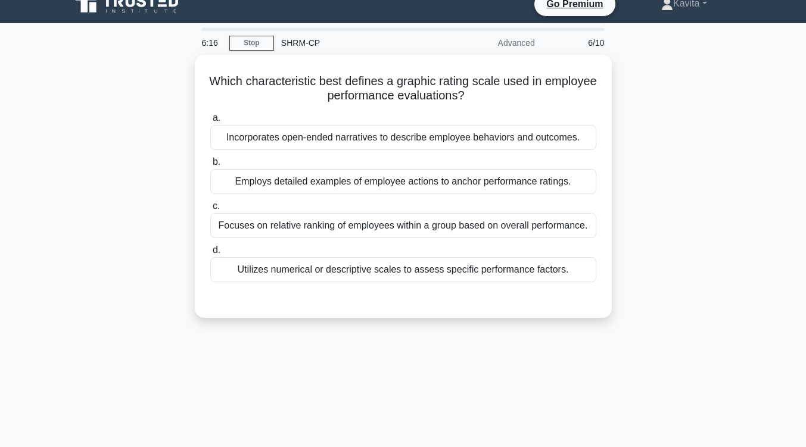
scroll to position [0, 0]
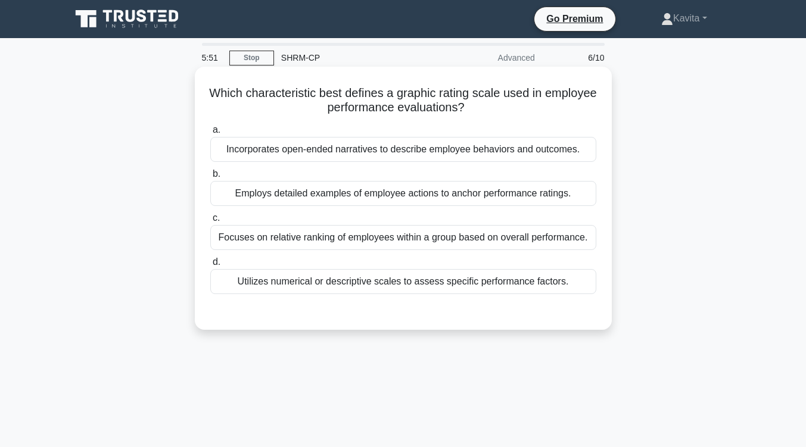
click at [415, 281] on div "Utilizes numerical or descriptive scales to assess specific performance factors." at bounding box center [403, 281] width 386 height 25
click at [210, 266] on input "d. Utilizes numerical or descriptive scales to assess specific performance fact…" at bounding box center [210, 263] width 0 height 8
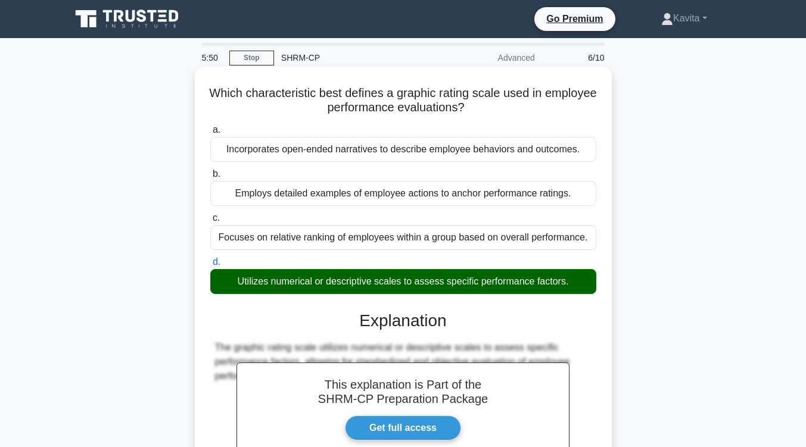
scroll to position [196, 0]
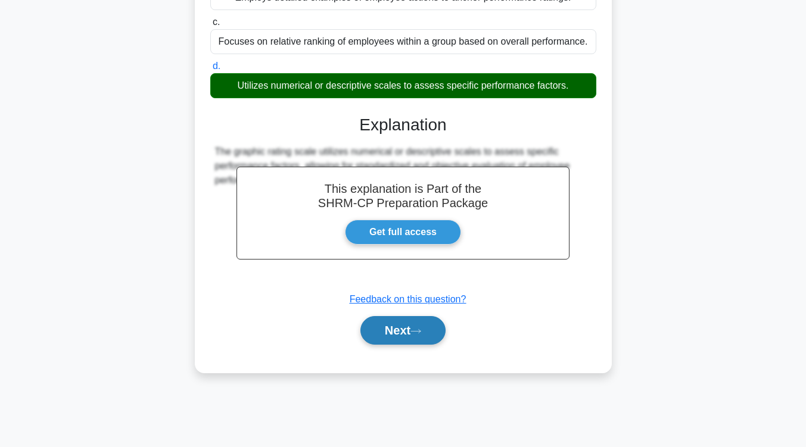
click at [412, 324] on button "Next" at bounding box center [402, 330] width 85 height 29
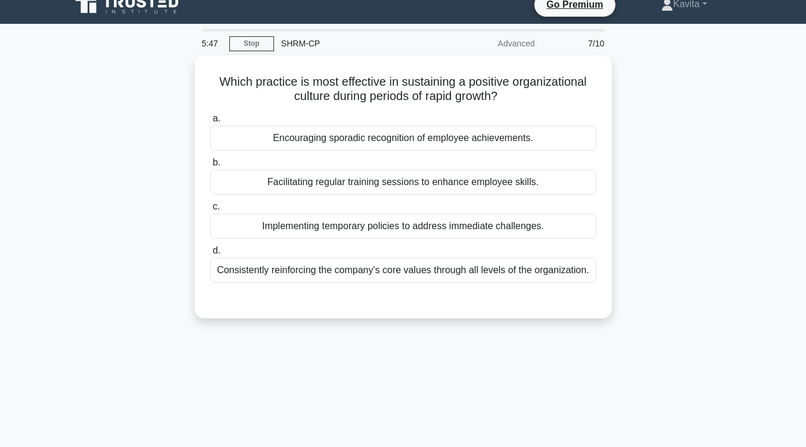
scroll to position [14, 0]
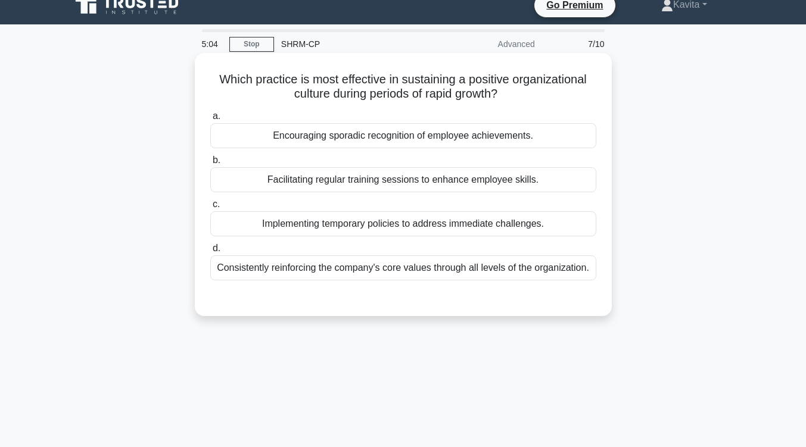
click at [428, 270] on div "Consistently reinforcing the company's core values through all levels of the or…" at bounding box center [403, 268] width 386 height 25
click at [210, 253] on input "d. Consistently reinforcing the company's core values through all levels of the…" at bounding box center [210, 249] width 0 height 8
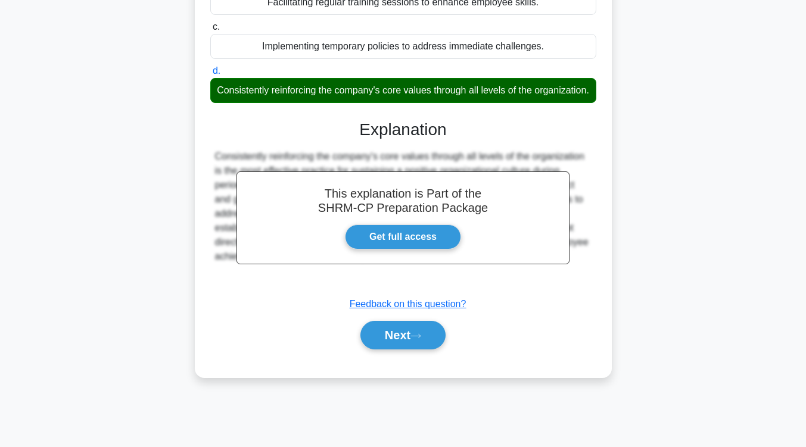
scroll to position [196, 0]
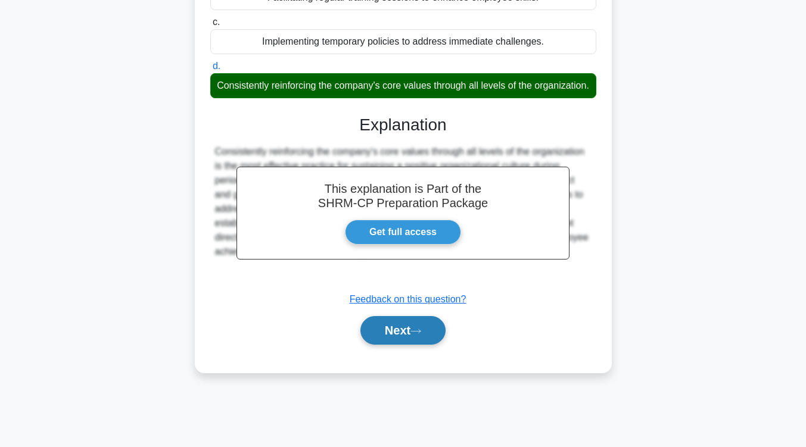
click at [410, 341] on button "Next" at bounding box center [402, 330] width 85 height 29
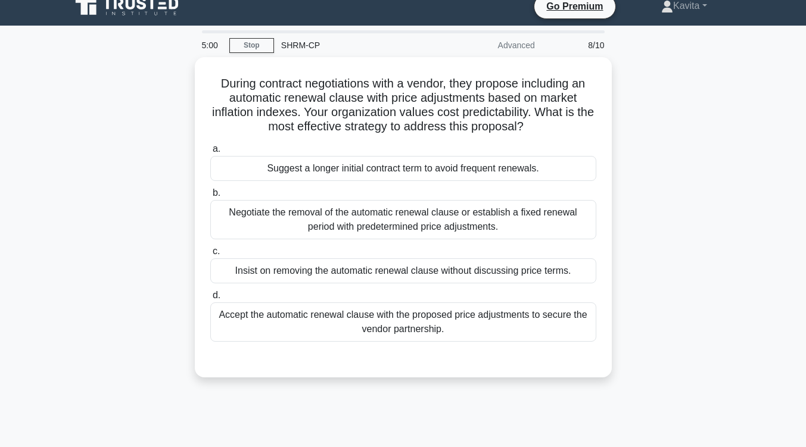
scroll to position [9, 0]
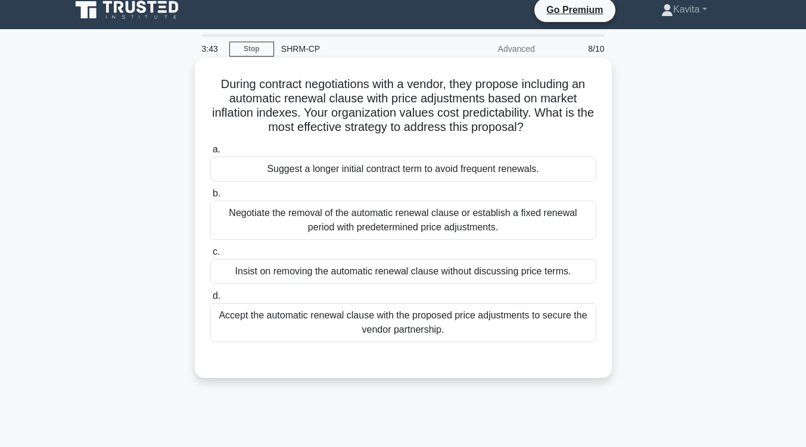
click at [508, 327] on div "Accept the automatic renewal clause with the proposed price adjustments to secu…" at bounding box center [403, 322] width 386 height 39
click at [210, 300] on input "d. Accept the automatic renewal clause with the proposed price adjustments to s…" at bounding box center [210, 296] width 0 height 8
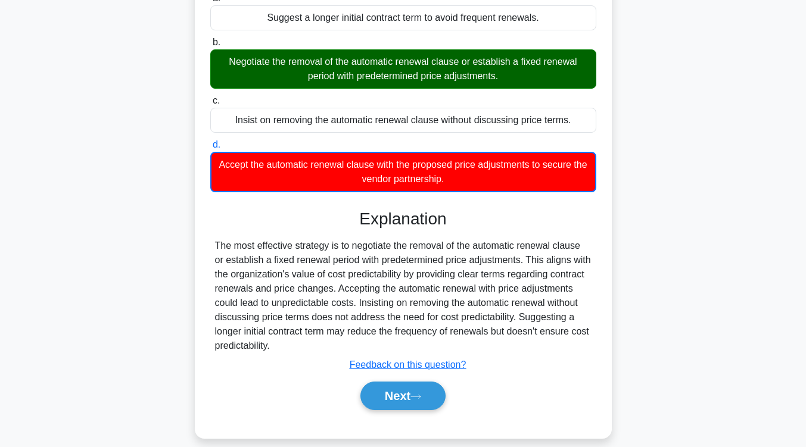
scroll to position [162, 0]
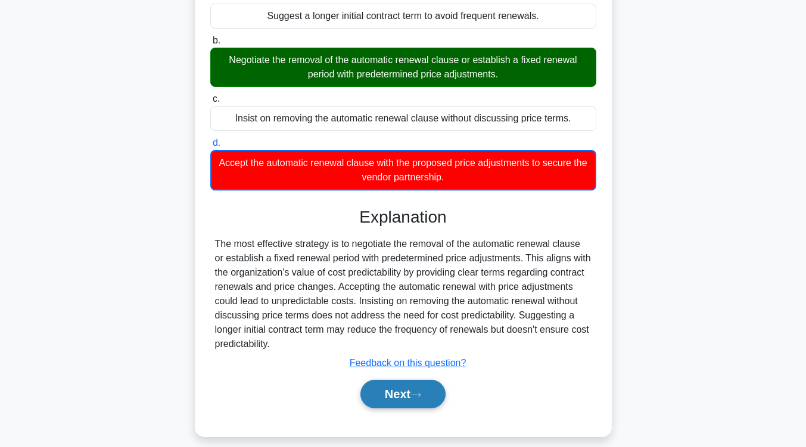
click at [410, 400] on button "Next" at bounding box center [402, 394] width 85 height 29
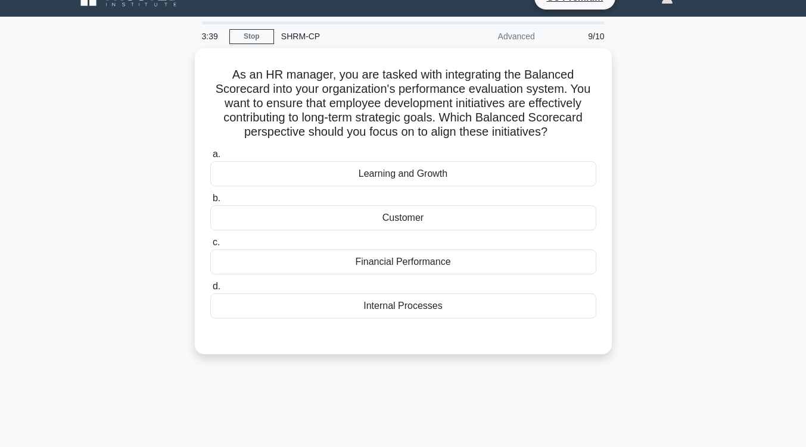
scroll to position [21, 0]
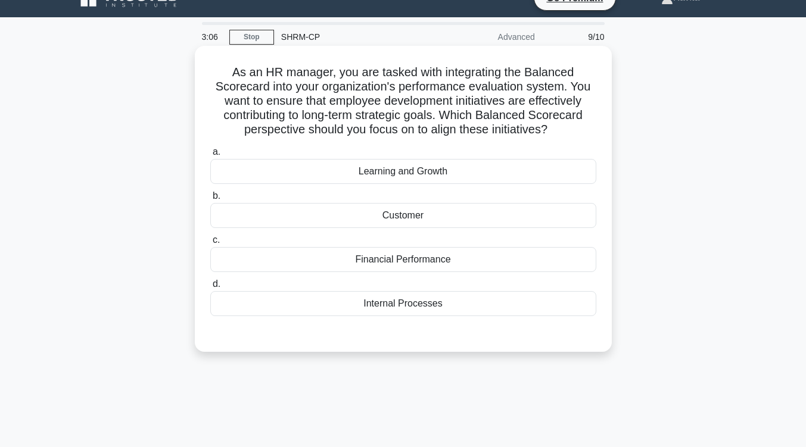
click at [465, 179] on div "Learning and Growth" at bounding box center [403, 171] width 386 height 25
click at [210, 156] on input "a. Learning and Growth" at bounding box center [210, 152] width 0 height 8
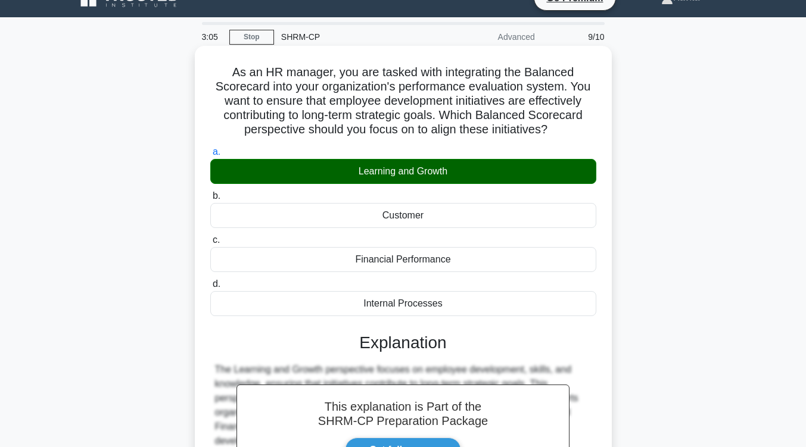
scroll to position [196, 0]
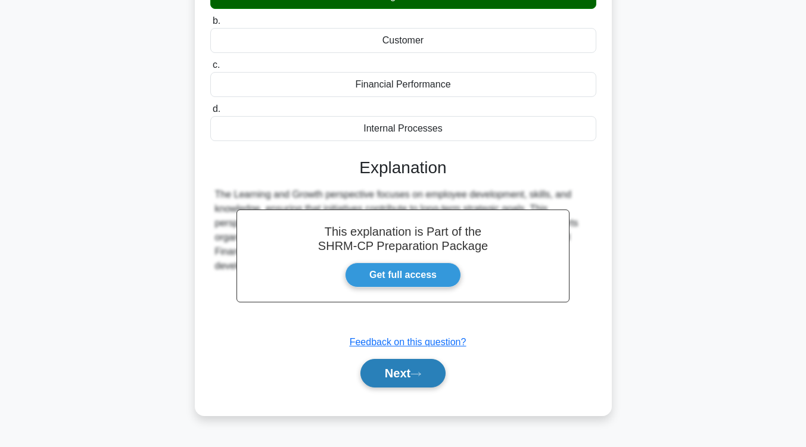
click at [432, 383] on button "Next" at bounding box center [402, 373] width 85 height 29
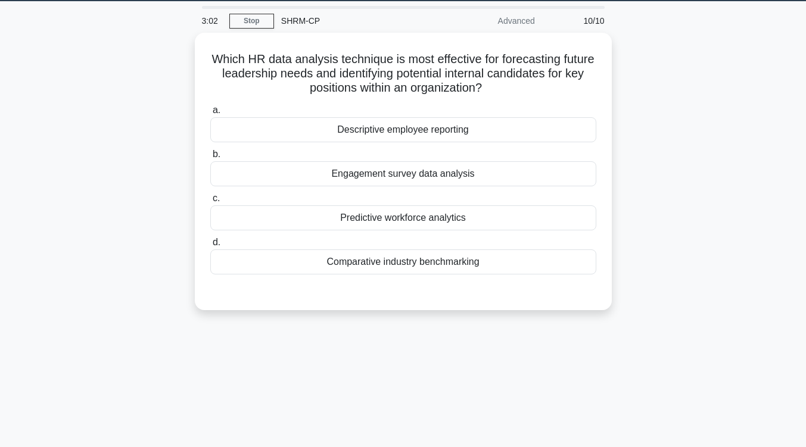
scroll to position [0, 0]
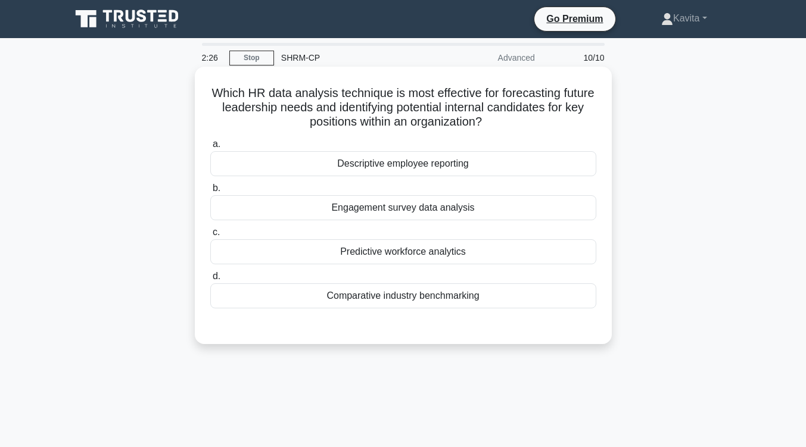
click at [429, 257] on div "Predictive workforce analytics" at bounding box center [403, 251] width 386 height 25
click at [210, 236] on input "c. Predictive workforce analytics" at bounding box center [210, 233] width 0 height 8
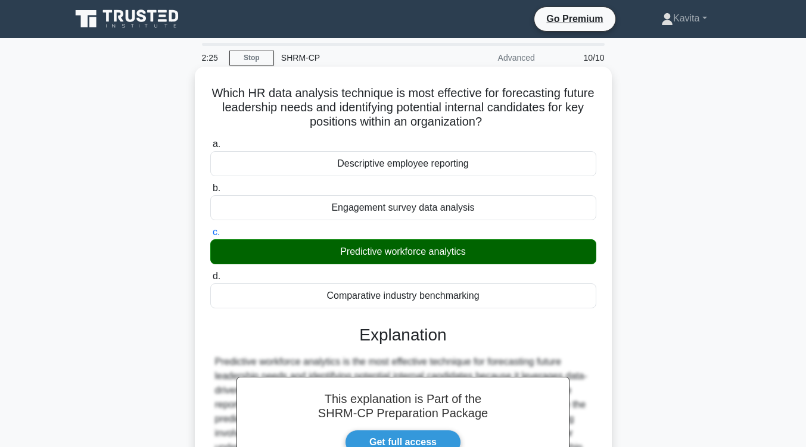
scroll to position [196, 0]
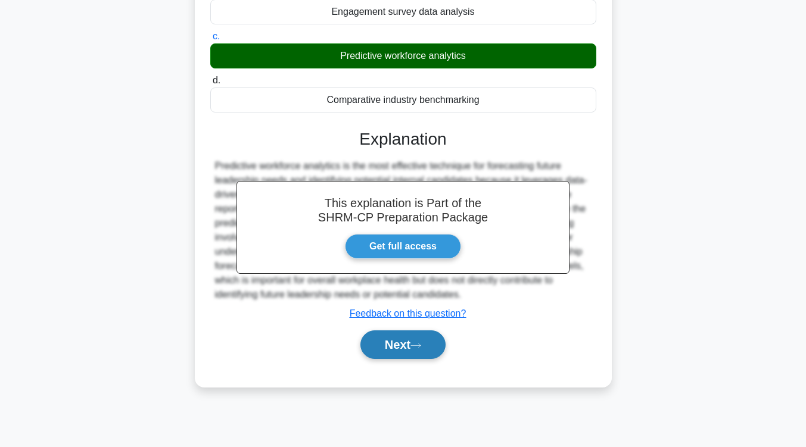
click at [413, 341] on button "Next" at bounding box center [402, 345] width 85 height 29
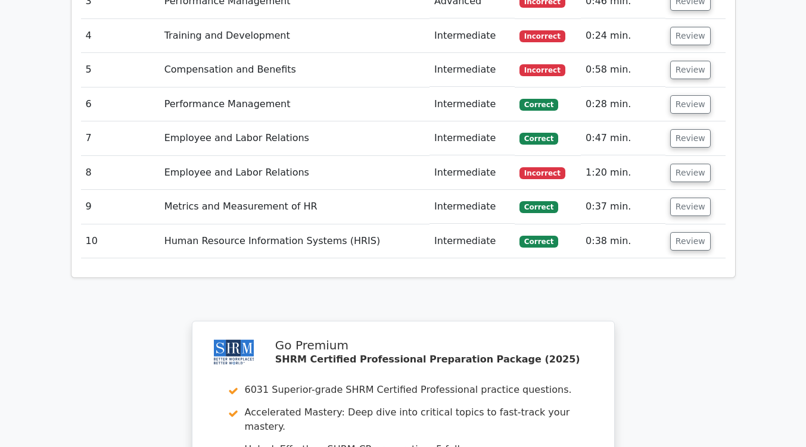
scroll to position [1714, 0]
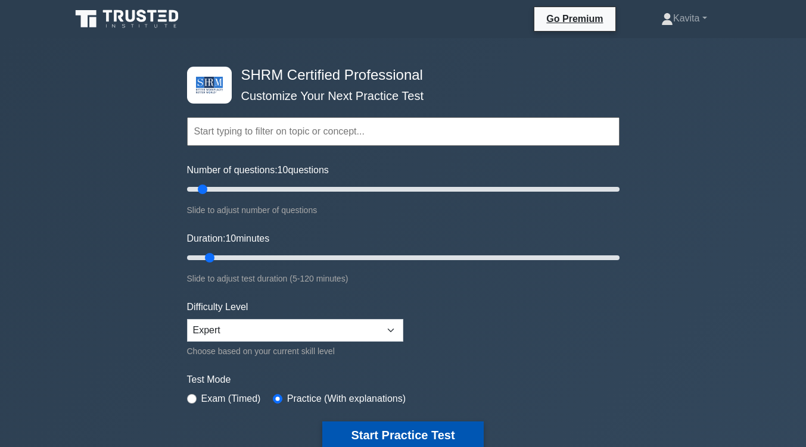
click at [380, 437] on button "Start Practice Test" at bounding box center [402, 435] width 161 height 27
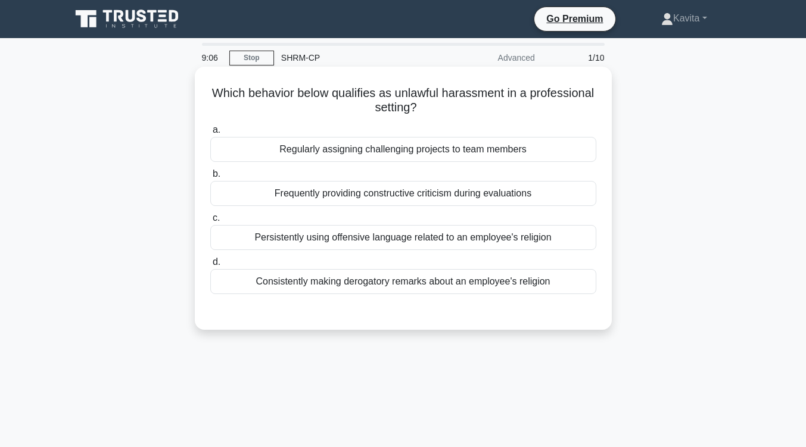
click at [415, 245] on div "Persistently using offensive language related to an employee's religion" at bounding box center [403, 237] width 386 height 25
click at [210, 222] on input "c. Persistently using offensive language related to an employee's religion" at bounding box center [210, 218] width 0 height 8
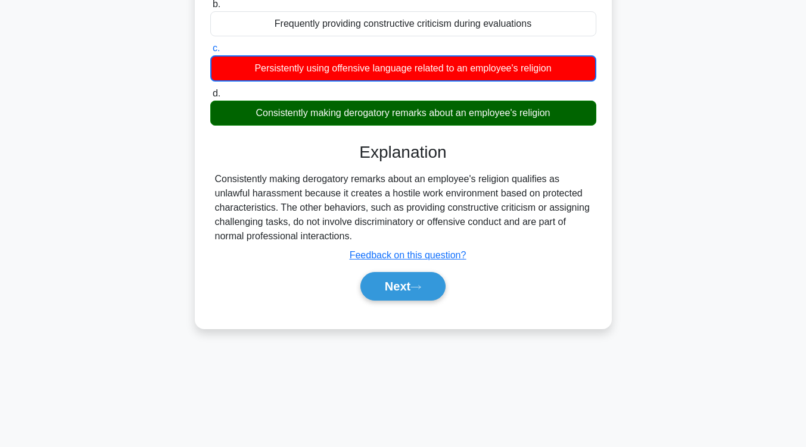
scroll to position [170, 0]
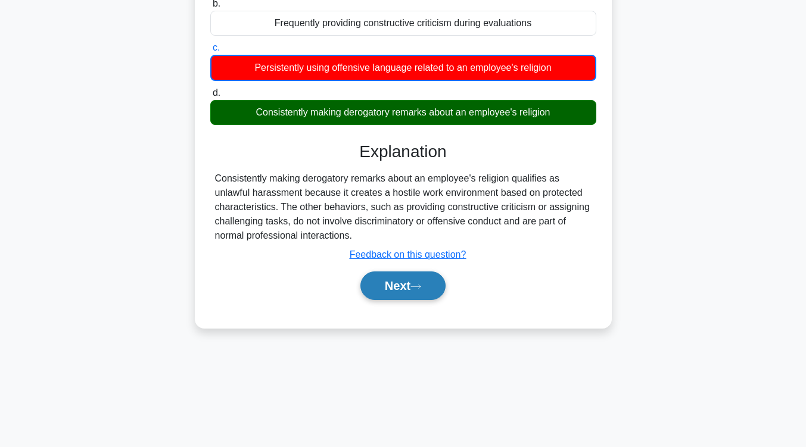
click at [405, 285] on button "Next" at bounding box center [402, 286] width 85 height 29
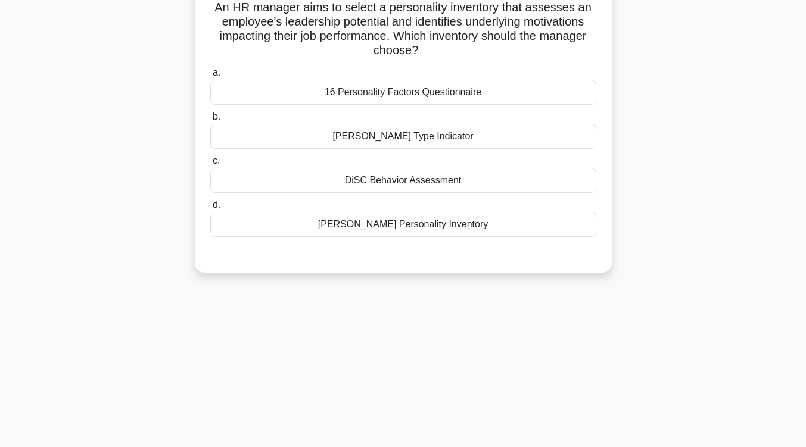
scroll to position [0, 0]
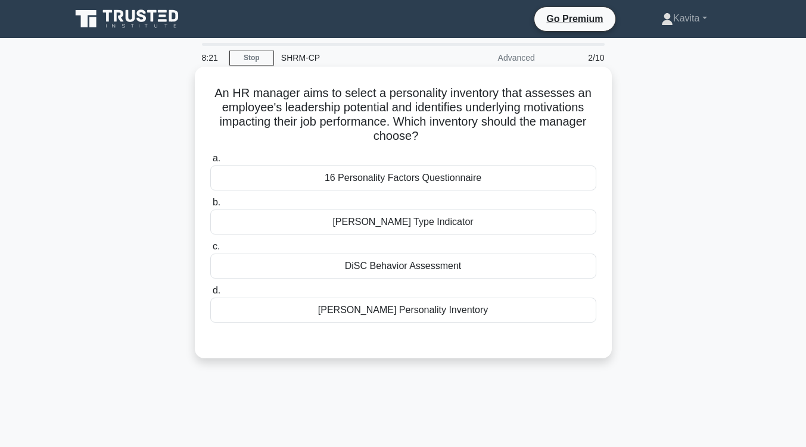
click at [481, 182] on div "16 Personality Factors Questionnaire" at bounding box center [403, 178] width 386 height 25
click at [210, 163] on input "a. 16 Personality Factors Questionnaire" at bounding box center [210, 159] width 0 height 8
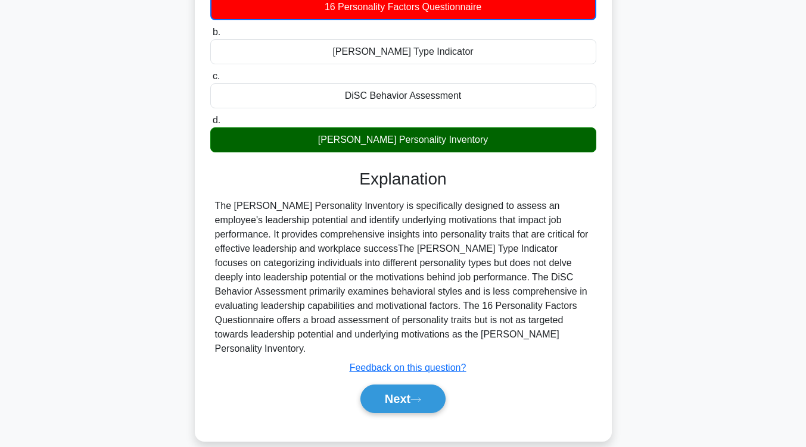
scroll to position [172, 0]
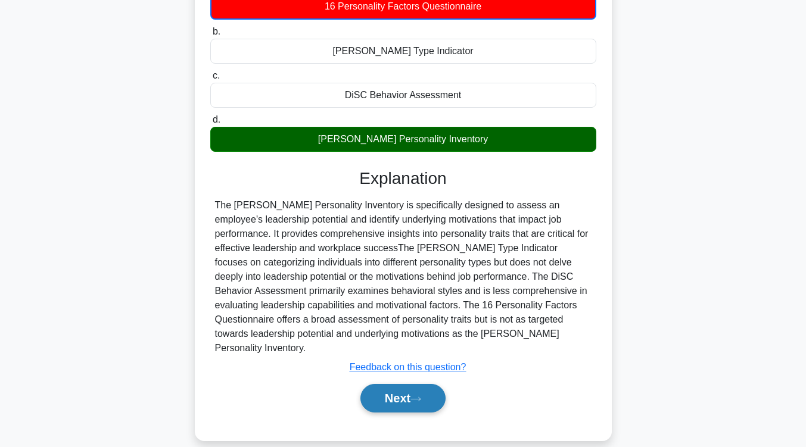
click at [400, 388] on button "Next" at bounding box center [402, 398] width 85 height 29
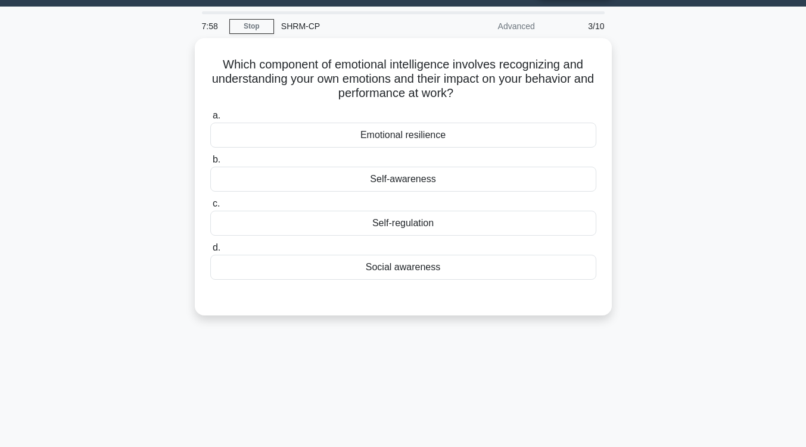
scroll to position [0, 0]
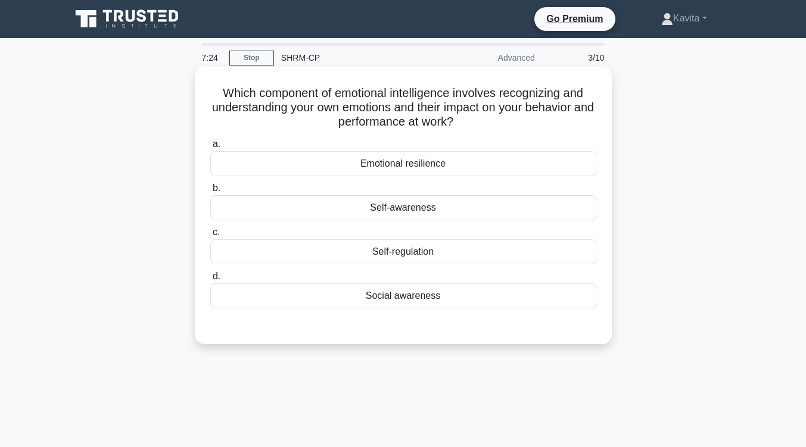
click at [424, 254] on div "Self-regulation" at bounding box center [403, 251] width 386 height 25
click at [210, 236] on input "c. Self-regulation" at bounding box center [210, 233] width 0 height 8
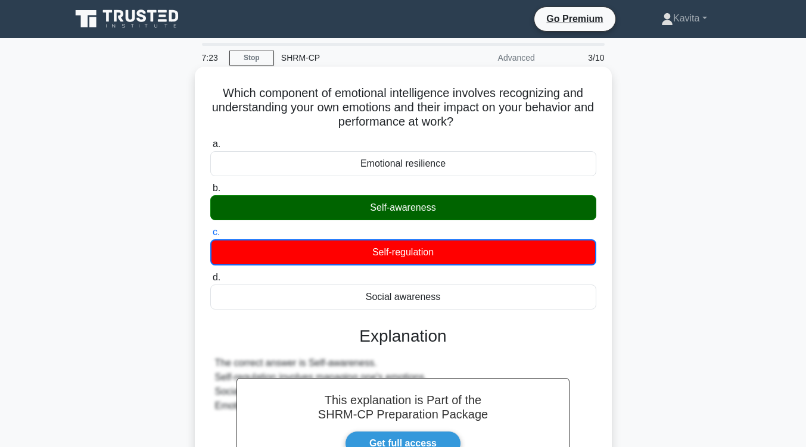
scroll to position [191, 0]
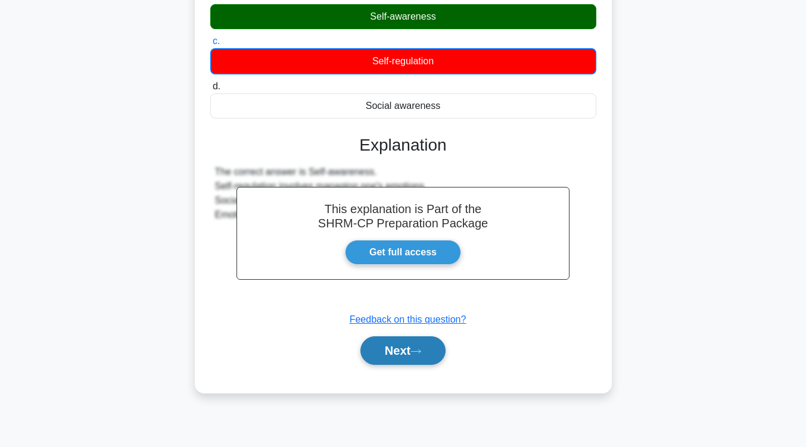
click at [416, 348] on button "Next" at bounding box center [402, 351] width 85 height 29
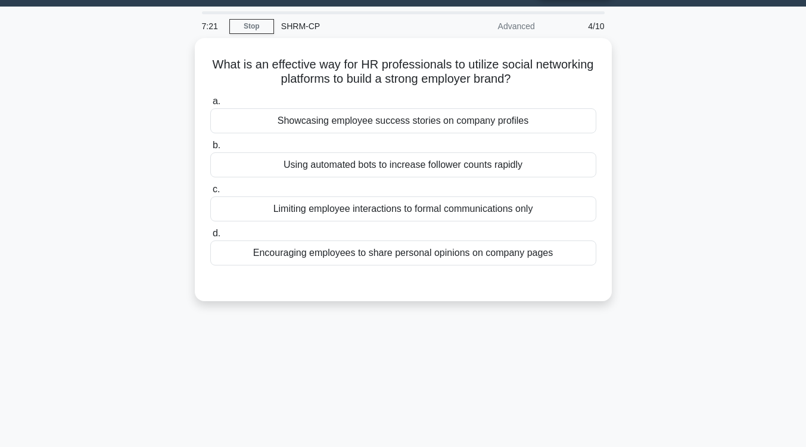
scroll to position [31, 0]
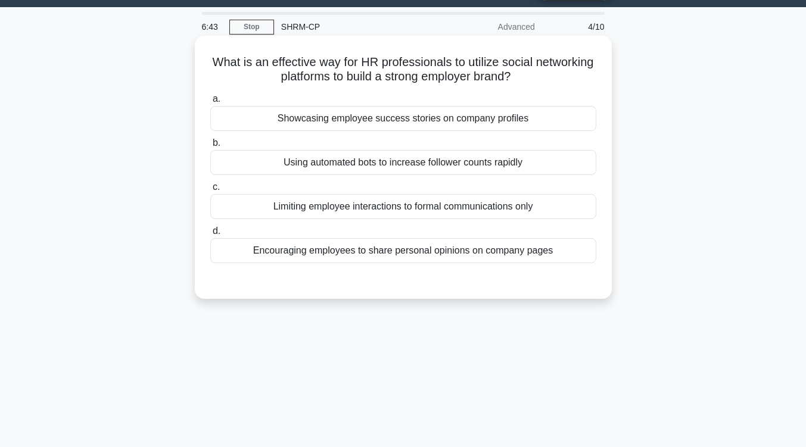
click at [480, 122] on div "Showcasing employee success stories on company profiles" at bounding box center [403, 118] width 386 height 25
click at [210, 103] on input "a. Showcasing employee success stories on company profiles" at bounding box center [210, 99] width 0 height 8
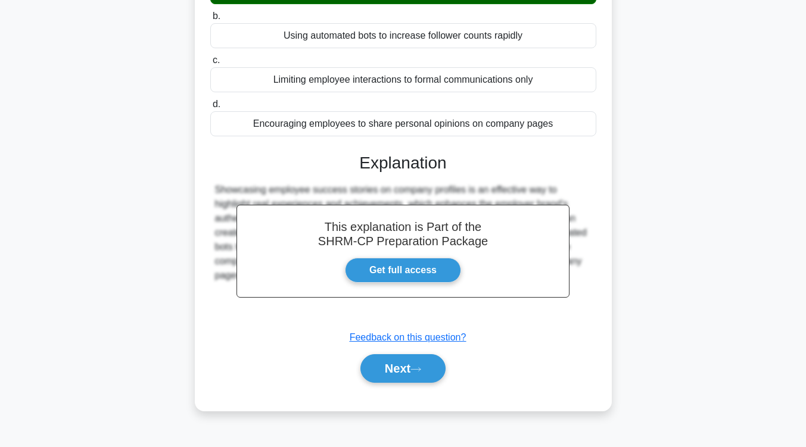
scroll to position [160, 0]
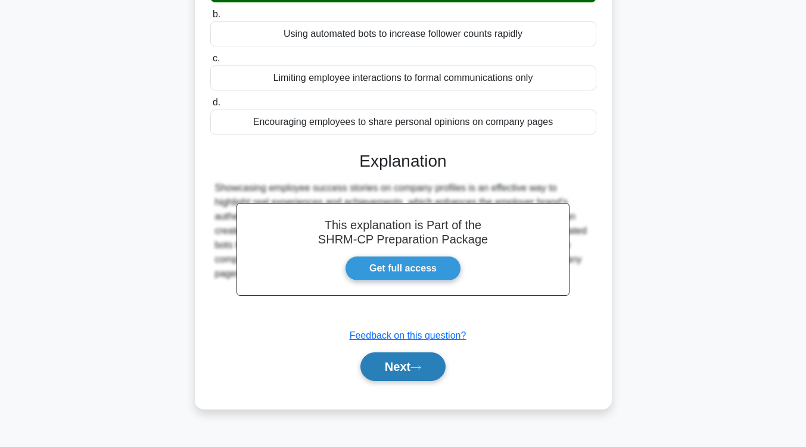
click at [434, 367] on button "Next" at bounding box center [402, 367] width 85 height 29
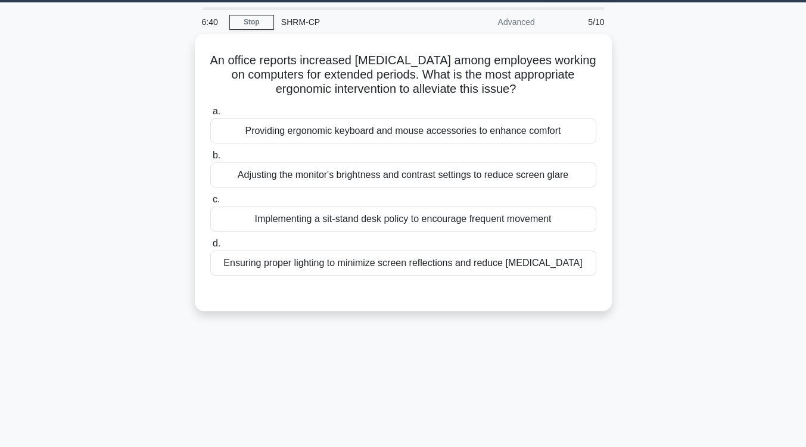
scroll to position [0, 0]
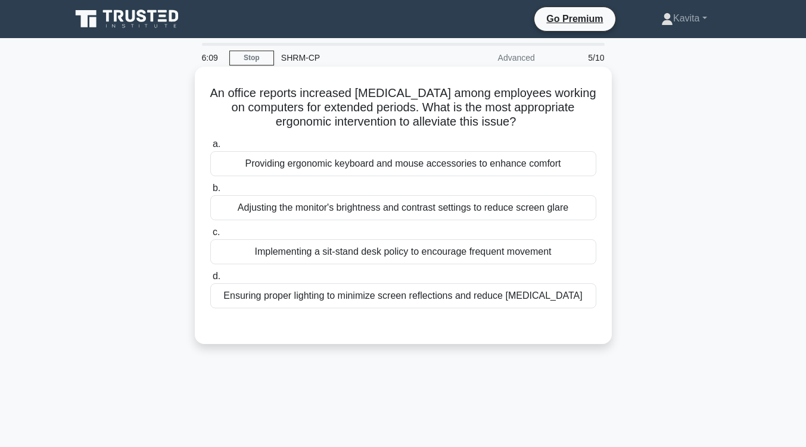
click at [433, 255] on div "Implementing a sit-stand desk policy to encourage frequent movement" at bounding box center [403, 251] width 386 height 25
click at [210, 236] on input "c. Implementing a sit-stand desk policy to encourage frequent movement" at bounding box center [210, 233] width 0 height 8
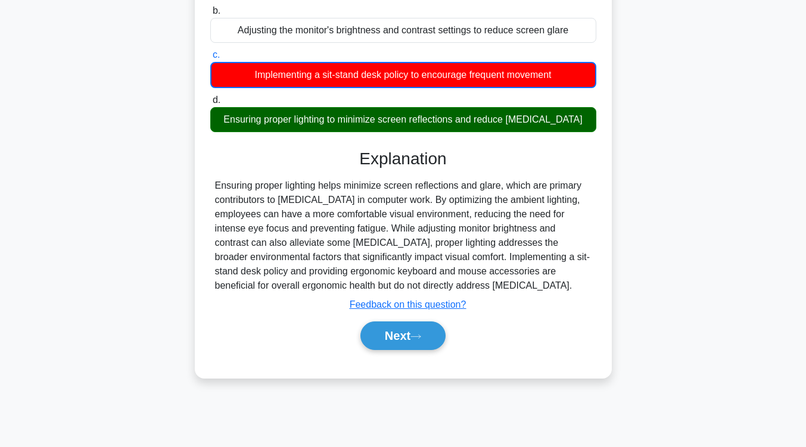
scroll to position [186, 0]
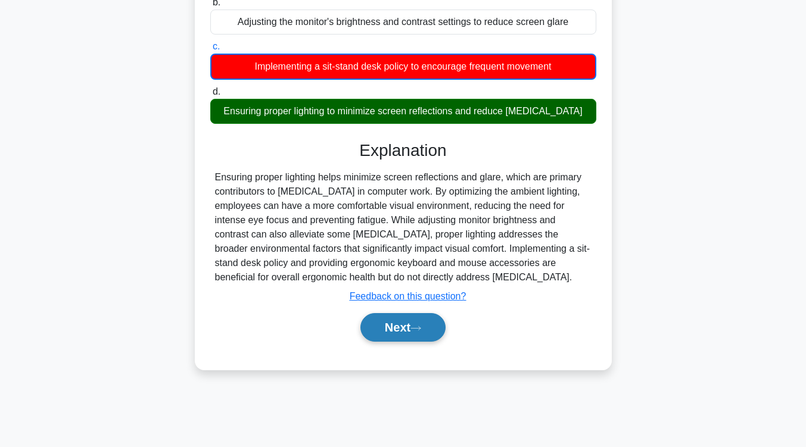
click at [421, 329] on icon at bounding box center [416, 328] width 10 height 4
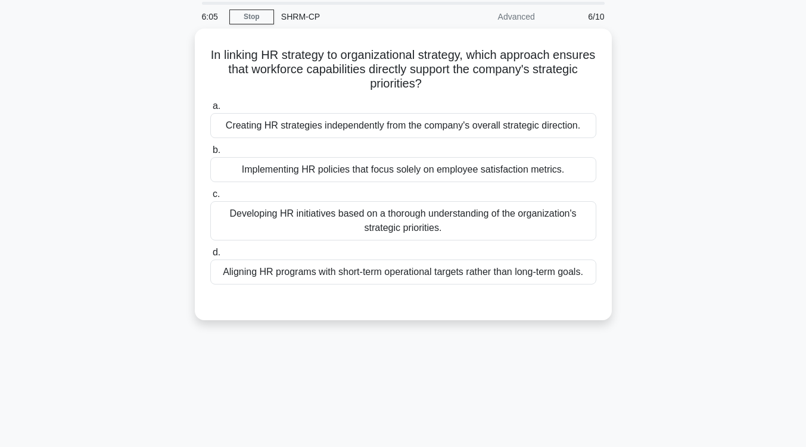
scroll to position [0, 0]
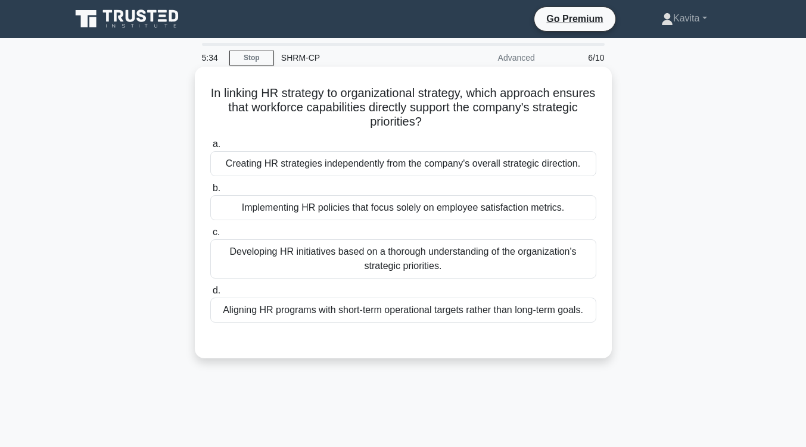
click at [415, 261] on div "Developing HR initiatives based on a thorough understanding of the organization…" at bounding box center [403, 258] width 386 height 39
click at [210, 236] on input "c. Developing HR initiatives based on a thorough understanding of the organizat…" at bounding box center [210, 233] width 0 height 8
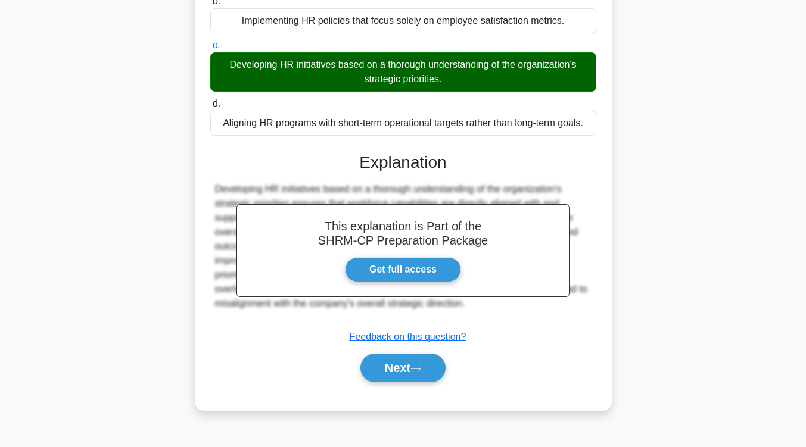
scroll to position [188, 0]
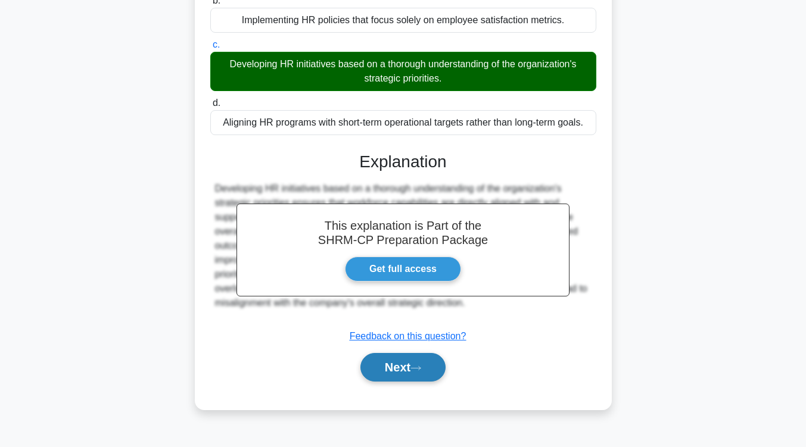
click at [413, 362] on button "Next" at bounding box center [402, 367] width 85 height 29
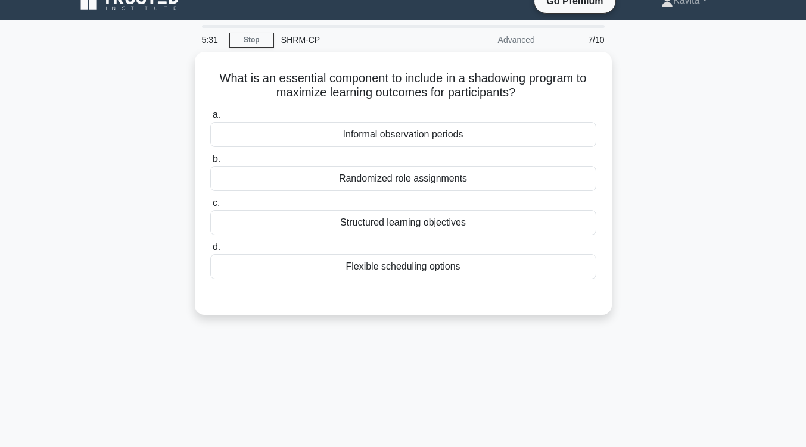
scroll to position [17, 0]
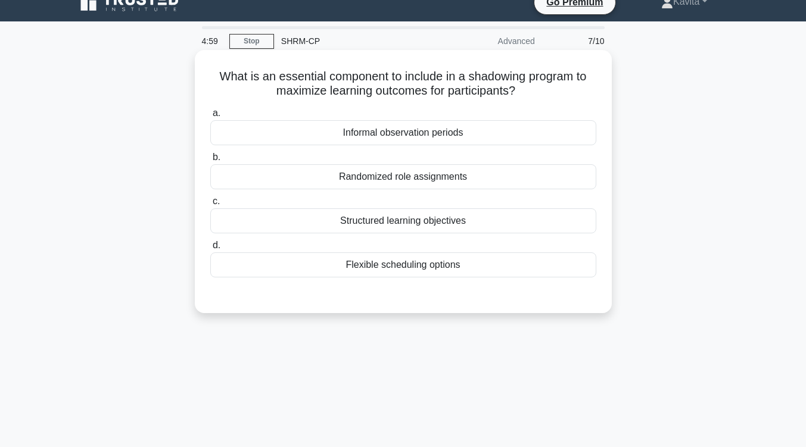
click at [444, 223] on div "Structured learning objectives" at bounding box center [403, 220] width 386 height 25
click at [210, 205] on input "c. Structured learning objectives" at bounding box center [210, 202] width 0 height 8
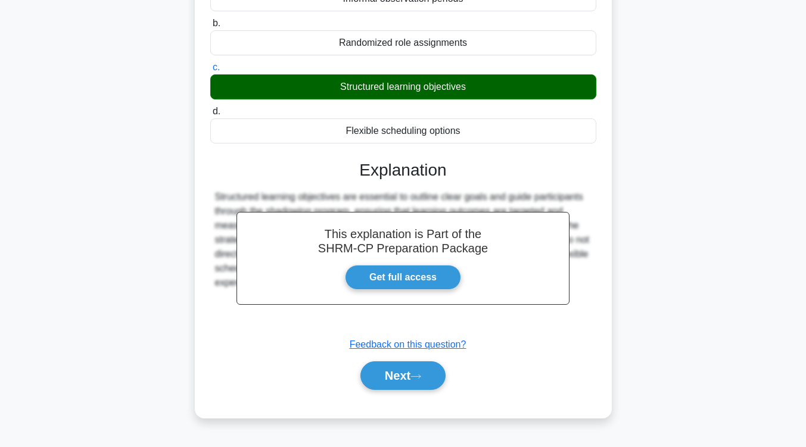
scroll to position [151, 0]
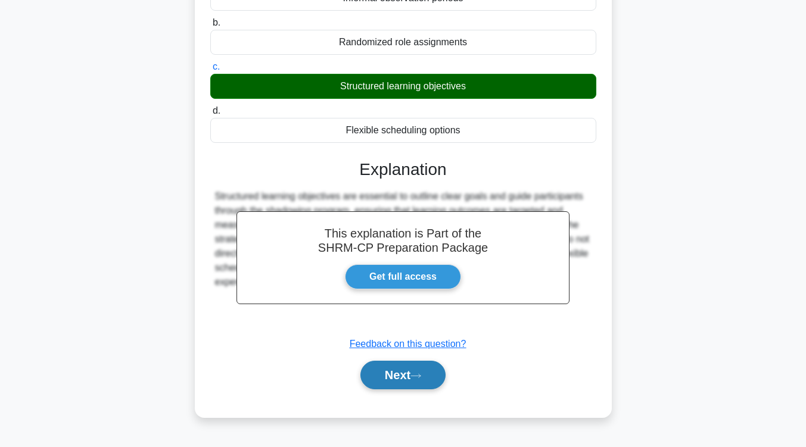
click at [438, 367] on button "Next" at bounding box center [402, 375] width 85 height 29
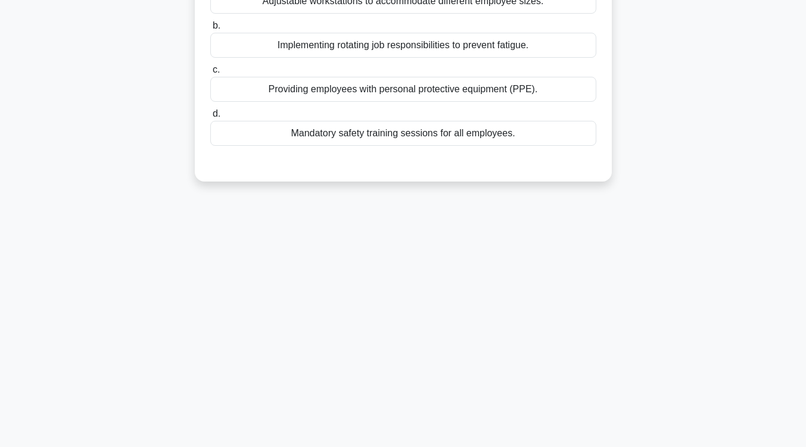
scroll to position [0, 0]
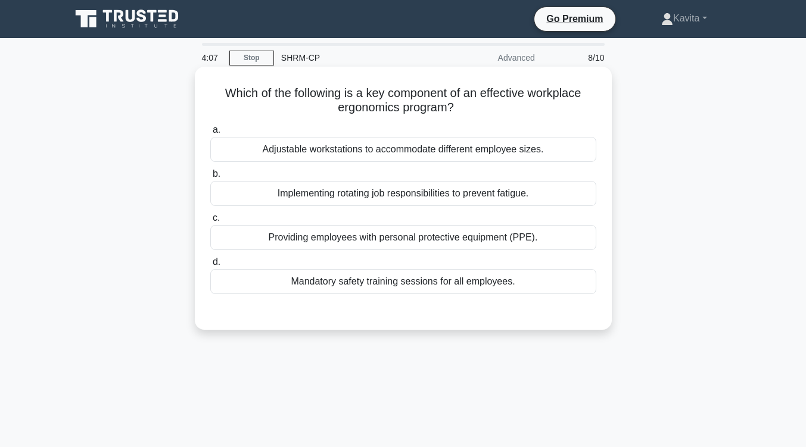
click at [482, 287] on div "Mandatory safety training sessions for all employees." at bounding box center [403, 281] width 386 height 25
click at [210, 266] on input "d. Mandatory safety training sessions for all employees." at bounding box center [210, 263] width 0 height 8
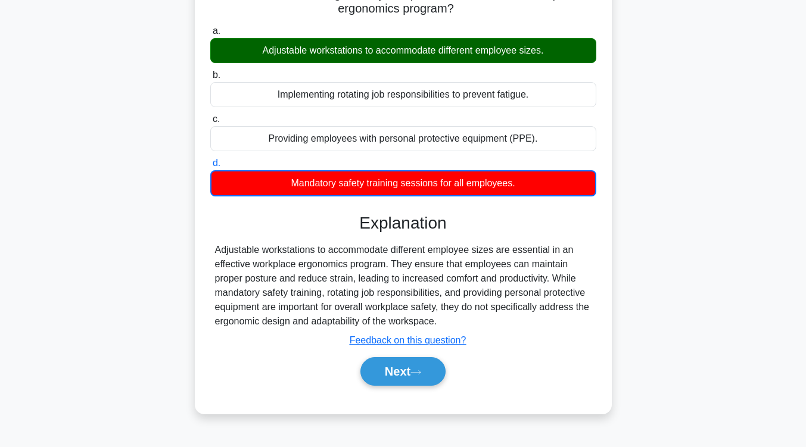
scroll to position [99, 0]
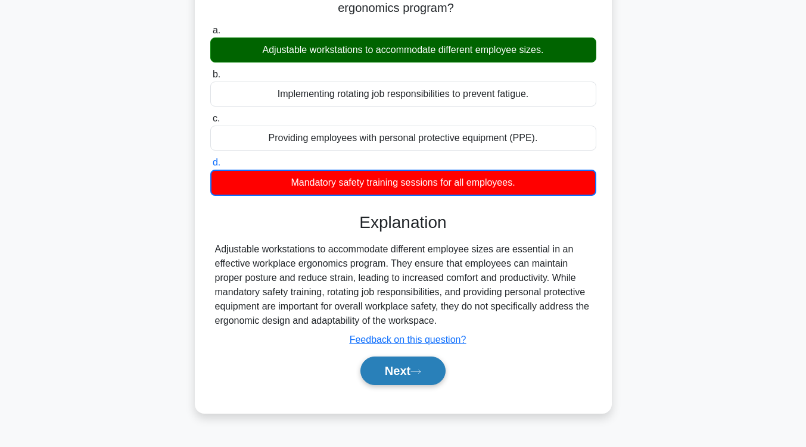
click at [396, 381] on button "Next" at bounding box center [402, 371] width 85 height 29
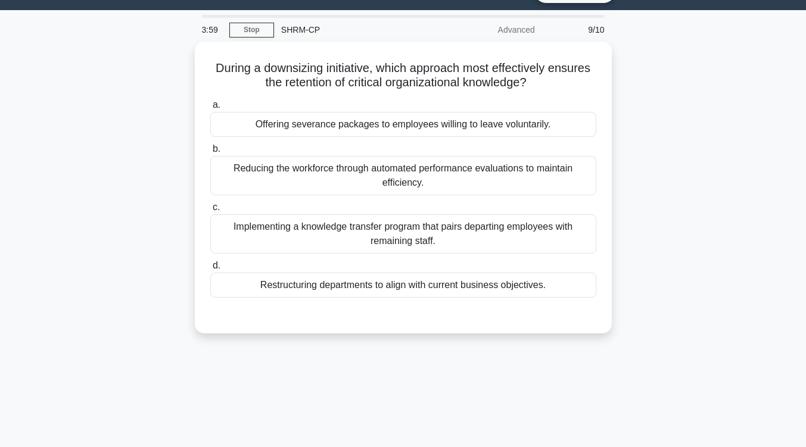
scroll to position [0, 0]
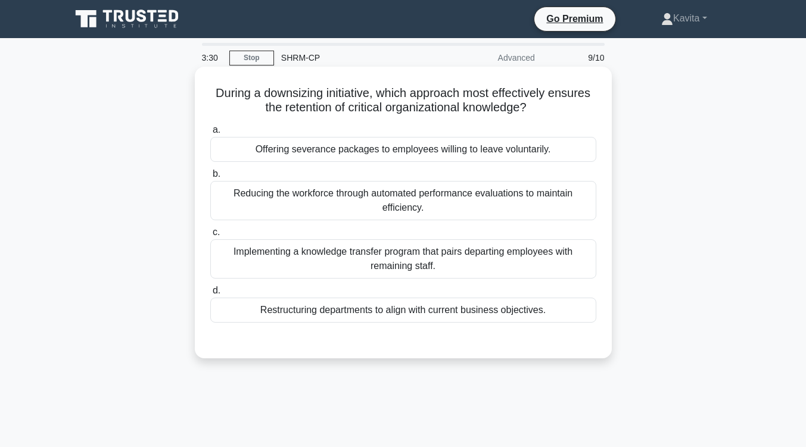
click at [478, 267] on div "Implementing a knowledge transfer program that pairs departing employees with r…" at bounding box center [403, 258] width 386 height 39
click at [210, 236] on input "c. Implementing a knowledge transfer program that pairs departing employees wit…" at bounding box center [210, 233] width 0 height 8
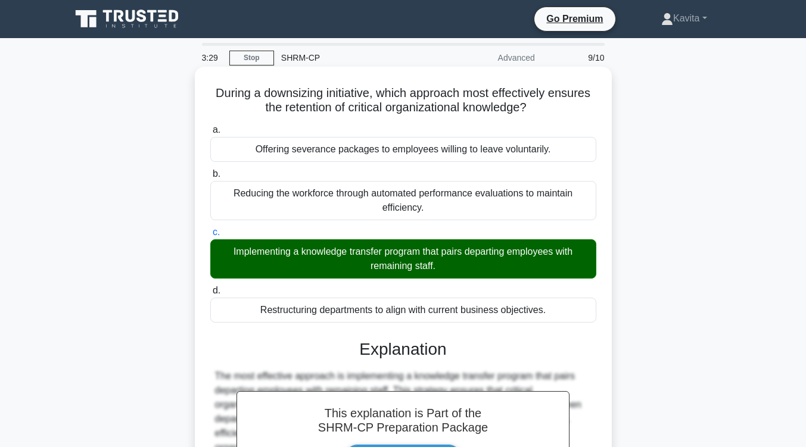
scroll to position [151, 0]
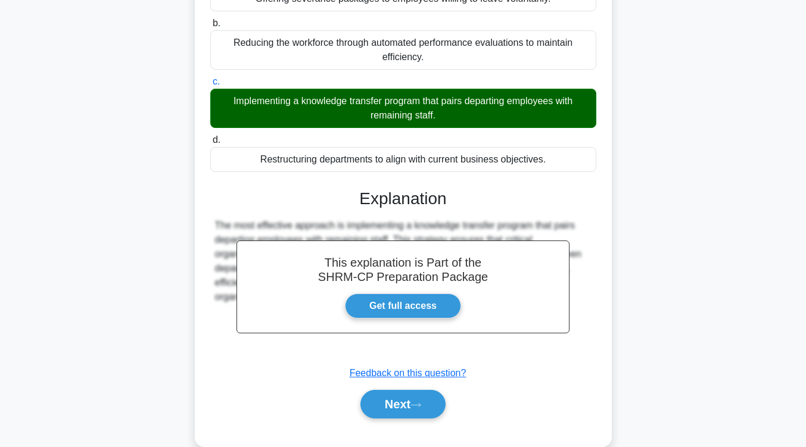
click at [442, 391] on div "Next" at bounding box center [403, 404] width 391 height 29
click at [438, 401] on button "Next" at bounding box center [402, 404] width 85 height 29
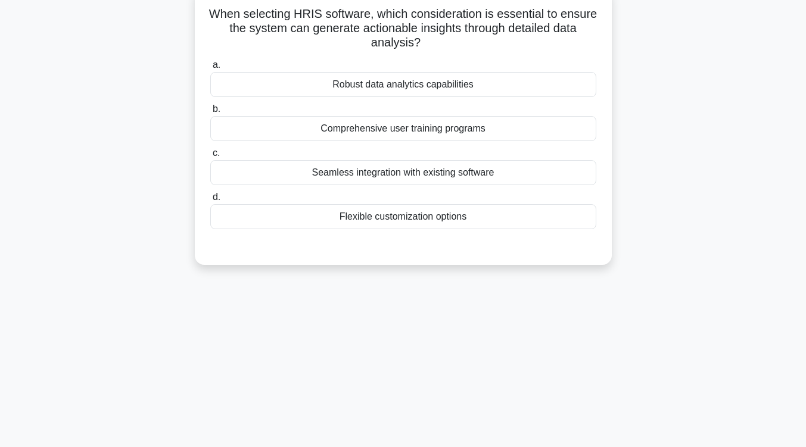
scroll to position [0, 0]
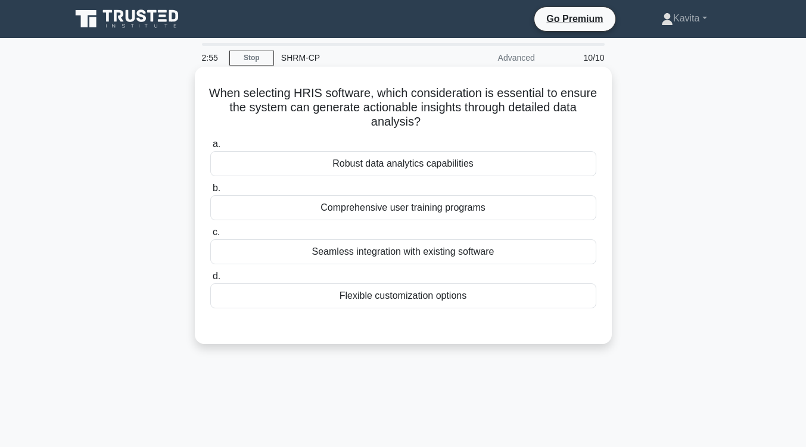
click at [452, 162] on div "Robust data analytics capabilities" at bounding box center [403, 163] width 386 height 25
click at [210, 148] on input "a. Robust data analytics capabilities" at bounding box center [210, 145] width 0 height 8
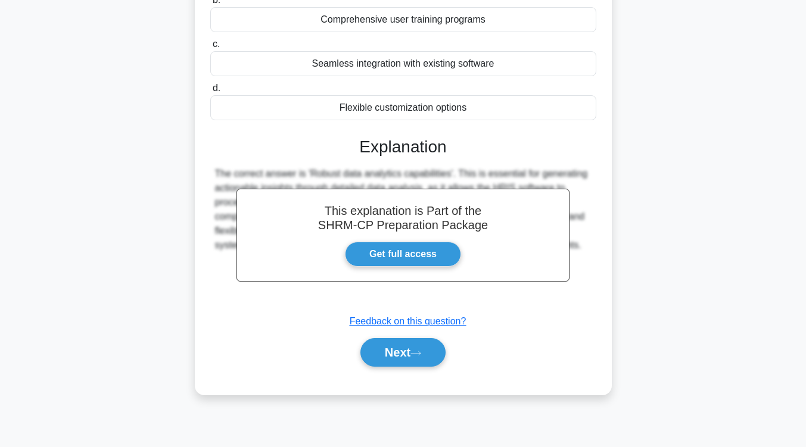
scroll to position [189, 0]
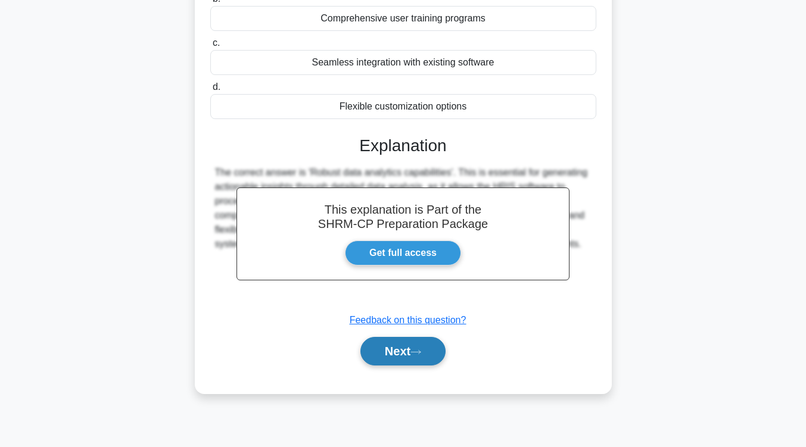
click at [432, 354] on button "Next" at bounding box center [402, 351] width 85 height 29
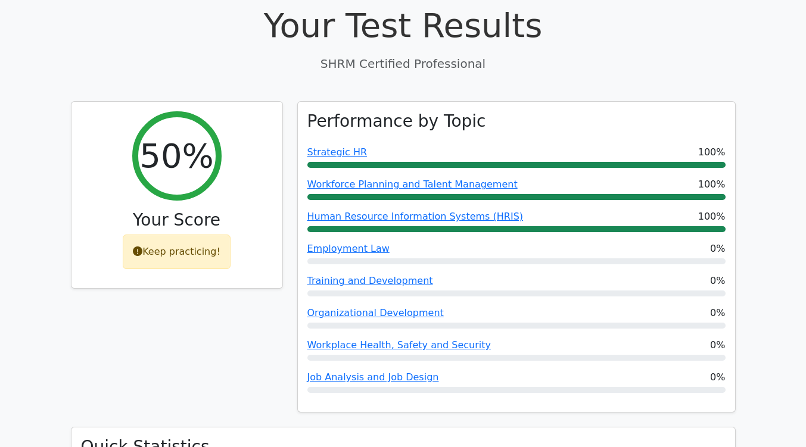
scroll to position [349, 0]
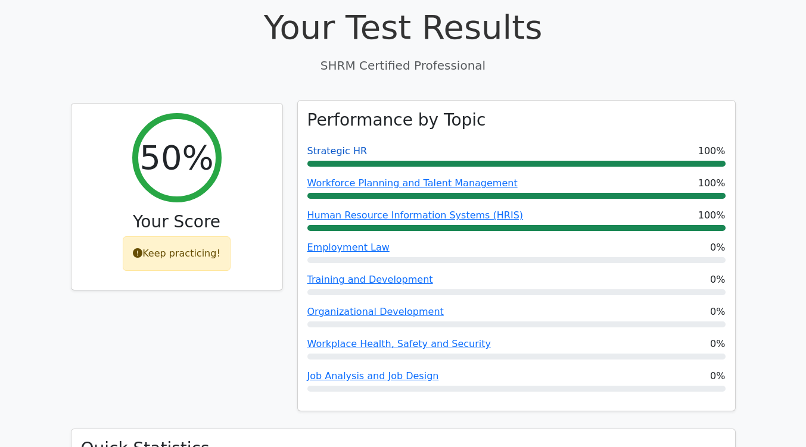
click at [337, 145] on link "Strategic HR" at bounding box center [337, 150] width 60 height 11
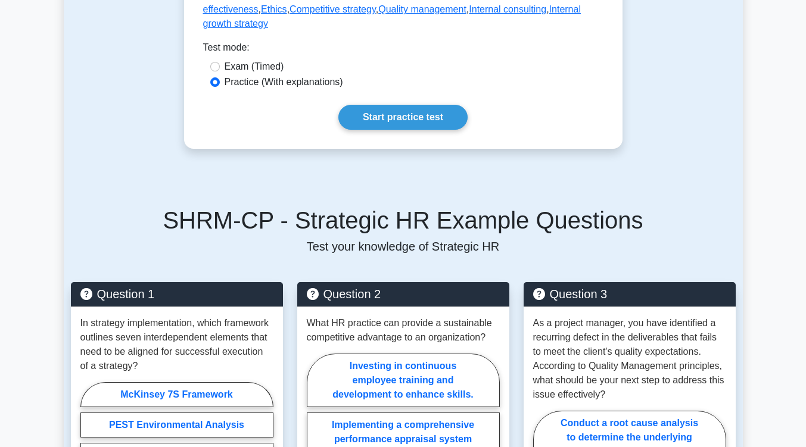
scroll to position [737, 0]
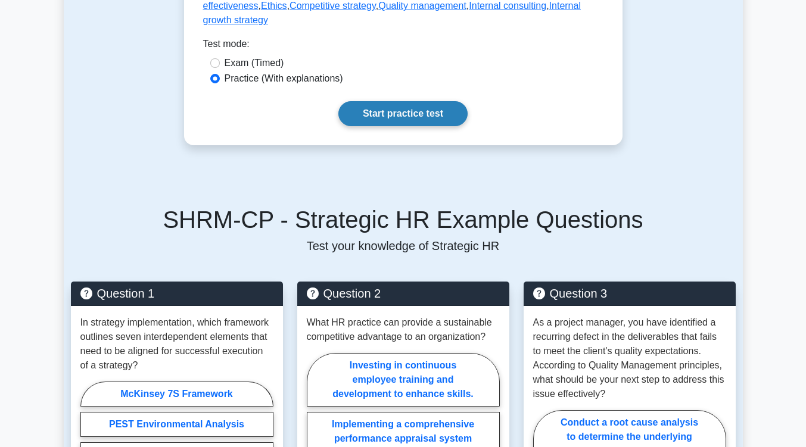
click at [410, 101] on link "Start practice test" at bounding box center [402, 113] width 129 height 25
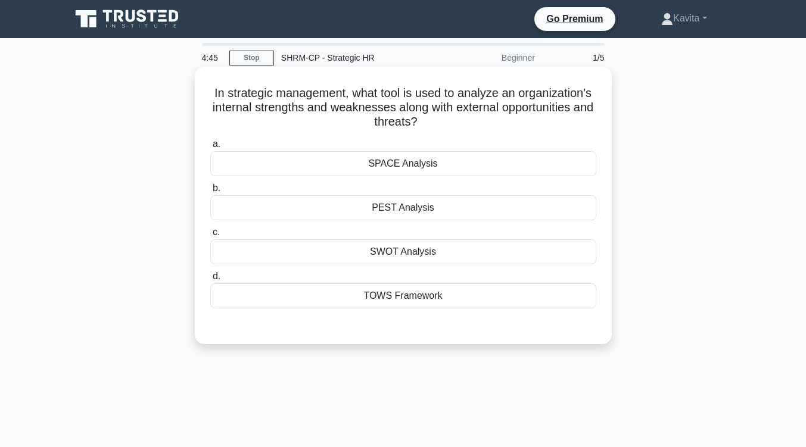
click at [484, 258] on div "SWOT Analysis" at bounding box center [403, 251] width 386 height 25
click at [210, 236] on input "c. SWOT Analysis" at bounding box center [210, 233] width 0 height 8
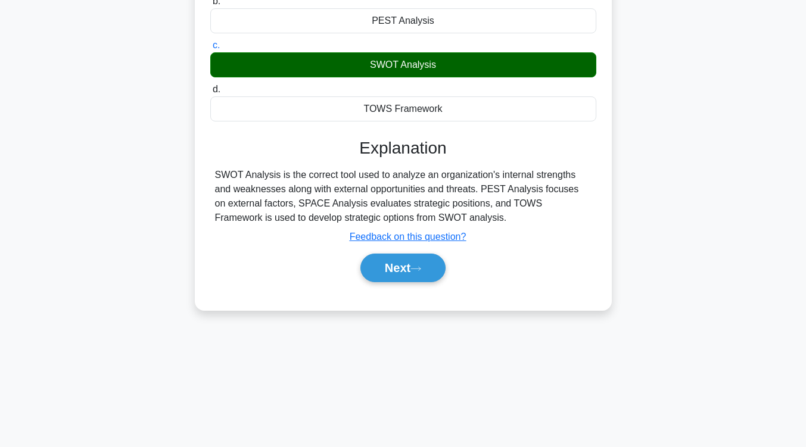
scroll to position [188, 0]
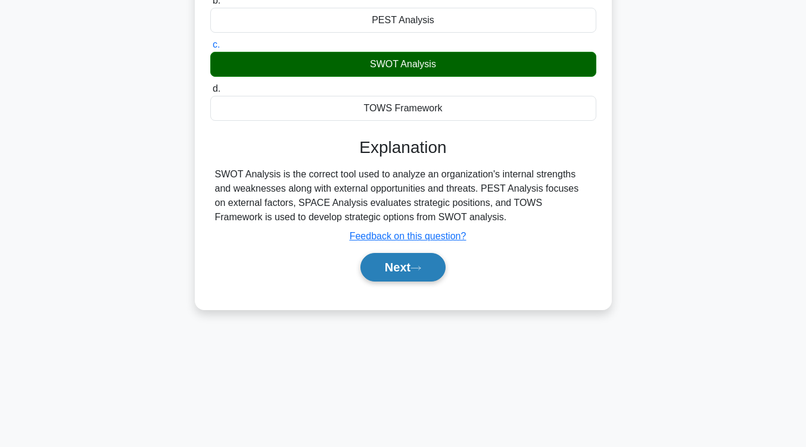
click at [419, 266] on icon at bounding box center [415, 268] width 11 height 7
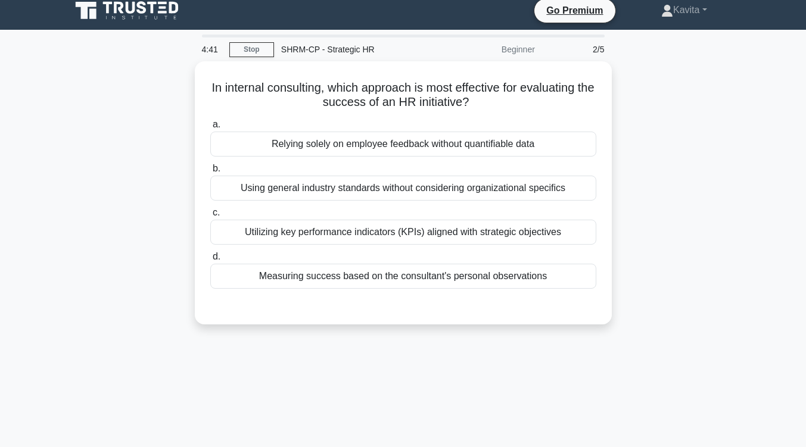
scroll to position [8, 0]
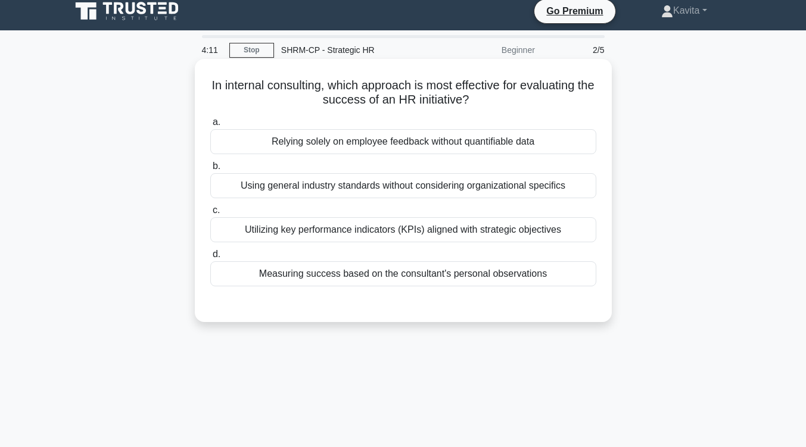
click at [456, 235] on div "Utilizing key performance indicators (KPIs) aligned with strategic objectives" at bounding box center [403, 229] width 386 height 25
click at [210, 214] on input "c. Utilizing key performance indicators (KPIs) aligned with strategic objectives" at bounding box center [210, 211] width 0 height 8
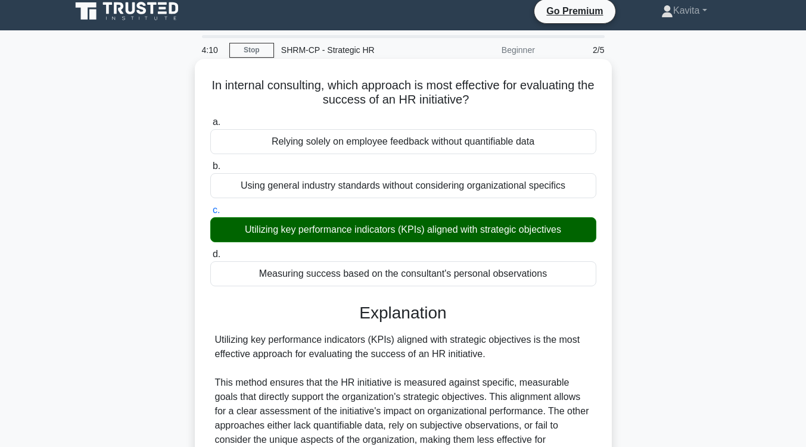
scroll to position [196, 0]
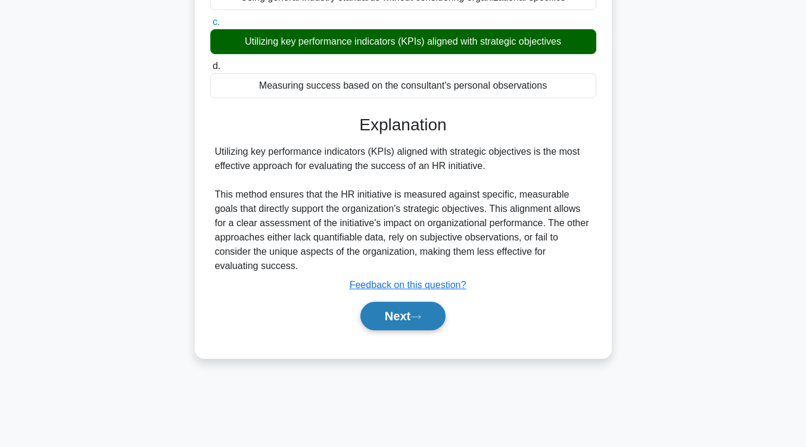
click at [440, 322] on button "Next" at bounding box center [402, 316] width 85 height 29
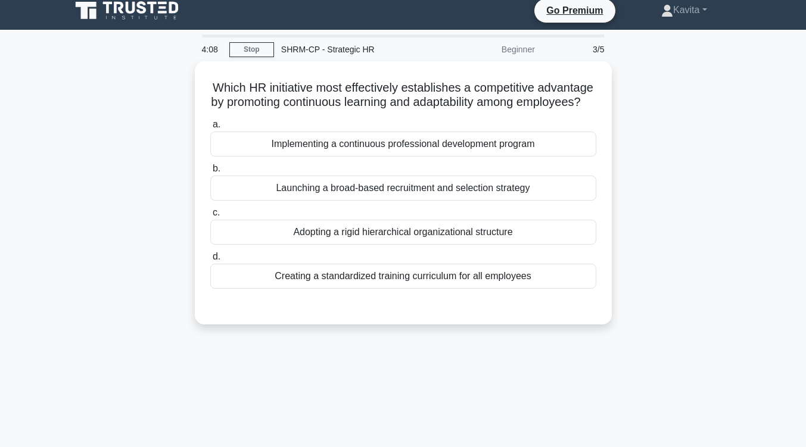
scroll to position [8, 0]
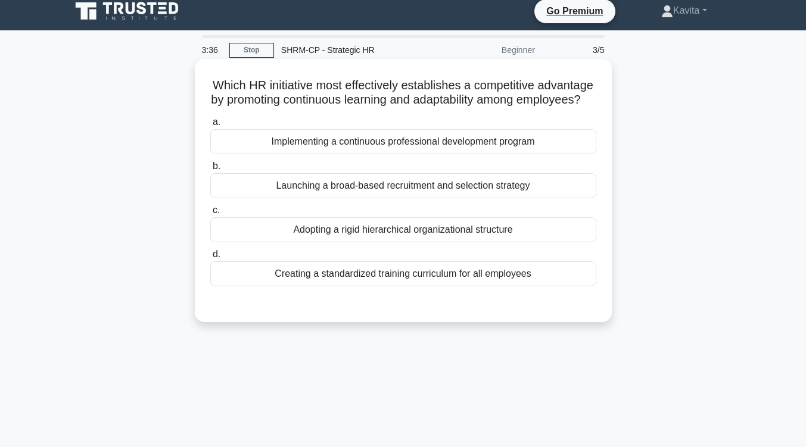
click at [517, 152] on div "Implementing a continuous professional development program" at bounding box center [403, 141] width 386 height 25
click at [210, 126] on input "a. Implementing a continuous professional development program" at bounding box center [210, 123] width 0 height 8
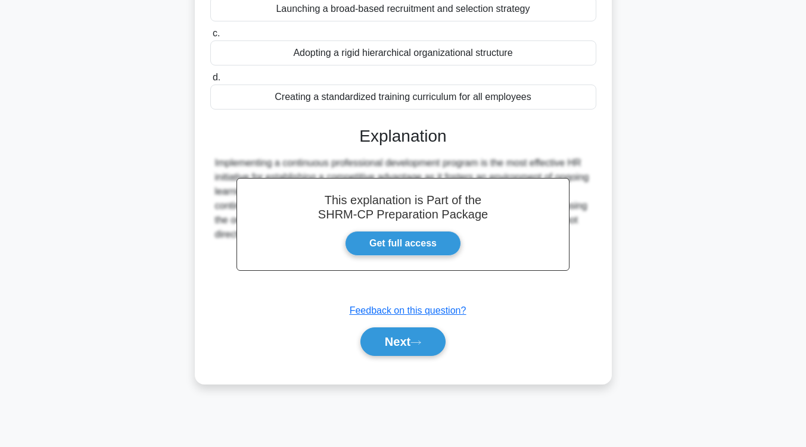
scroll to position [189, 0]
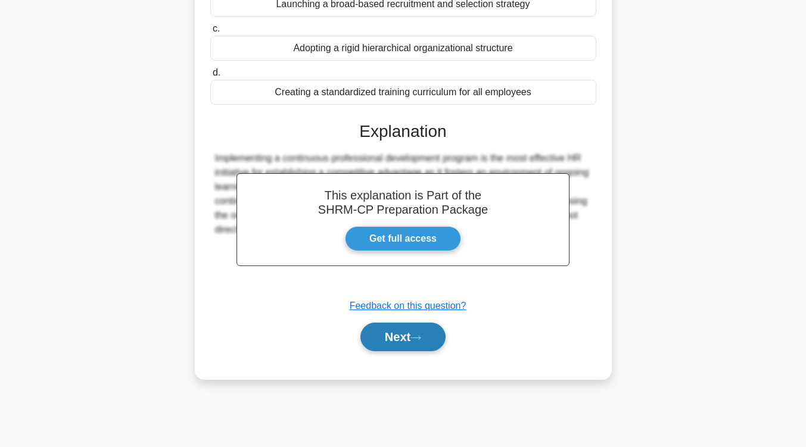
click at [410, 351] on button "Next" at bounding box center [402, 337] width 85 height 29
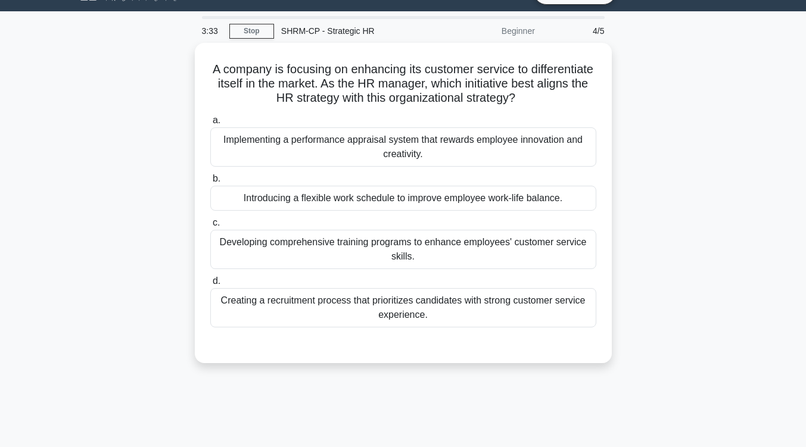
scroll to position [0, 0]
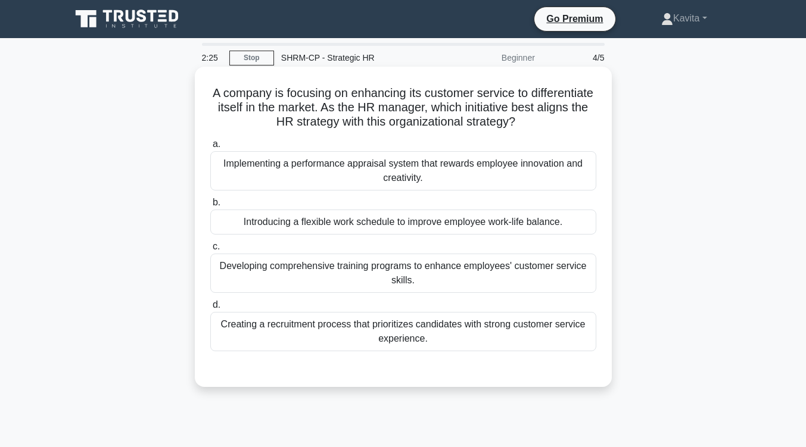
click at [447, 280] on div "Developing comprehensive training programs to enhance employees' customer servi…" at bounding box center [403, 273] width 386 height 39
click at [210, 251] on input "c. Developing comprehensive training programs to enhance employees' customer se…" at bounding box center [210, 247] width 0 height 8
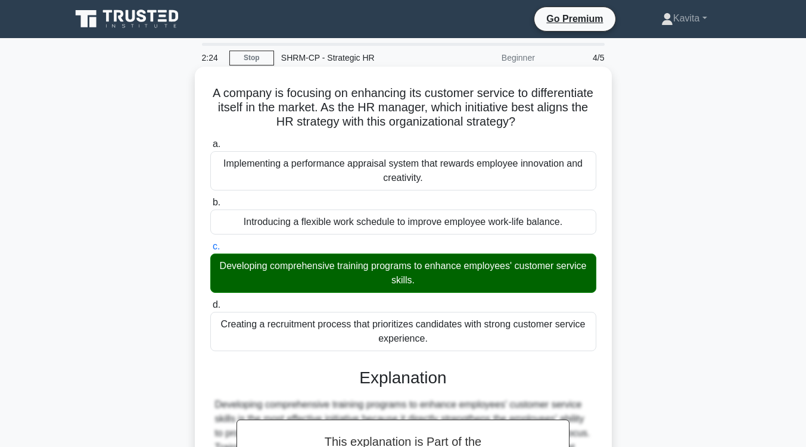
scroll to position [202, 0]
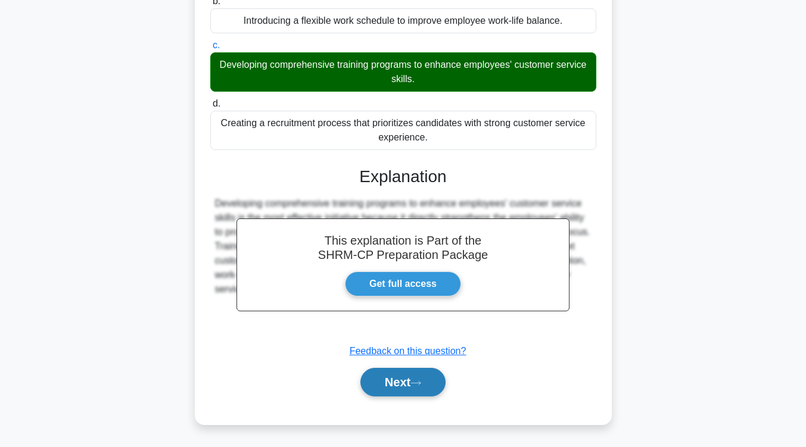
click at [427, 387] on button "Next" at bounding box center [402, 382] width 85 height 29
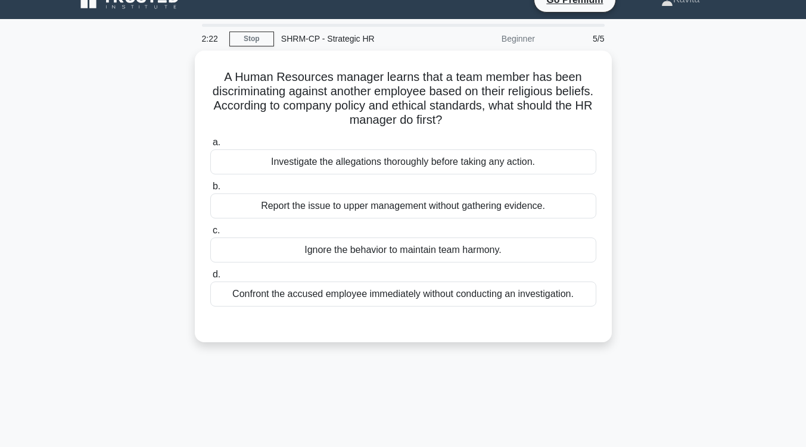
scroll to position [18, 0]
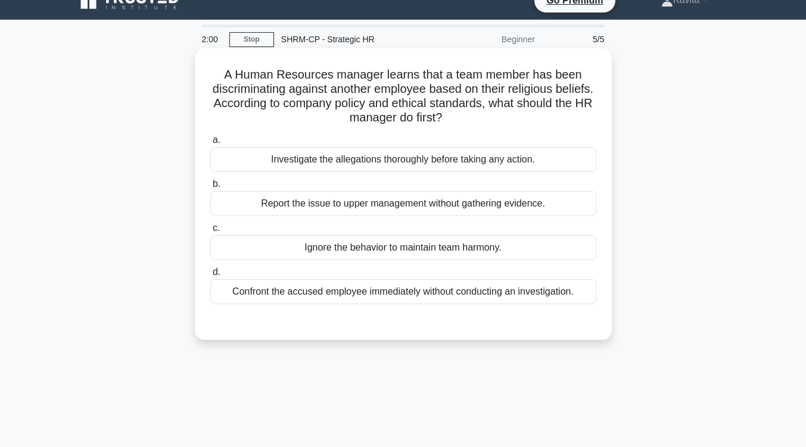
click at [458, 165] on div "Investigate the allegations thoroughly before taking any action." at bounding box center [403, 159] width 386 height 25
click at [210, 144] on input "a. Investigate the allegations thoroughly before taking any action." at bounding box center [210, 140] width 0 height 8
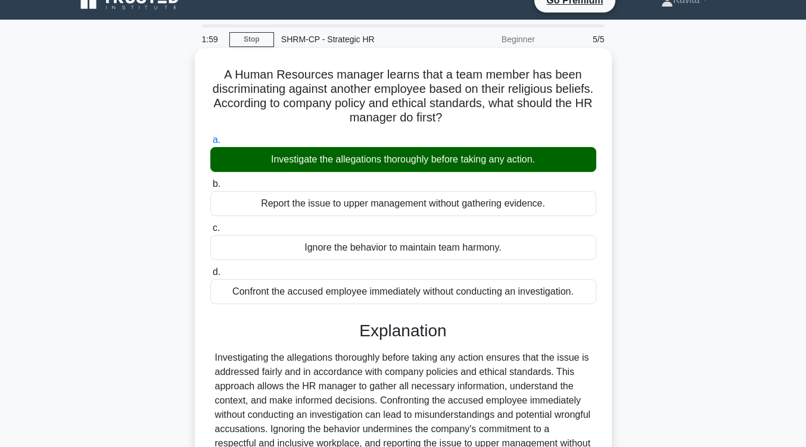
scroll to position [196, 0]
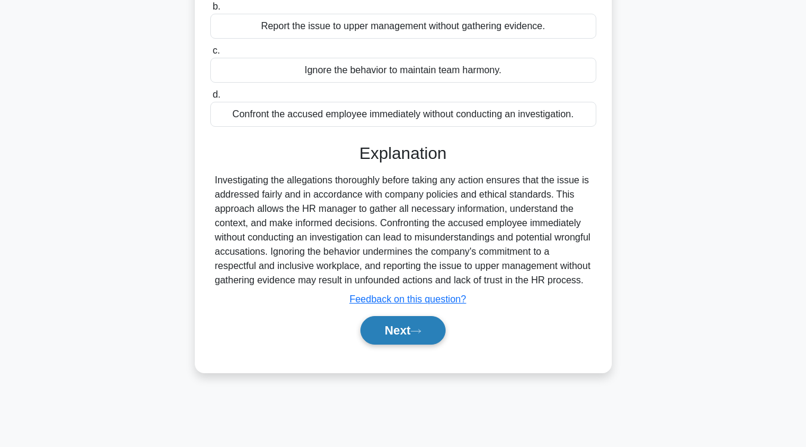
click at [421, 335] on icon at bounding box center [415, 331] width 11 height 7
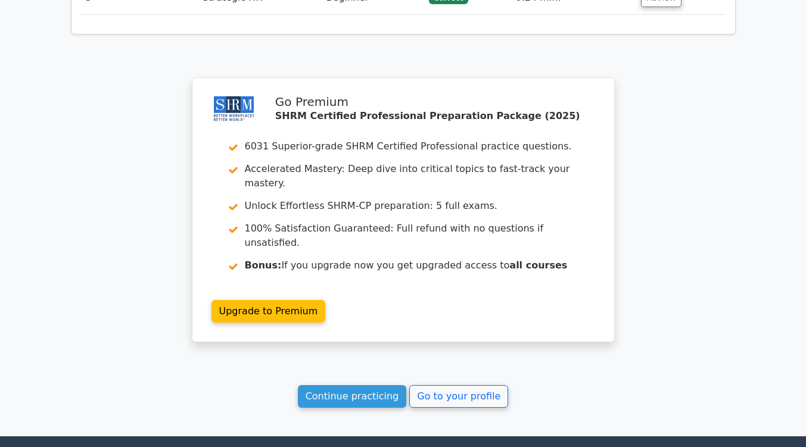
scroll to position [1542, 0]
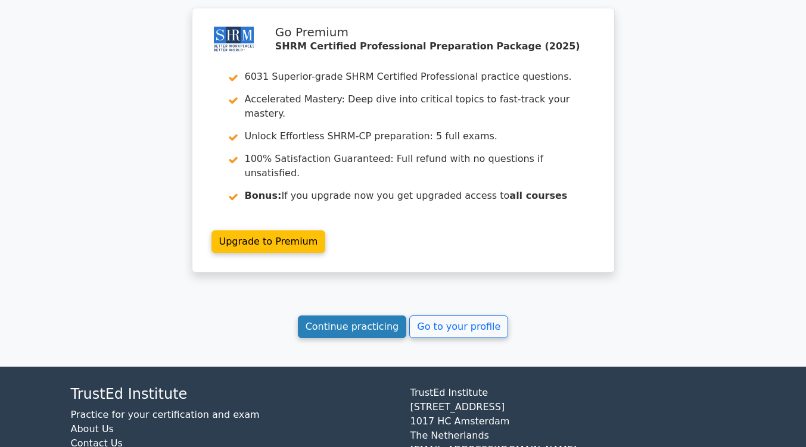
click at [367, 316] on link "Continue practicing" at bounding box center [352, 327] width 109 height 23
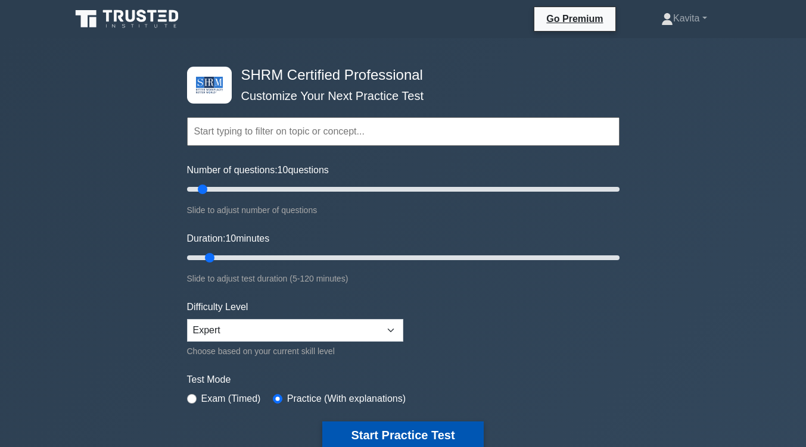
click at [418, 437] on button "Start Practice Test" at bounding box center [402, 435] width 161 height 27
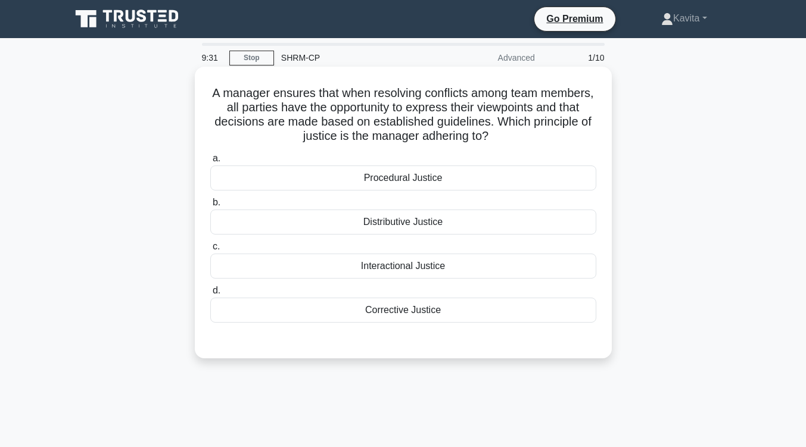
click at [435, 310] on div "Corrective Justice" at bounding box center [403, 310] width 386 height 25
click at [210, 295] on input "d. Corrective Justice" at bounding box center [210, 291] width 0 height 8
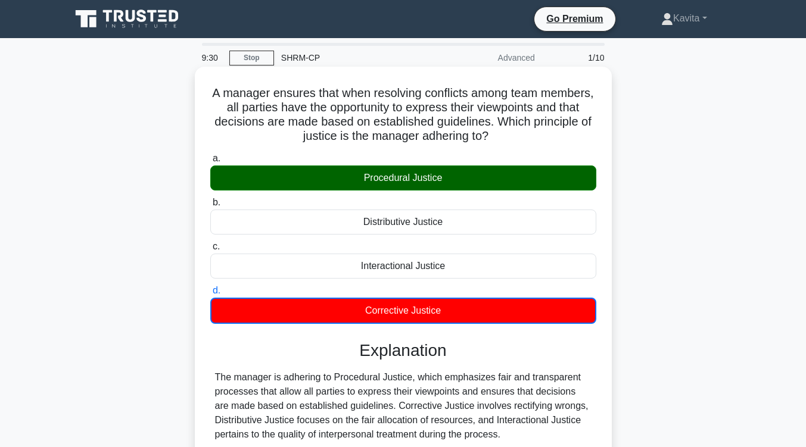
scroll to position [196, 0]
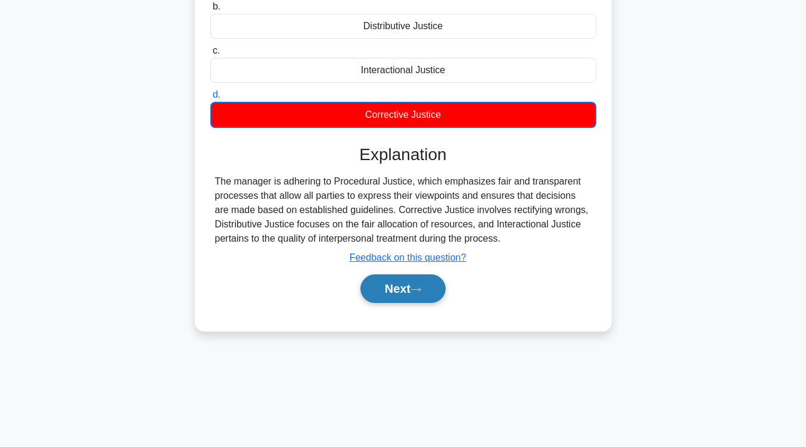
click at [403, 287] on button "Next" at bounding box center [402, 289] width 85 height 29
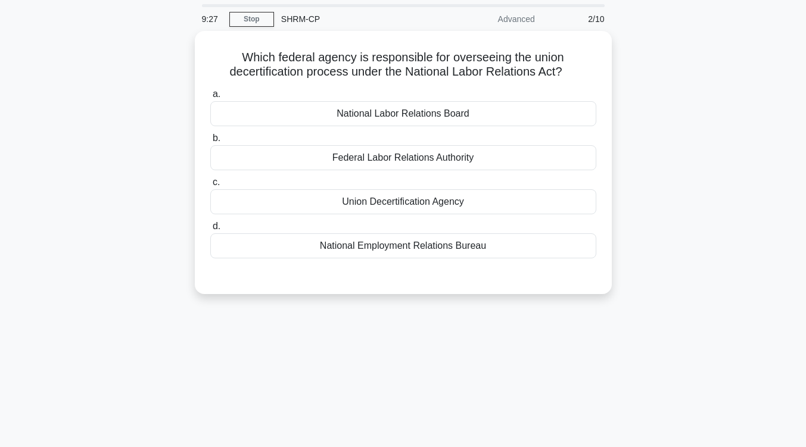
scroll to position [0, 0]
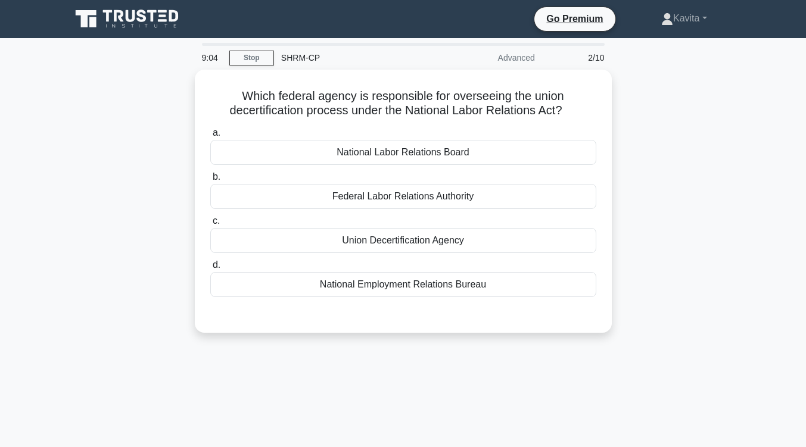
click at [403, 287] on div "National Employment Relations Bureau" at bounding box center [403, 284] width 386 height 25
click at [210, 269] on input "d. National Employment Relations Bureau" at bounding box center [210, 265] width 0 height 8
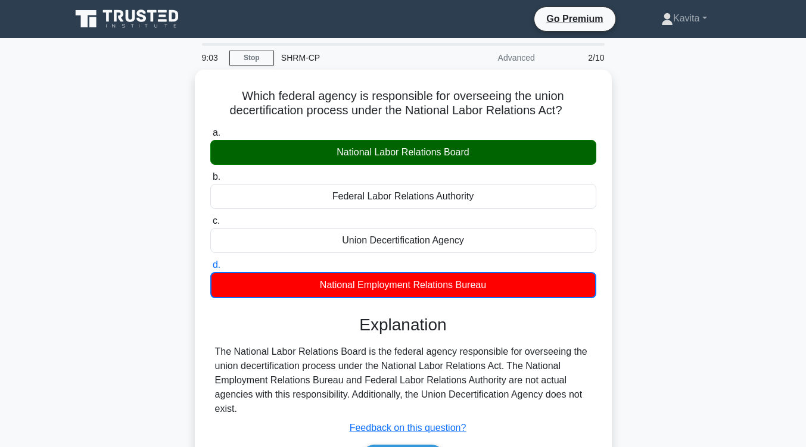
scroll to position [196, 0]
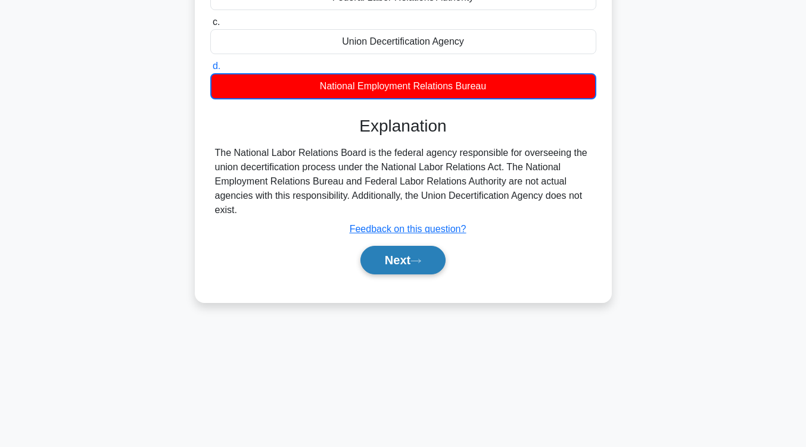
click at [398, 267] on button "Next" at bounding box center [402, 260] width 85 height 29
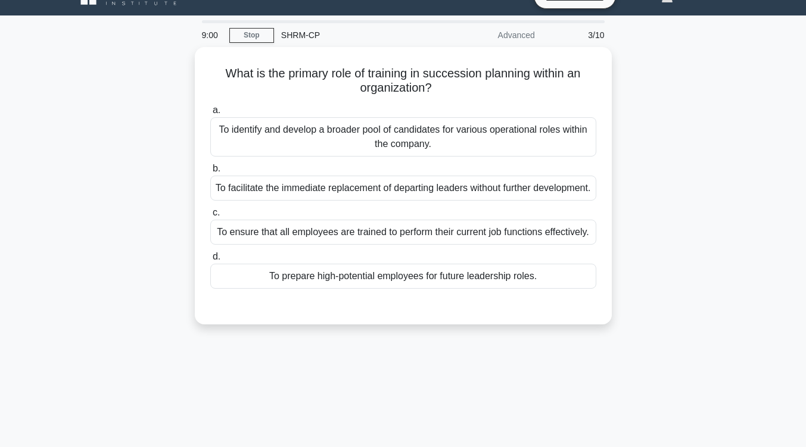
scroll to position [0, 0]
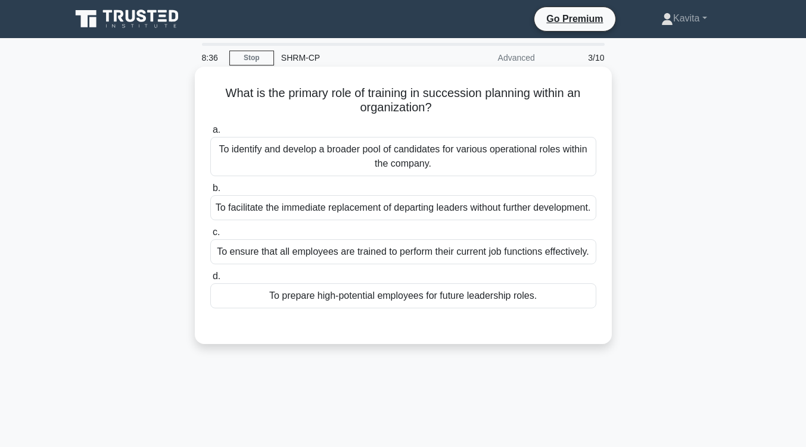
click at [401, 309] on div "To prepare high-potential employees for future leadership roles." at bounding box center [403, 296] width 386 height 25
click at [210, 281] on input "d. To prepare high-potential employees for future leadership roles." at bounding box center [210, 277] width 0 height 8
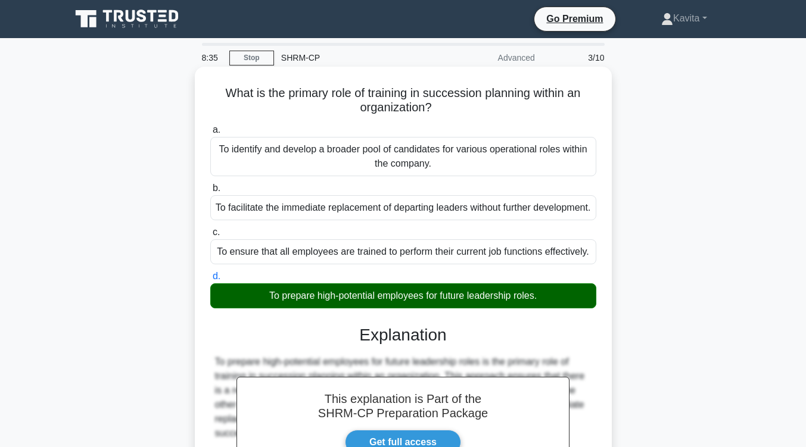
scroll to position [196, 0]
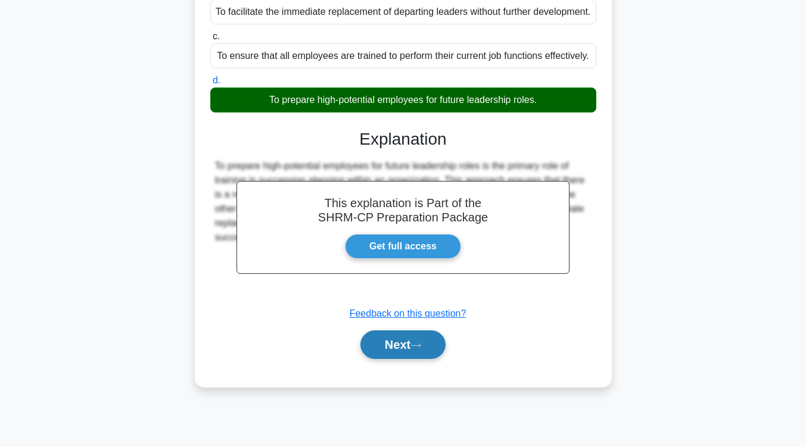
click at [415, 358] on button "Next" at bounding box center [402, 345] width 85 height 29
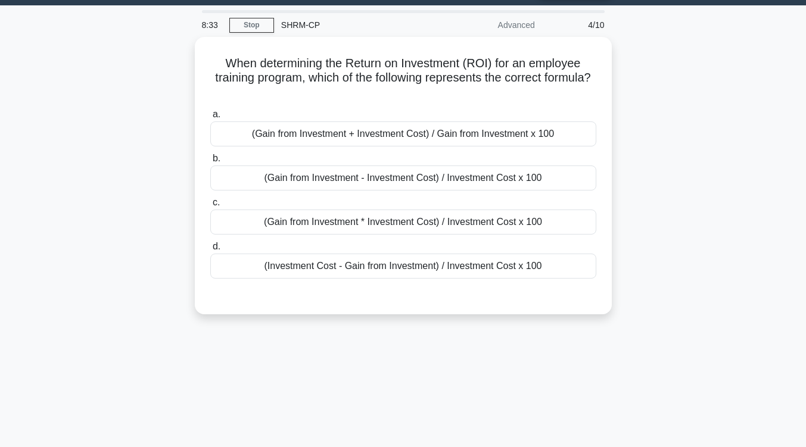
scroll to position [0, 0]
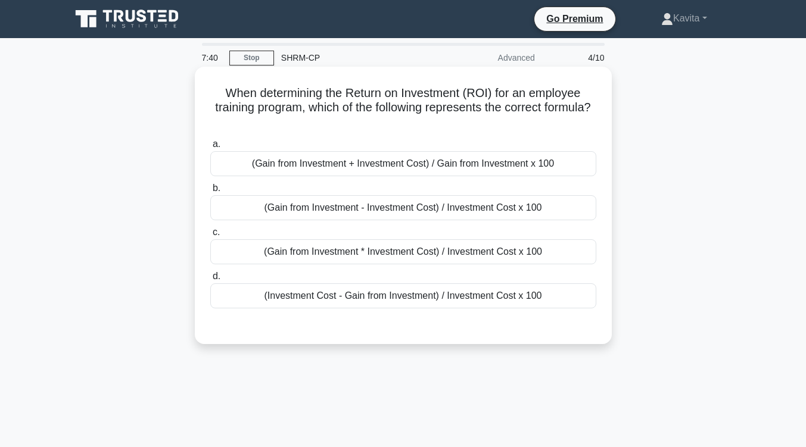
click at [449, 300] on div "(Investment Cost - Gain from Investment) / Investment Cost x 100" at bounding box center [403, 296] width 386 height 25
click at [210, 281] on input "d. (Investment Cost - Gain from Investment) / Investment Cost x 100" at bounding box center [210, 277] width 0 height 8
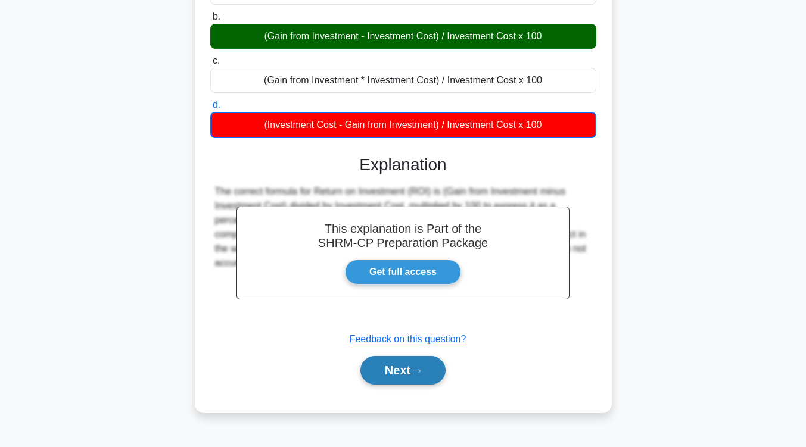
scroll to position [172, 0]
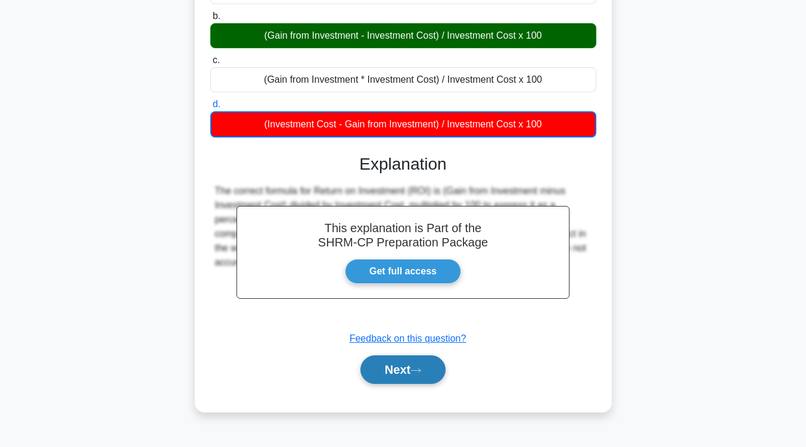
click at [421, 368] on button "Next" at bounding box center [402, 370] width 85 height 29
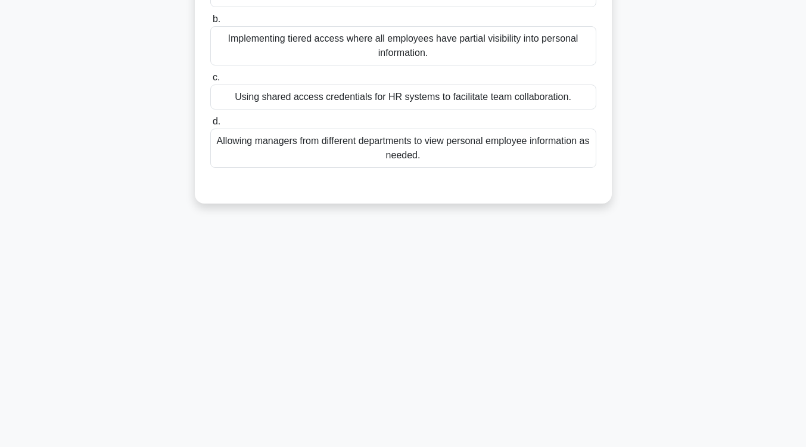
scroll to position [0, 0]
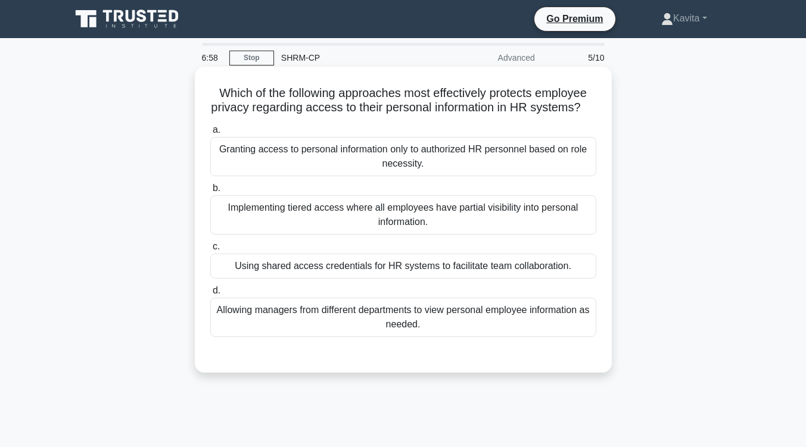
click at [460, 176] on div "Granting access to personal information only to authorized HR personnel based o…" at bounding box center [403, 156] width 386 height 39
click at [210, 134] on input "a. Granting access to personal information only to authorized HR personnel base…" at bounding box center [210, 130] width 0 height 8
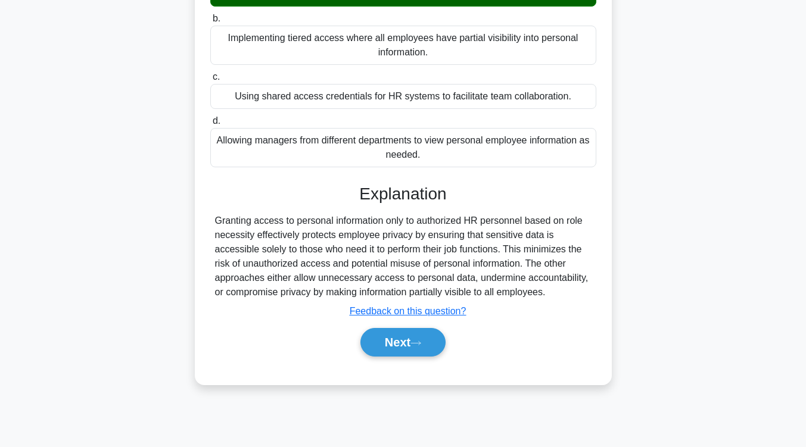
scroll to position [170, 0]
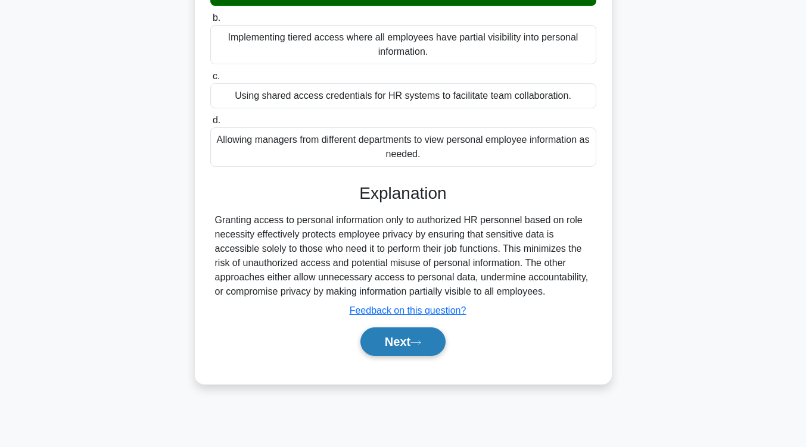
click at [398, 356] on button "Next" at bounding box center [402, 342] width 85 height 29
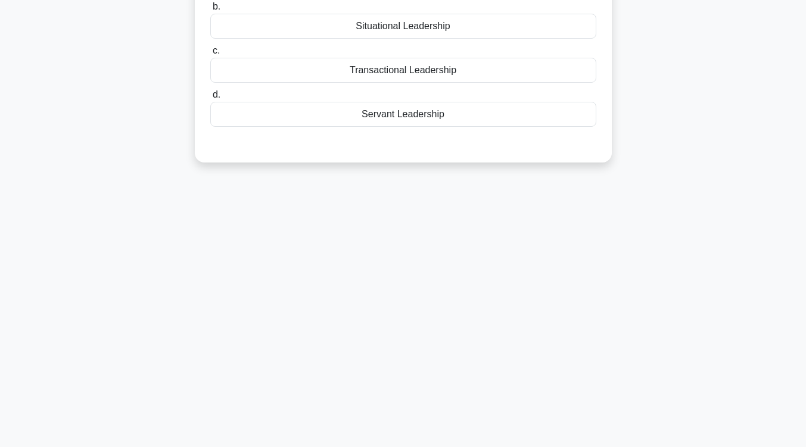
scroll to position [0, 0]
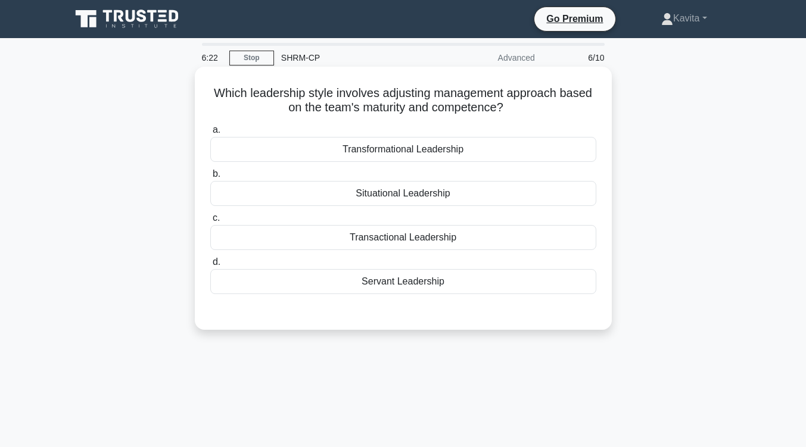
click at [413, 198] on div "Situational Leadership" at bounding box center [403, 193] width 386 height 25
click at [210, 178] on input "b. Situational Leadership" at bounding box center [210, 174] width 0 height 8
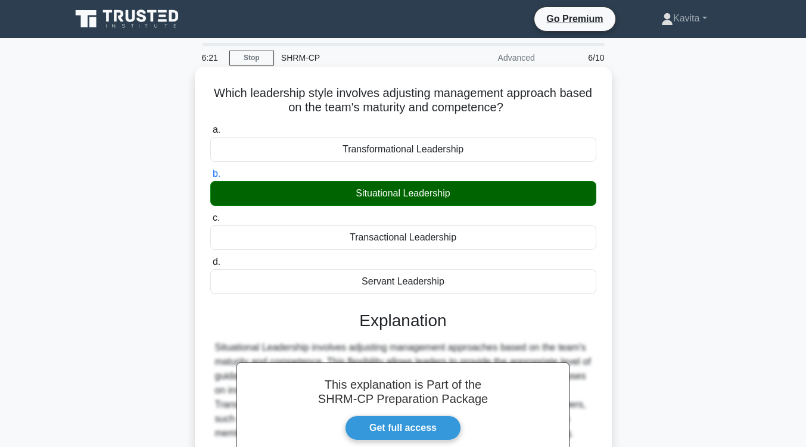
scroll to position [196, 0]
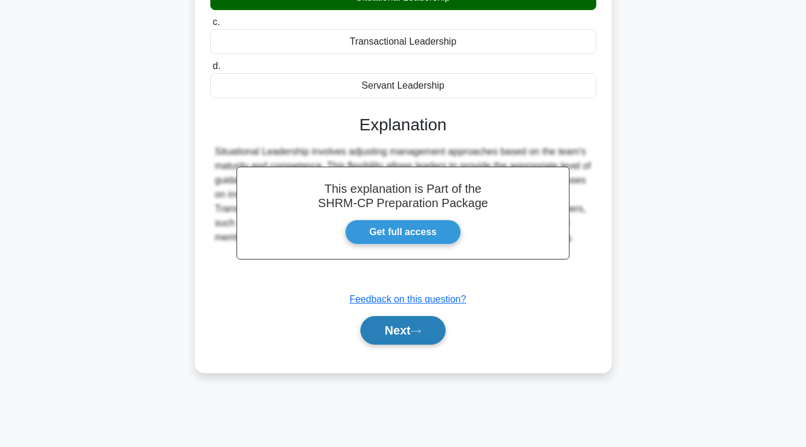
click at [419, 338] on button "Next" at bounding box center [402, 330] width 85 height 29
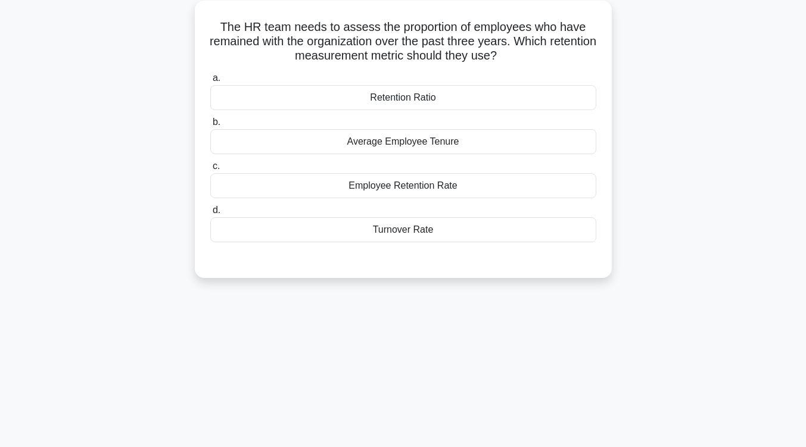
scroll to position [0, 0]
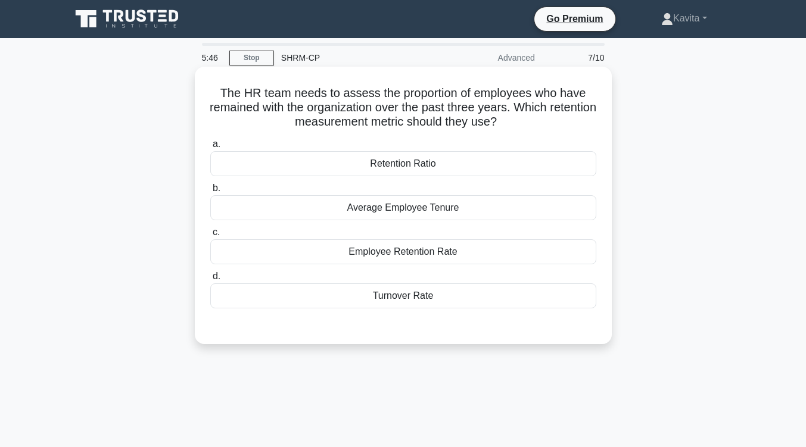
click at [437, 257] on div "Employee Retention Rate" at bounding box center [403, 251] width 386 height 25
click at [210, 236] on input "c. Employee Retention Rate" at bounding box center [210, 233] width 0 height 8
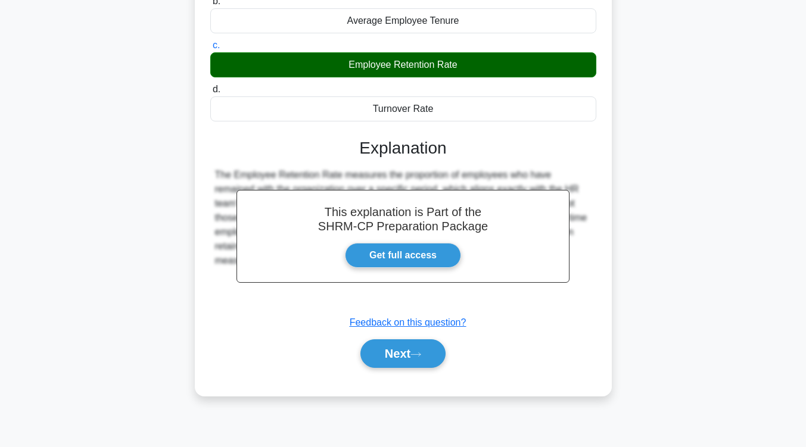
scroll to position [188, 0]
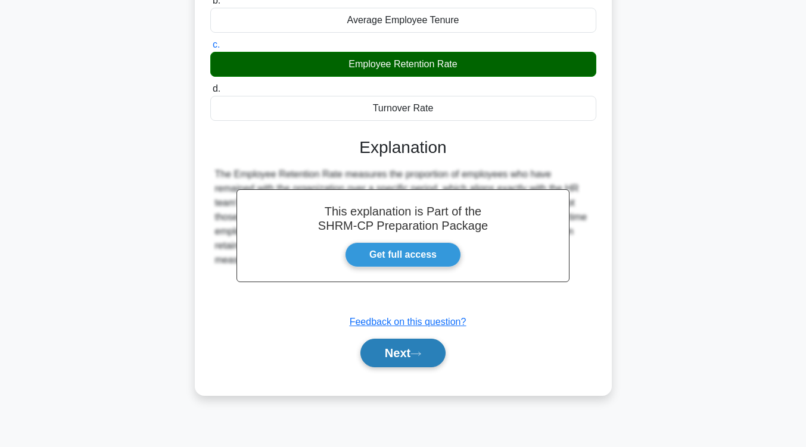
click at [419, 353] on icon at bounding box center [415, 354] width 11 height 7
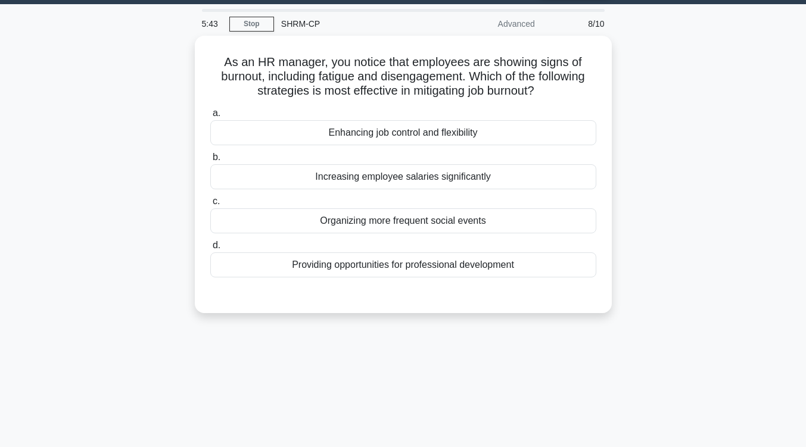
scroll to position [0, 0]
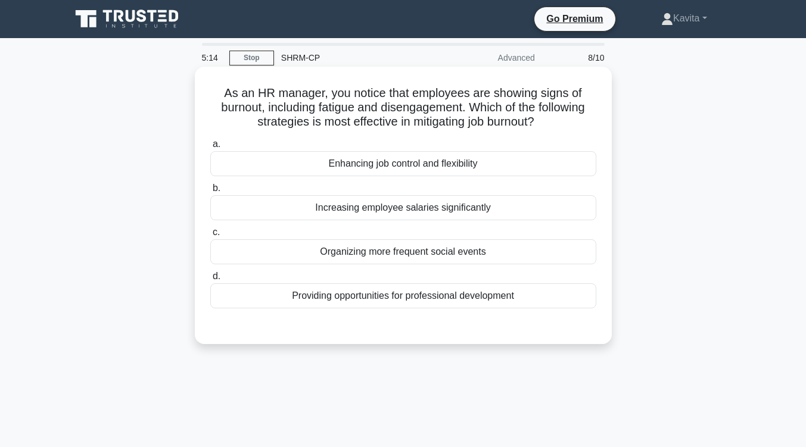
click at [449, 167] on div "Enhancing job control and flexibility" at bounding box center [403, 163] width 386 height 25
click at [210, 148] on input "a. Enhancing job control and flexibility" at bounding box center [210, 145] width 0 height 8
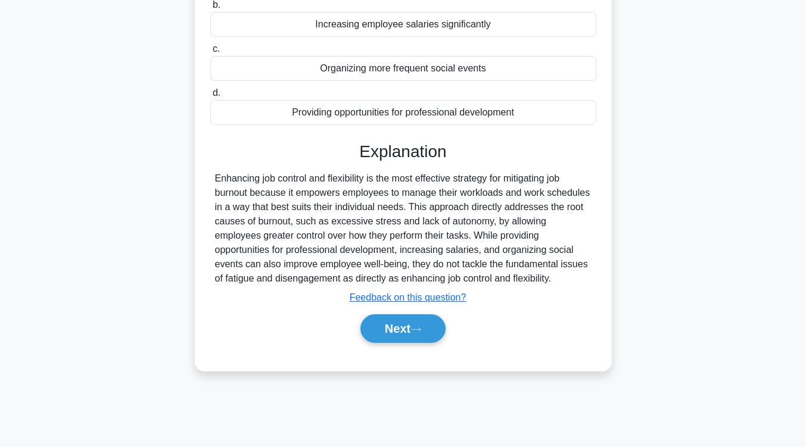
scroll to position [184, 0]
click at [414, 322] on button "Next" at bounding box center [402, 328] width 85 height 29
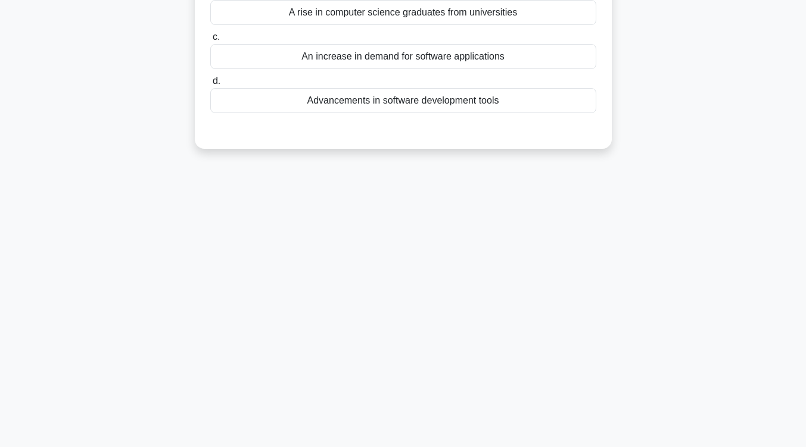
scroll to position [0, 0]
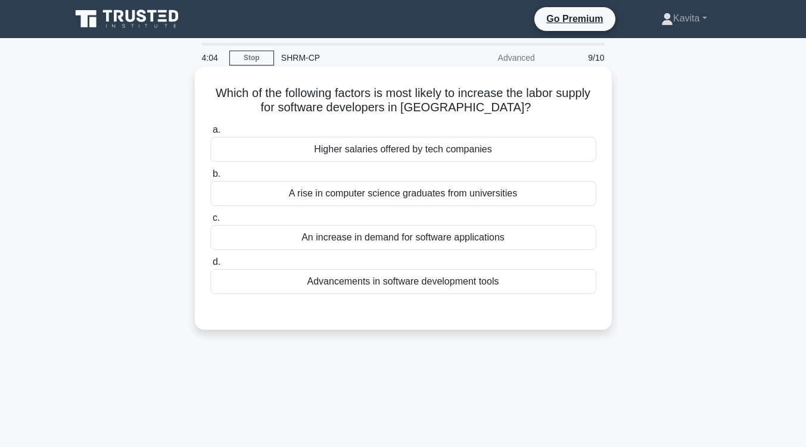
click at [484, 243] on div "An increase in demand for software applications" at bounding box center [403, 237] width 386 height 25
click at [210, 222] on input "c. An increase in demand for software applications" at bounding box center [210, 218] width 0 height 8
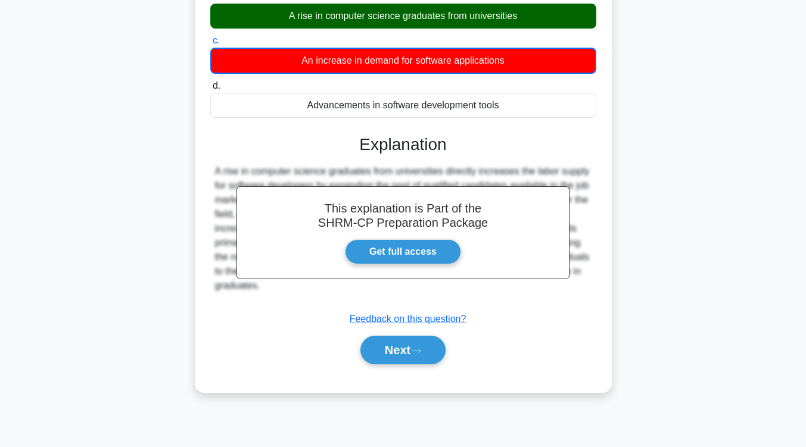
scroll to position [180, 0]
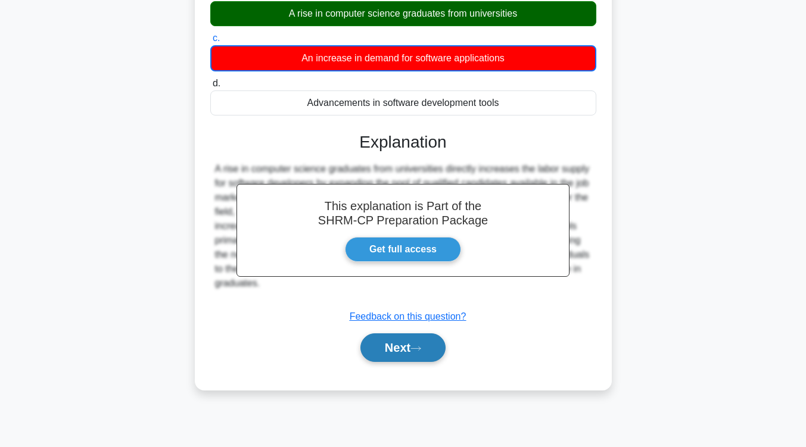
click at [396, 356] on button "Next" at bounding box center [402, 348] width 85 height 29
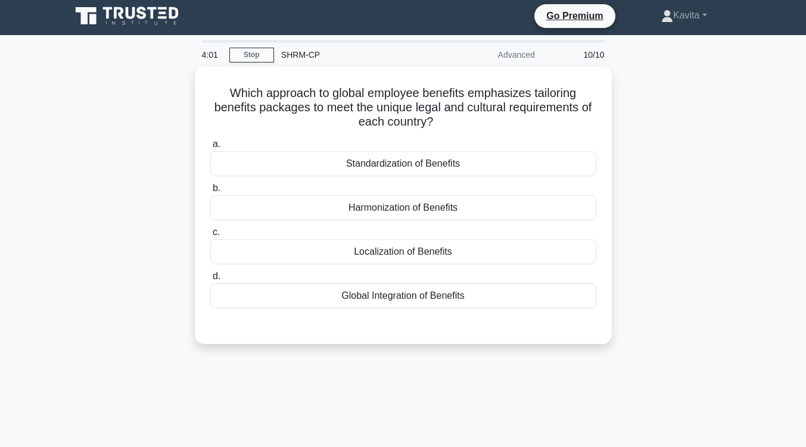
scroll to position [0, 0]
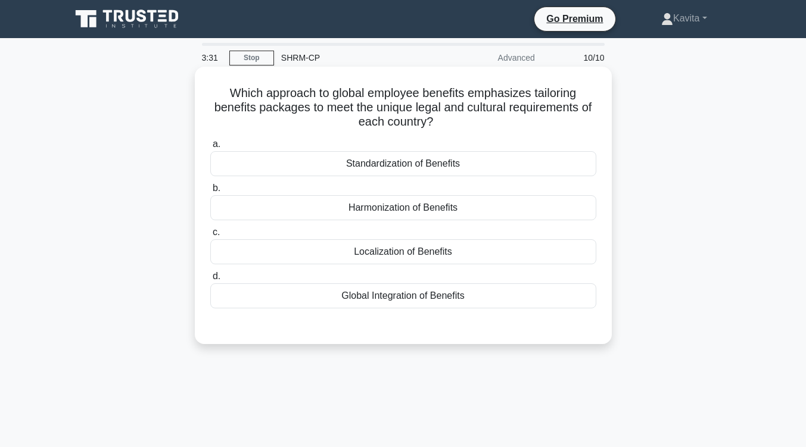
click at [407, 257] on div "Localization of Benefits" at bounding box center [403, 251] width 386 height 25
click at [210, 236] on input "c. Localization of Benefits" at bounding box center [210, 233] width 0 height 8
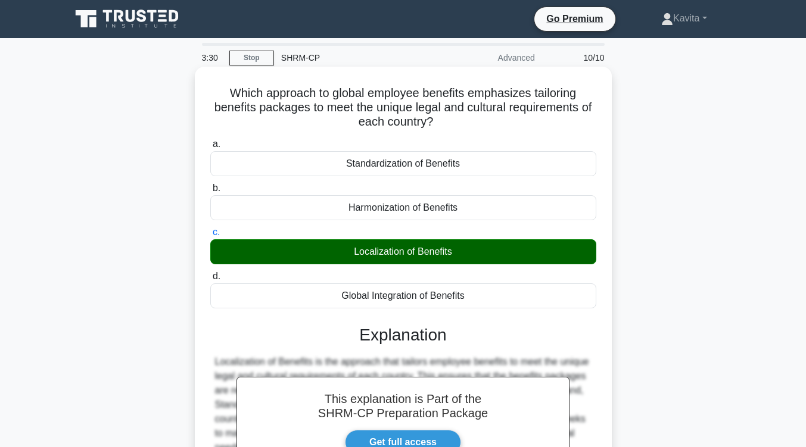
scroll to position [196, 0]
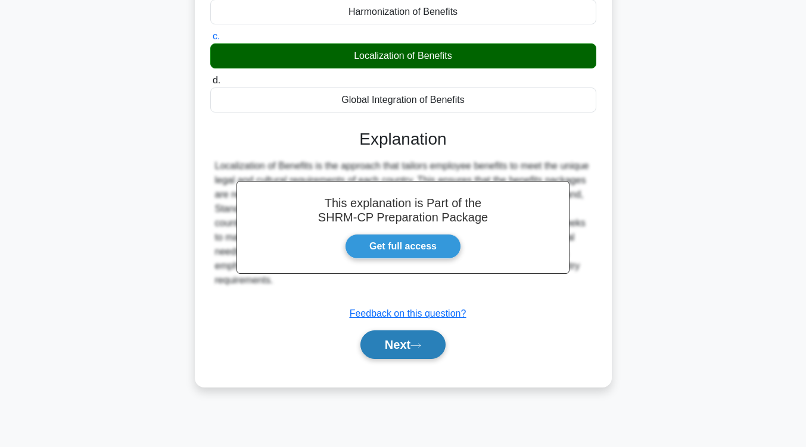
click at [394, 340] on button "Next" at bounding box center [402, 345] width 85 height 29
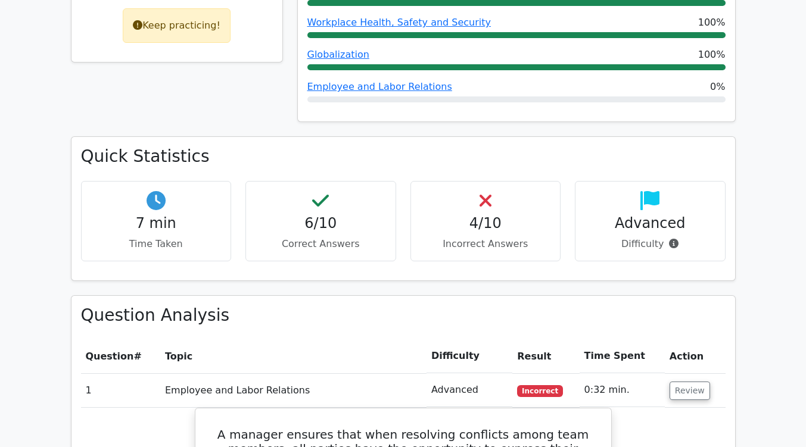
scroll to position [578, 0]
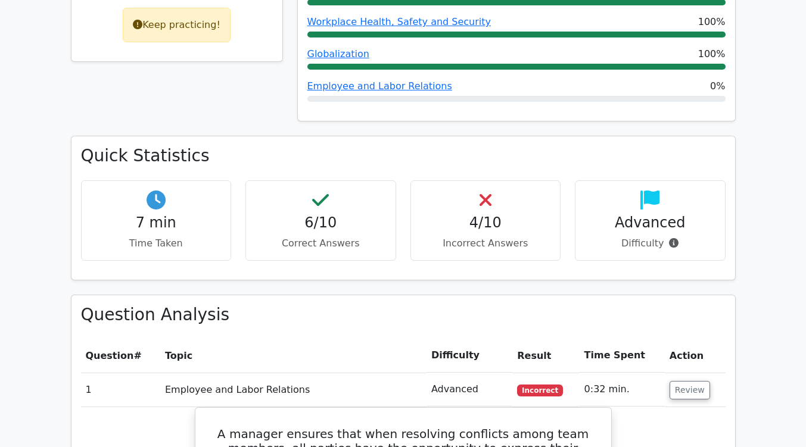
click at [394, 340] on th "Topic" at bounding box center [293, 356] width 266 height 34
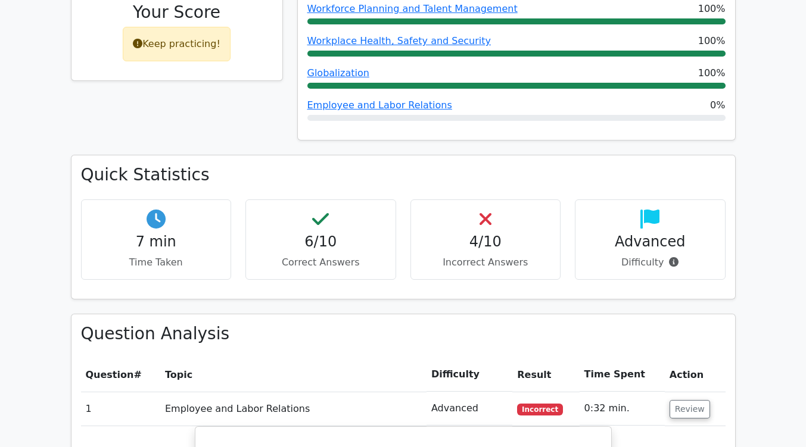
scroll to position [558, 0]
